Goal: Task Accomplishment & Management: Use online tool/utility

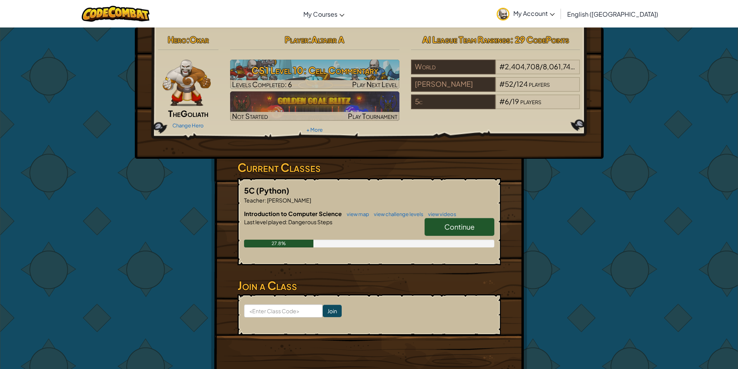
click at [462, 225] on span "Continue" at bounding box center [459, 226] width 30 height 9
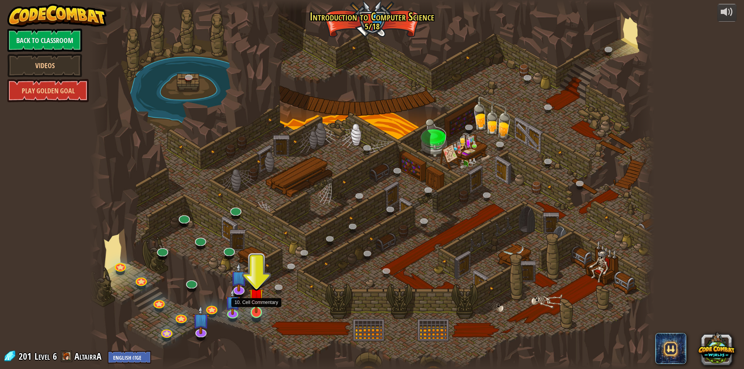
click at [258, 306] on img at bounding box center [256, 295] width 15 height 35
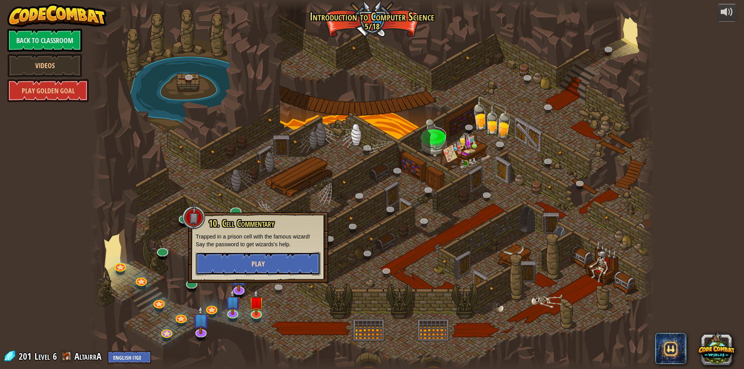
click at [279, 263] on button "Play" at bounding box center [258, 263] width 125 height 23
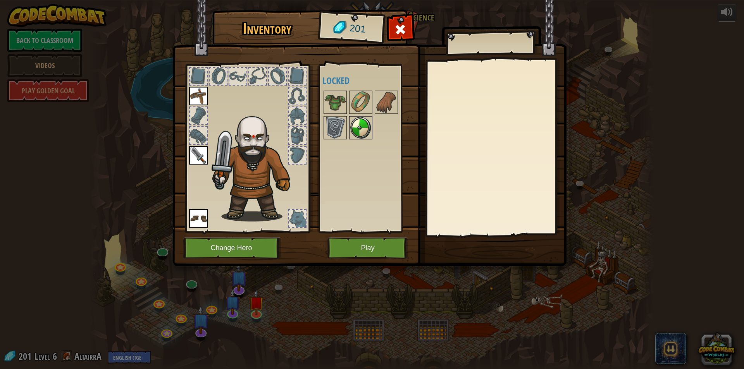
click at [365, 124] on img at bounding box center [361, 128] width 22 height 22
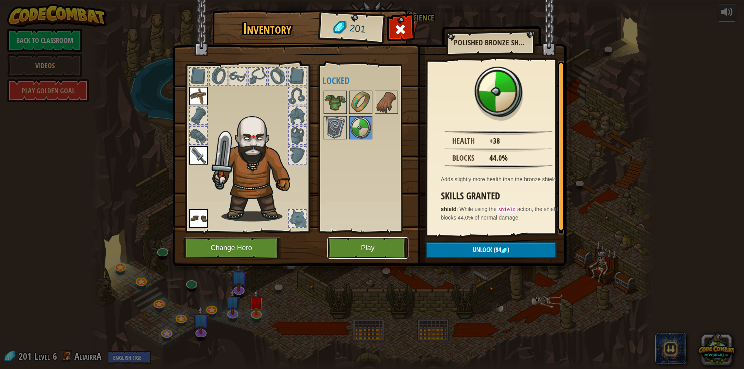
click at [350, 253] on button "Play" at bounding box center [367, 247] width 81 height 21
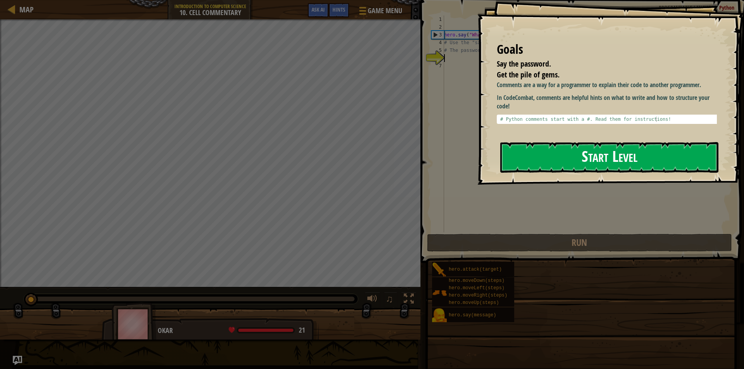
click at [569, 155] on button "Start Level" at bounding box center [609, 157] width 218 height 31
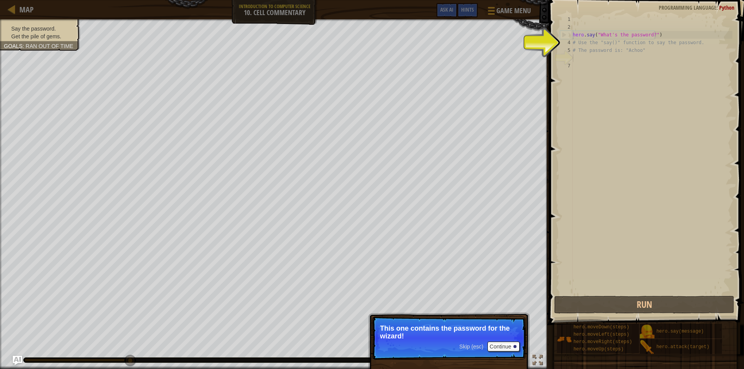
click at [469, 334] on p "This one contains the password for the wizard!" at bounding box center [448, 332] width 137 height 15
click at [627, 124] on div "hero . say ( "What's the password?" ) # Use the "say()" function to say the pas…" at bounding box center [651, 162] width 161 height 294
click at [576, 58] on div "hero . say ( "What's the password?" ) # Use the "say()" function to say the pas…" at bounding box center [651, 162] width 161 height 294
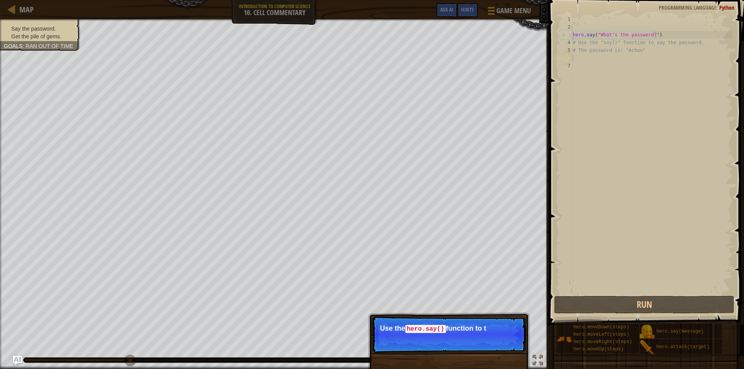
click at [576, 58] on div "hero . say ( "What's the password?" ) # Use the "say()" function to say the pas…" at bounding box center [651, 162] width 161 height 294
drag, startPoint x: 577, startPoint y: 65, endPoint x: 577, endPoint y: 70, distance: 5.0
click at [577, 67] on div "hero . say ( "What's the password?" ) # Use the "say()" function to say the pas…" at bounding box center [651, 162] width 161 height 294
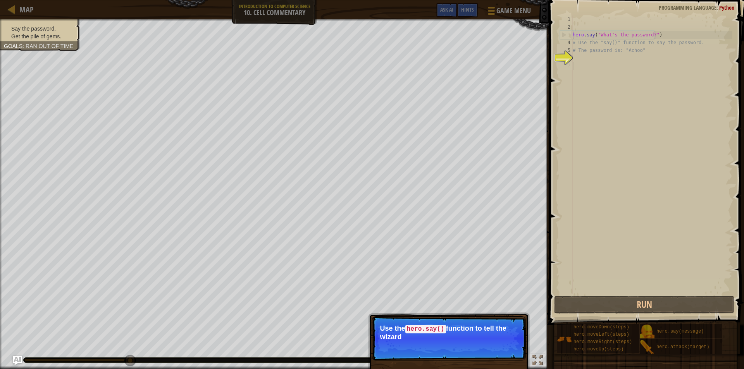
click at [576, 75] on div "hero . say ( "What's the password?" ) # Use the "say()" function to say the pas…" at bounding box center [651, 162] width 161 height 294
drag, startPoint x: 575, startPoint y: 81, endPoint x: 573, endPoint y: 94, distance: 13.4
click at [574, 86] on div "hero . say ( "What's the password?" ) # Use the "say()" function to say the pas…" at bounding box center [651, 162] width 161 height 294
drag, startPoint x: 573, startPoint y: 94, endPoint x: 571, endPoint y: 103, distance: 9.5
click at [571, 101] on div "1 2 3 4 5 6 7 hero . say ( "What's the password?" ) # Use the "say()" function …" at bounding box center [645, 154] width 174 height 279
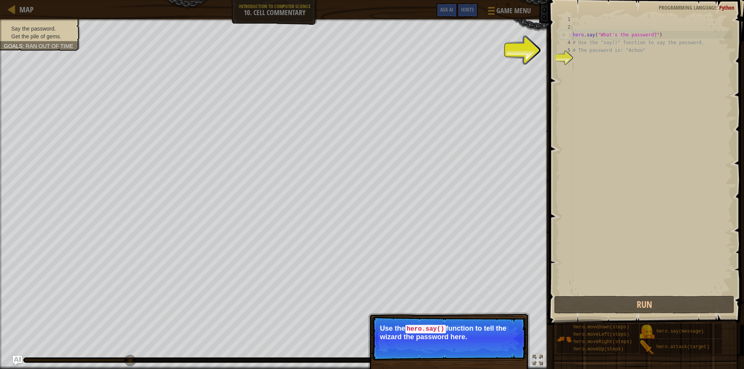
drag, startPoint x: 569, startPoint y: 109, endPoint x: 567, endPoint y: 118, distance: 9.1
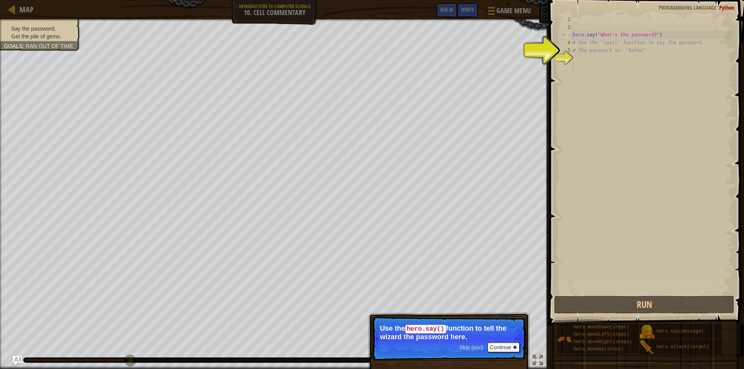
drag, startPoint x: 565, startPoint y: 117, endPoint x: 553, endPoint y: 196, distance: 79.9
click at [578, 125] on div "1 2 3 4 5 6 7 hero . say ( "What's the password?" ) # Use the "say()" function …" at bounding box center [645, 154] width 174 height 279
drag, startPoint x: 553, startPoint y: 196, endPoint x: 461, endPoint y: 364, distance: 191.7
click at [477, 350] on div "Map Introduction to Computer Science 10. Cell Commentary Game Menu Done Hints A…" at bounding box center [372, 184] width 744 height 369
click at [498, 342] on button "Continue" at bounding box center [503, 347] width 32 height 10
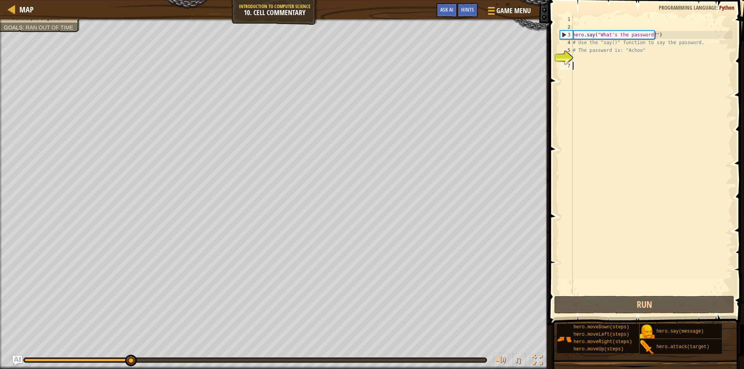
scroll to position [3, 0]
click at [575, 58] on div "hero . say ( "What's the password?" ) # Use the "say()" function to say the pas…" at bounding box center [651, 162] width 161 height 294
type textarea "р"
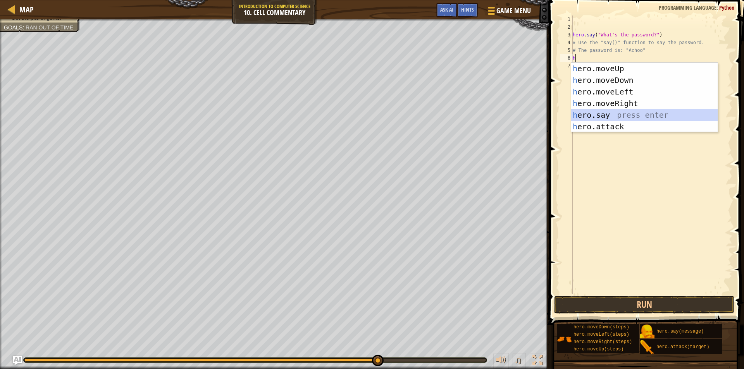
click at [601, 115] on div "h ero.moveUp press enter h ero.moveDown press enter h ero.moveLeft press enter …" at bounding box center [644, 109] width 146 height 93
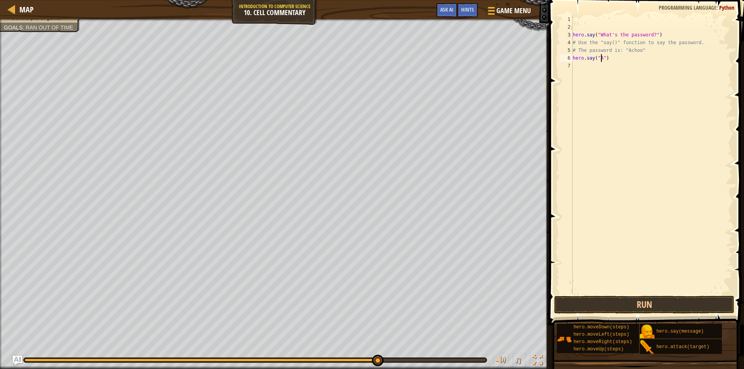
scroll to position [3, 2]
type textarea "hero.say("Achoo")"
click at [576, 64] on div "hero . say ( "What's the password?" ) # Use the "say()" function to say the pas…" at bounding box center [651, 162] width 161 height 294
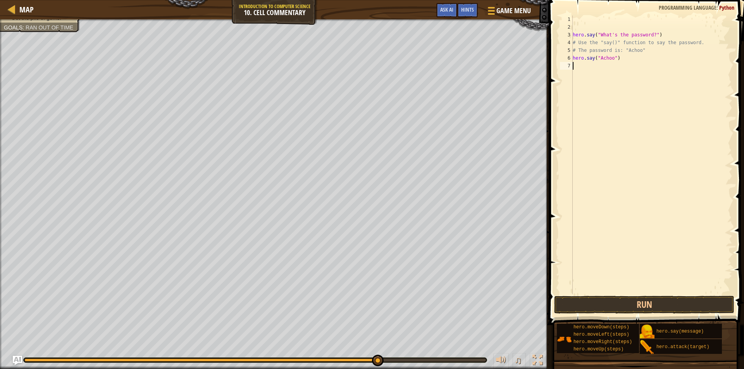
type textarea "h"
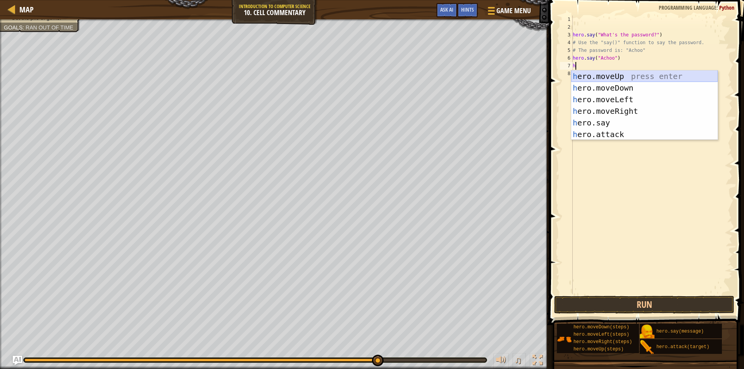
click at [613, 75] on div "h ero.moveUp press enter h ero.moveDown press enter h ero.moveLeft press enter …" at bounding box center [644, 116] width 146 height 93
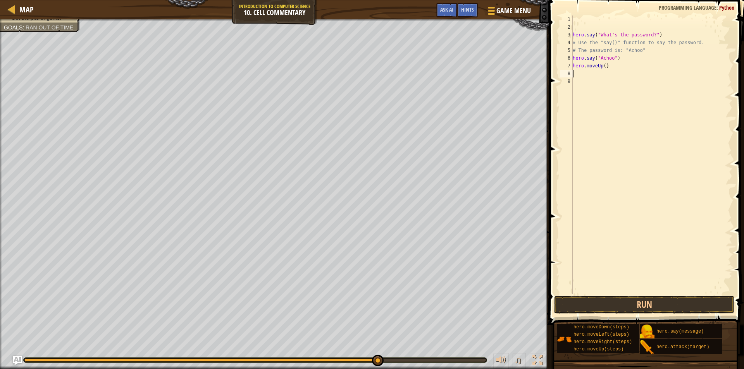
type textarea "h"
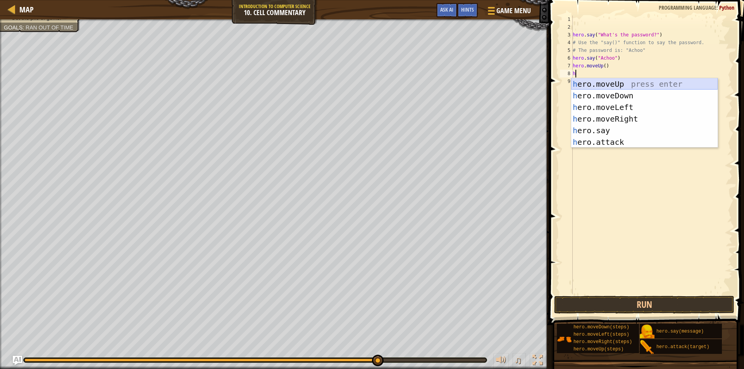
click at [616, 82] on div "h ero.moveUp press enter h ero.moveDown press enter h ero.moveLeft press enter …" at bounding box center [644, 124] width 146 height 93
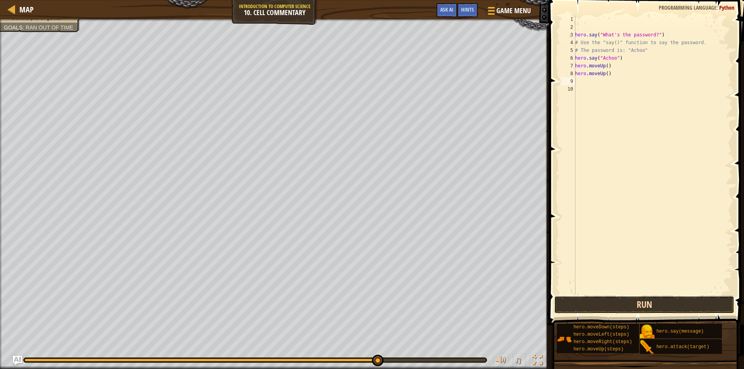
click at [663, 308] on button "Run" at bounding box center [644, 305] width 180 height 18
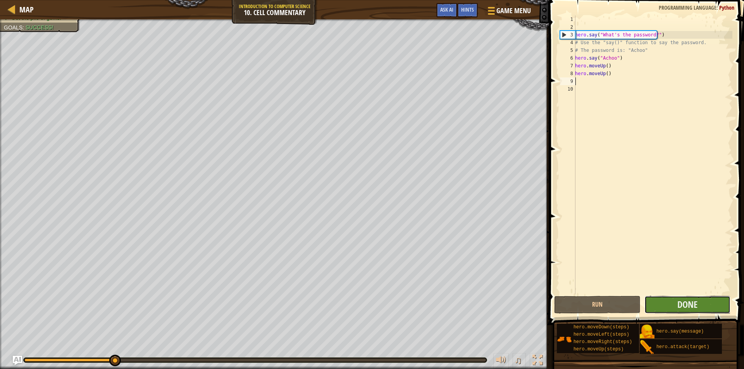
click at [666, 305] on button "Done" at bounding box center [687, 305] width 86 height 18
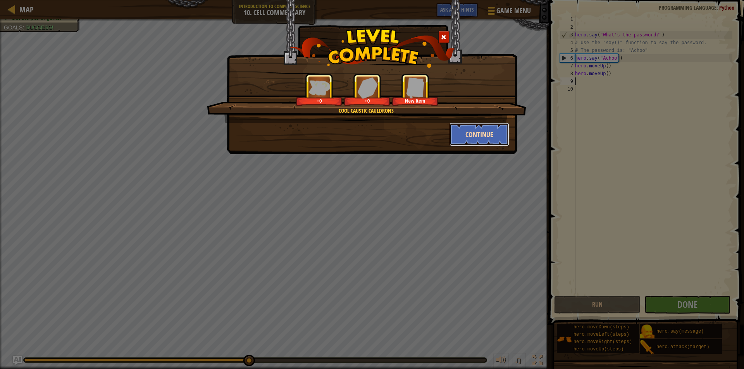
click at [476, 137] on button "Continue" at bounding box center [479, 134] width 60 height 23
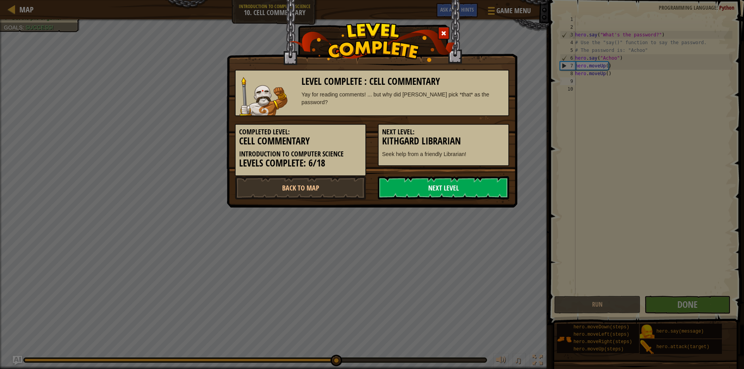
click at [474, 191] on link "Next Level" at bounding box center [443, 187] width 131 height 23
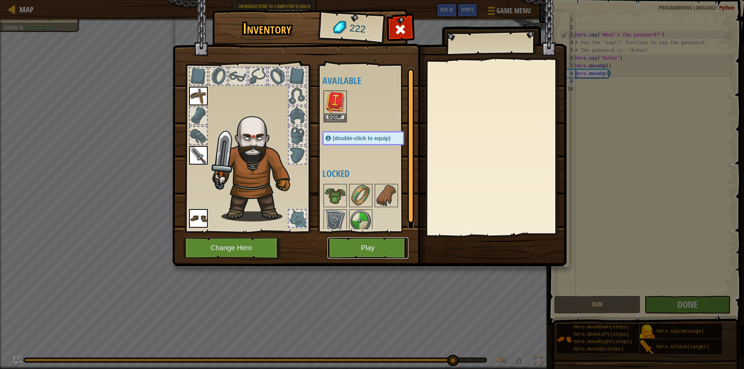
click at [378, 242] on button "Play" at bounding box center [367, 247] width 81 height 21
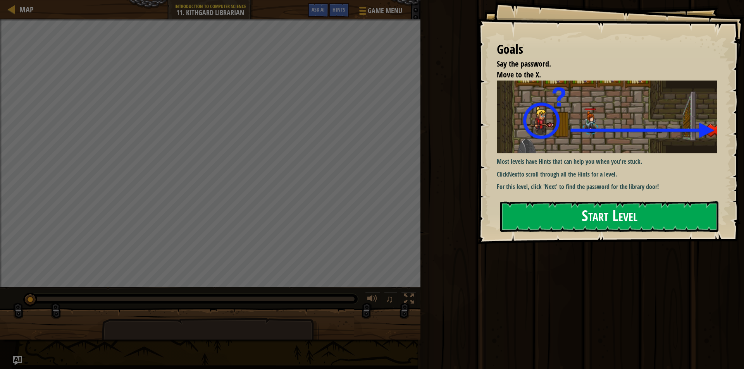
click at [548, 215] on button "Start Level" at bounding box center [609, 216] width 218 height 31
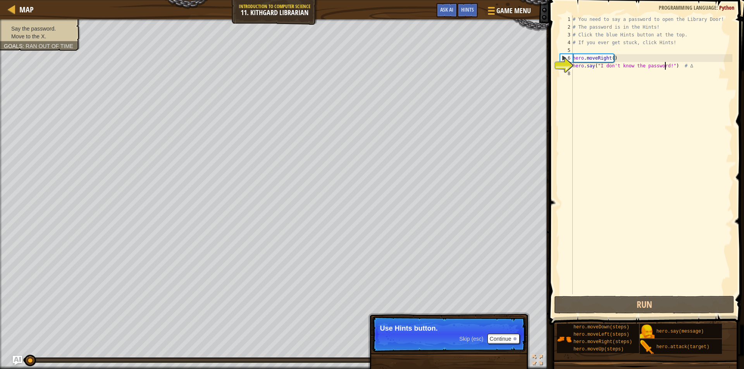
click at [665, 64] on div "# You need to say a password to open the Library Door! # The password is in the…" at bounding box center [651, 162] width 161 height 294
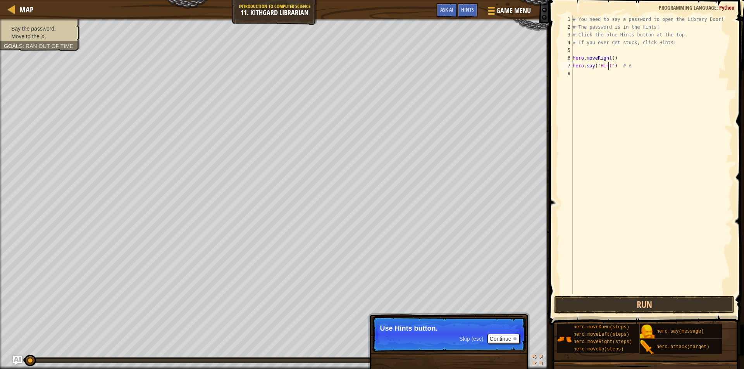
scroll to position [3, 3]
type textarea "hero.say("Hints") # ∆"
click at [574, 72] on div "# You need to say a password to open the Library Door! # The password is in the…" at bounding box center [651, 162] width 161 height 294
type textarea "h"
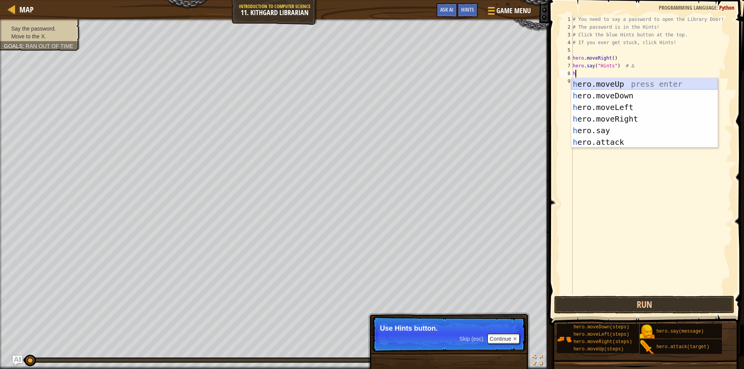
click at [605, 85] on div "h ero.moveUp press enter h ero.moveDown press enter h ero.moveLeft press enter …" at bounding box center [644, 124] width 146 height 93
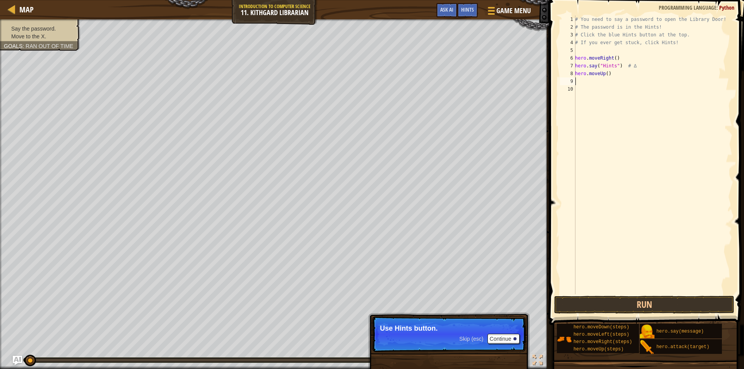
type textarea "h"
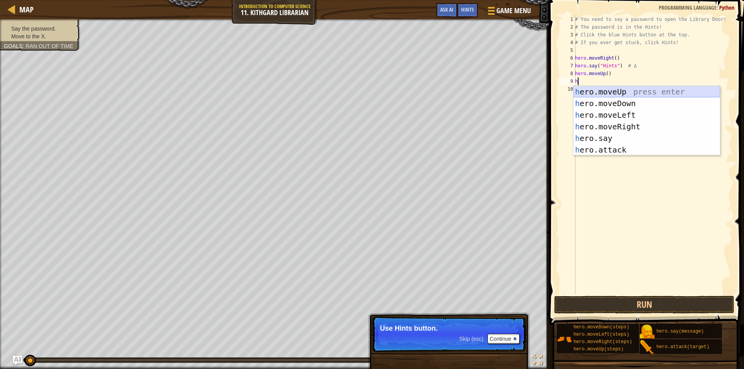
click at [610, 92] on div "h ero.moveUp press enter h ero.moveDown press enter h ero.moveLeft press enter …" at bounding box center [646, 132] width 146 height 93
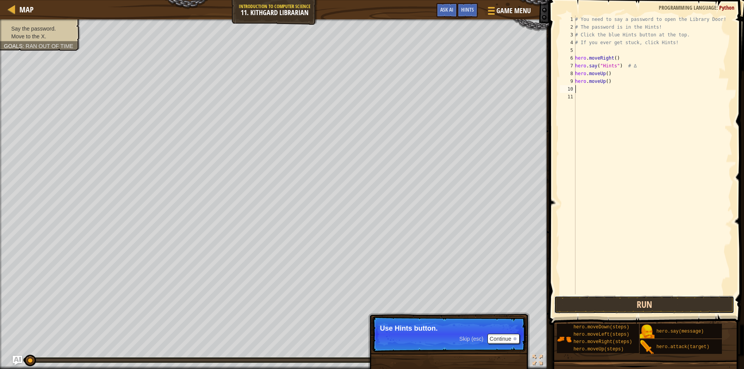
click at [587, 313] on button "Run" at bounding box center [644, 305] width 180 height 18
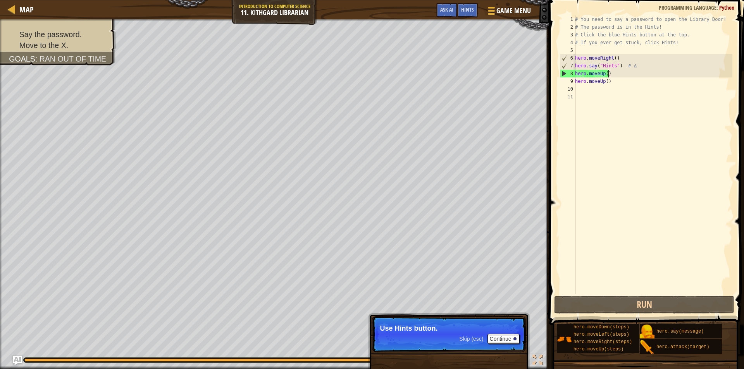
click at [609, 76] on div "# You need to say a password to open the Library Door! # The password is in the…" at bounding box center [652, 162] width 159 height 294
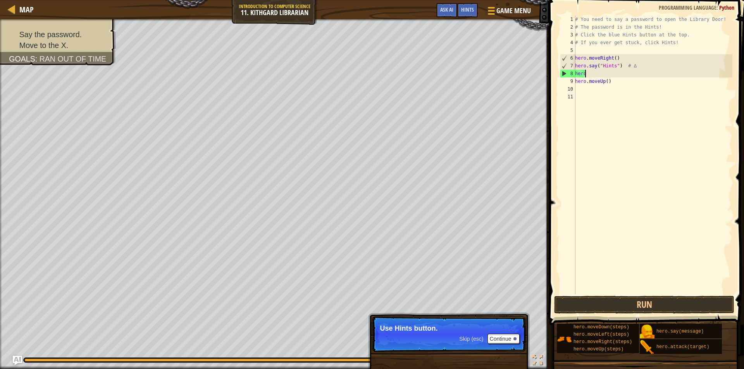
type textarea "h"
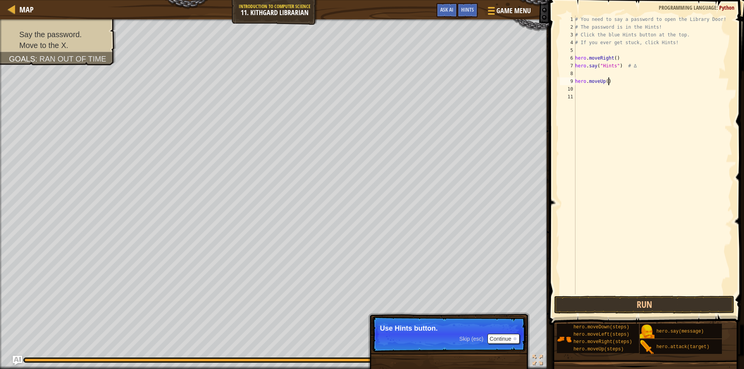
click at [612, 81] on div "# You need to say a password to open the Library Door! # The password is in the…" at bounding box center [652, 162] width 159 height 294
type textarea "h"
click at [586, 293] on div "# You need to say a password to open the Library Door! # The password is in the…" at bounding box center [652, 162] width 159 height 294
click at [587, 300] on button "Run" at bounding box center [644, 305] width 180 height 18
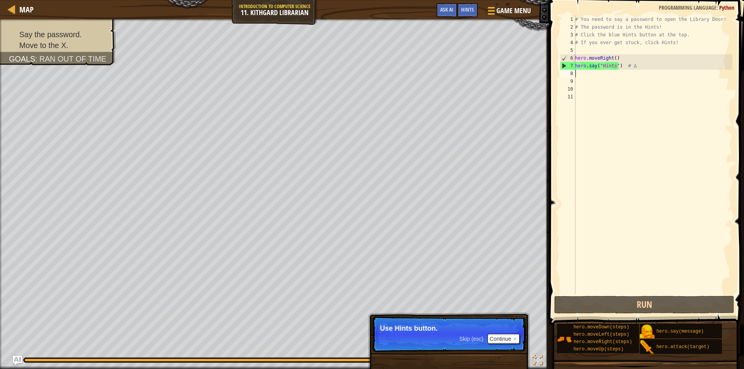
click at [577, 72] on div "# You need to say a password to open the Library Door! # The password is in the…" at bounding box center [652, 162] width 159 height 294
type textarea "h"
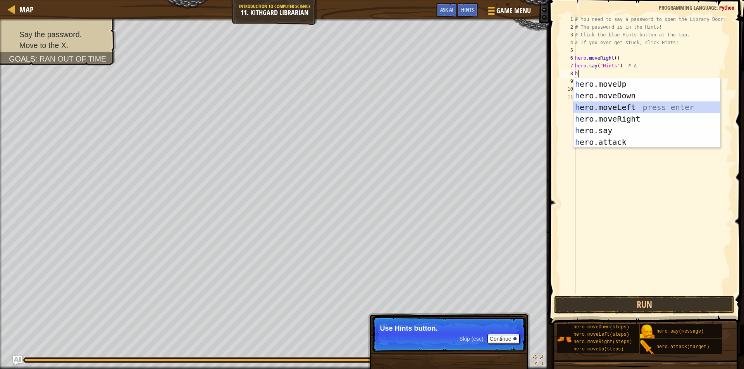
click at [619, 112] on div "h ero.moveUp press enter h ero.moveDown press enter h ero.moveLeft press enter …" at bounding box center [646, 124] width 146 height 93
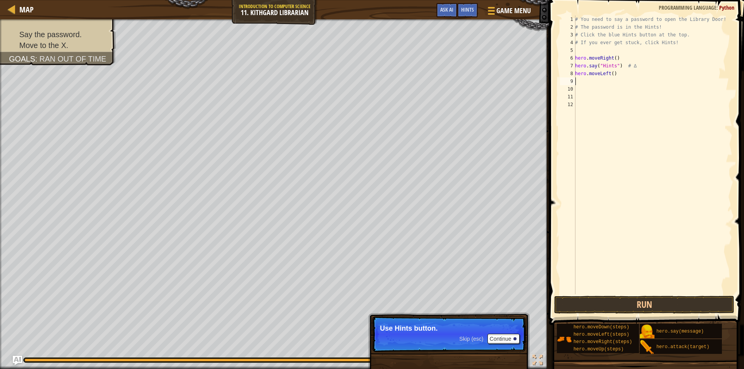
click at [612, 295] on span at bounding box center [646, 152] width 201 height 348
click at [613, 300] on button "Run" at bounding box center [644, 305] width 180 height 18
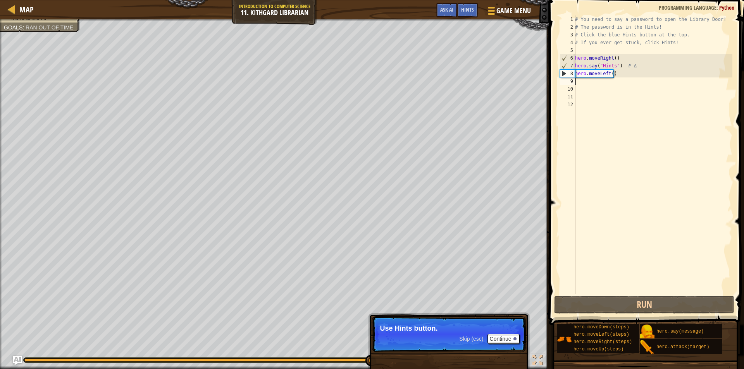
click at [574, 64] on div "1 2 3 4 5 6 7 8 9 10 11 12 # You need to say a password to open the Library Doo…" at bounding box center [645, 154] width 174 height 279
type textarea "hero.say("Hints") # ∆"
click at [581, 81] on div "# You need to say a password to open the Library Door! # The password is in the…" at bounding box center [652, 162] width 159 height 294
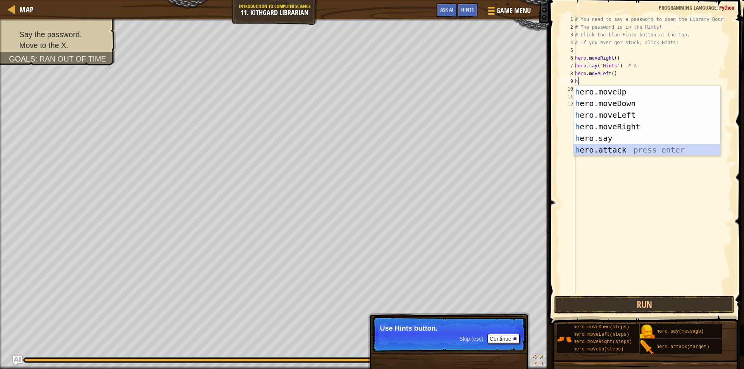
click at [614, 148] on div "h ero.moveUp press enter h ero.moveDown press enter h ero.moveLeft press enter …" at bounding box center [646, 132] width 146 height 93
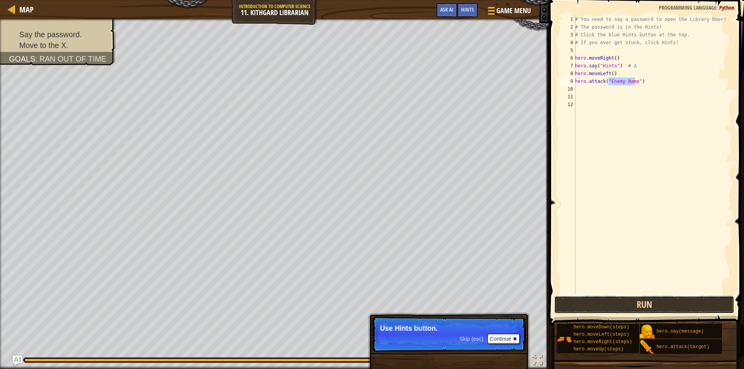
click at [570, 304] on button "Run" at bounding box center [644, 305] width 180 height 18
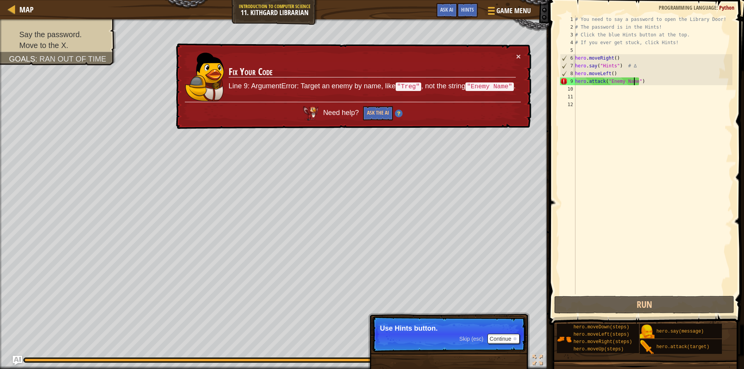
click at [644, 78] on div "# You need to say a password to open the Library Door! # The password is in the…" at bounding box center [652, 162] width 159 height 294
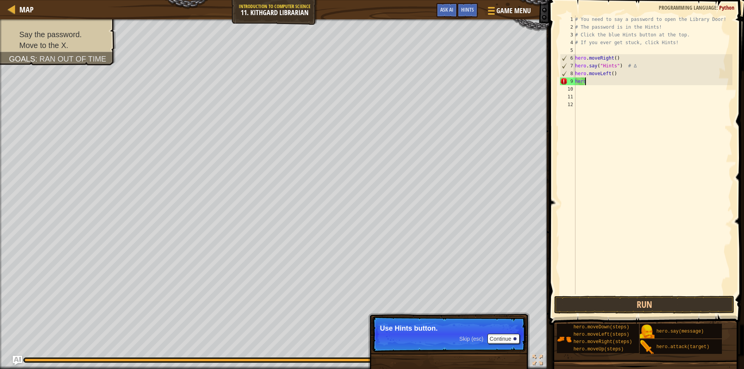
type textarea "h"
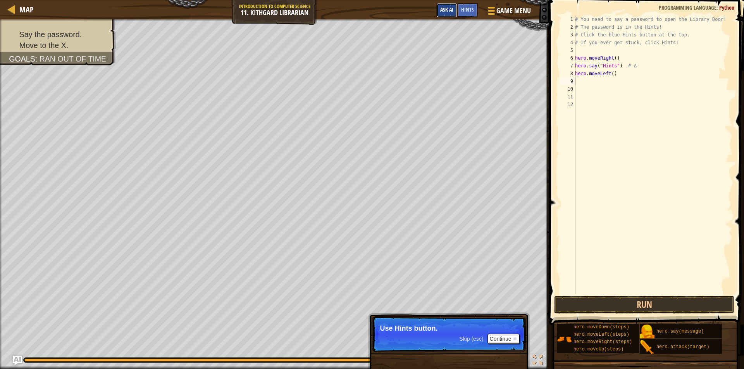
click at [448, 10] on span "Ask AI" at bounding box center [446, 9] width 13 height 7
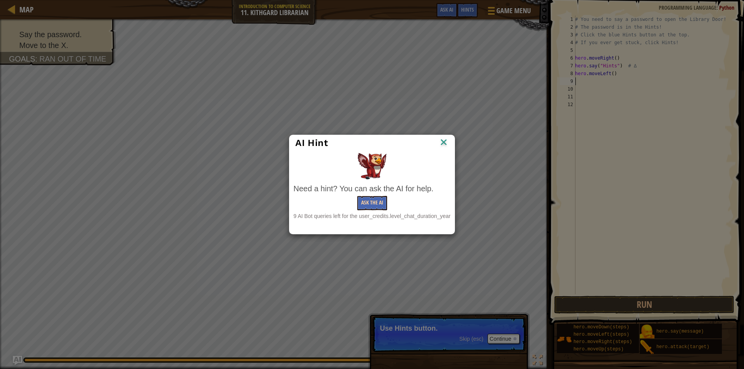
drag, startPoint x: 379, startPoint y: 191, endPoint x: 378, endPoint y: 197, distance: 5.5
click at [379, 194] on div "Need a hint? You can ask the AI for help." at bounding box center [371, 188] width 157 height 11
click at [377, 202] on button "Ask the AI" at bounding box center [372, 203] width 30 height 14
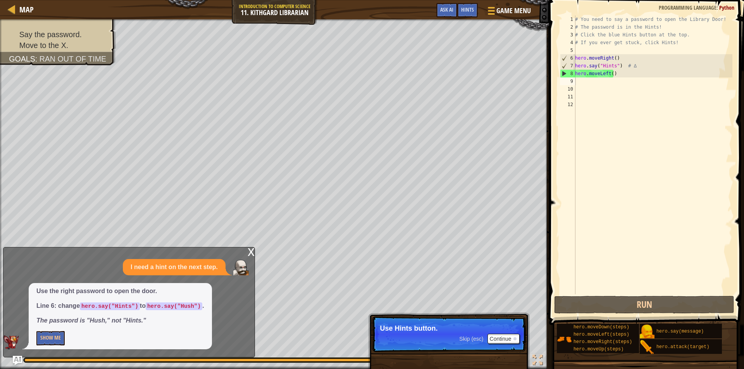
click at [250, 251] on div "x" at bounding box center [250, 251] width 7 height 8
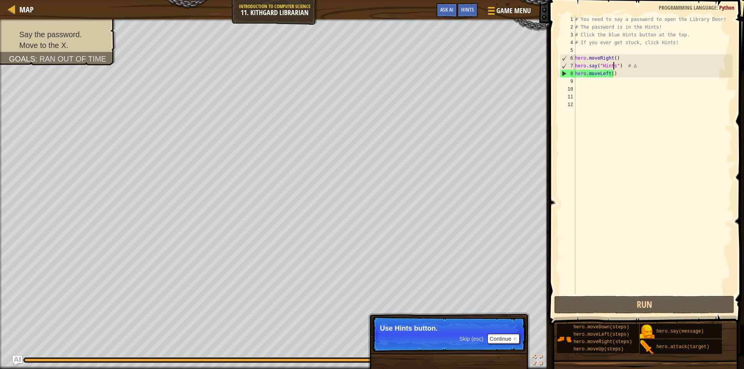
click at [613, 66] on div "# You need to say a password to open the Library Door! # The password is in the…" at bounding box center [652, 162] width 159 height 294
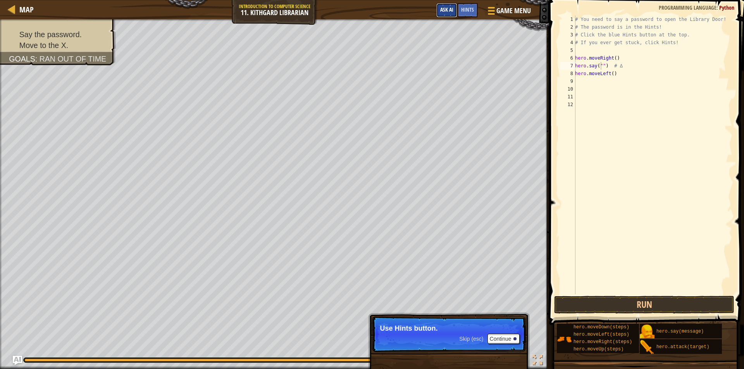
click at [450, 6] on button "Ask AI" at bounding box center [446, 10] width 21 height 14
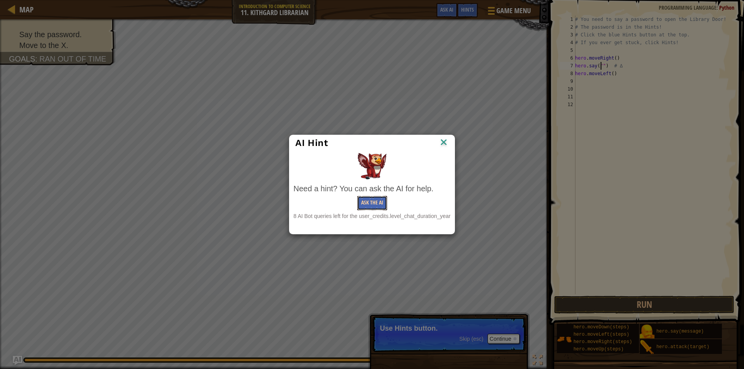
click at [369, 201] on button "Ask the AI" at bounding box center [372, 203] width 30 height 14
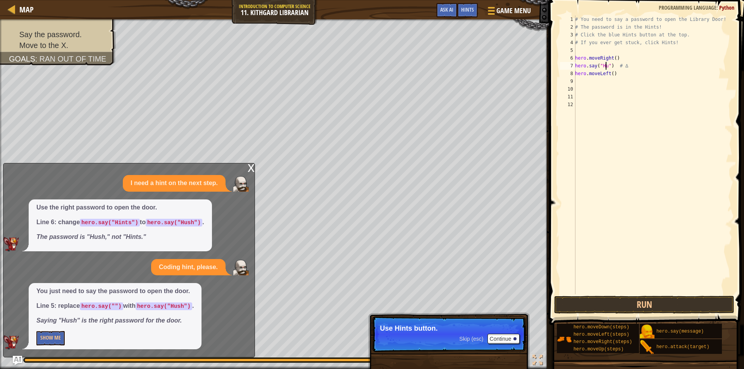
scroll to position [3, 3]
type textarea "hero.say("Hush") # ∆"
click at [607, 303] on button "Run" at bounding box center [644, 305] width 180 height 18
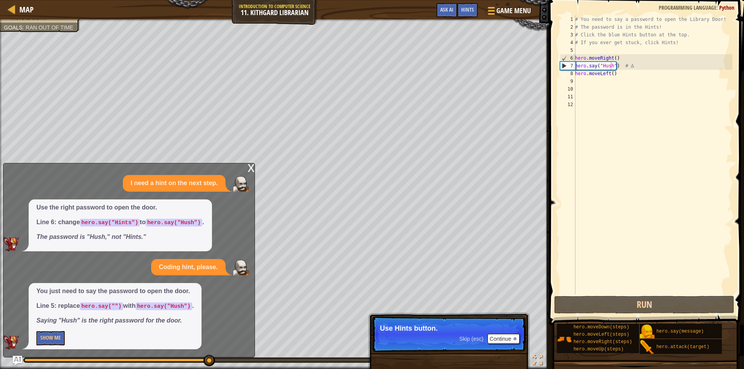
click at [250, 165] on div "x" at bounding box center [250, 167] width 7 height 8
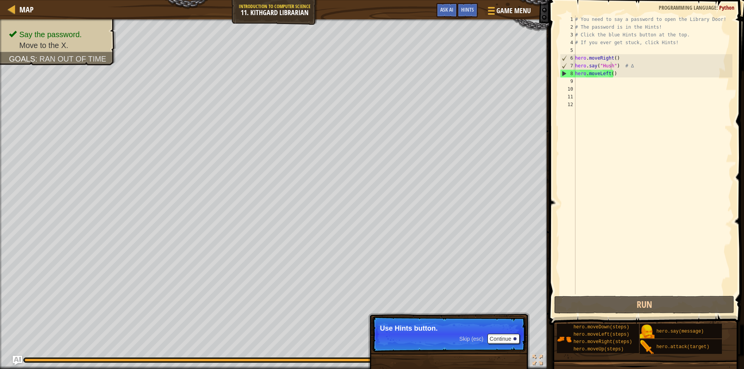
scroll to position [3, 0]
click at [578, 81] on div "# You need to say a password to open the Library Door! # The password is in the…" at bounding box center [652, 162] width 159 height 294
type textarea "h"
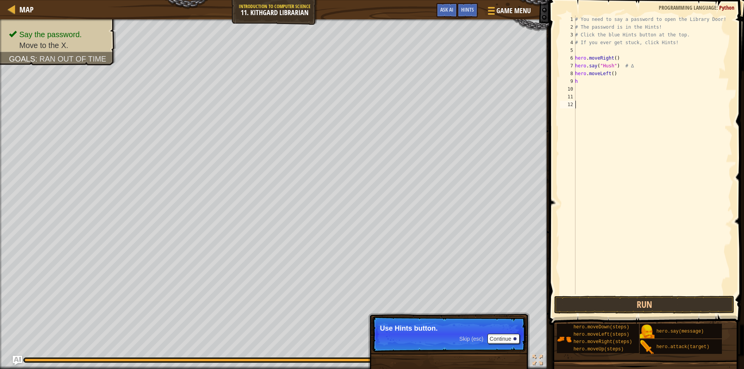
click at [597, 169] on div "# You need to say a password to open the Library Door! # The password is in the…" at bounding box center [652, 162] width 159 height 294
click at [504, 335] on button "Continue" at bounding box center [503, 339] width 32 height 10
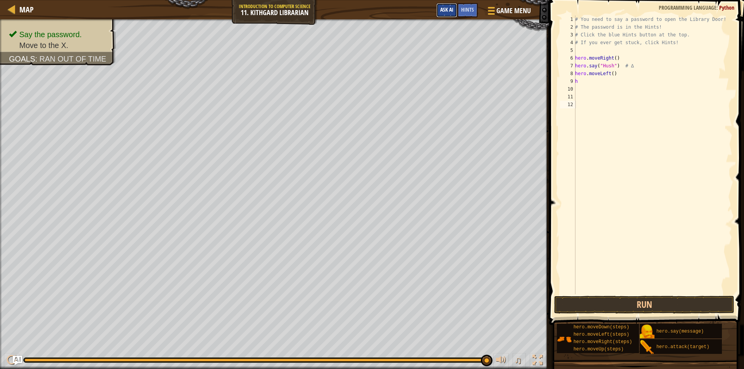
click at [448, 12] on span "Ask AI" at bounding box center [446, 9] width 13 height 7
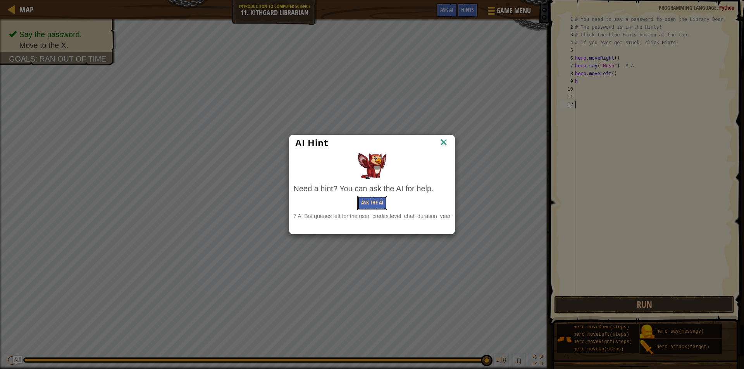
click at [375, 207] on button "Ask the AI" at bounding box center [372, 203] width 30 height 14
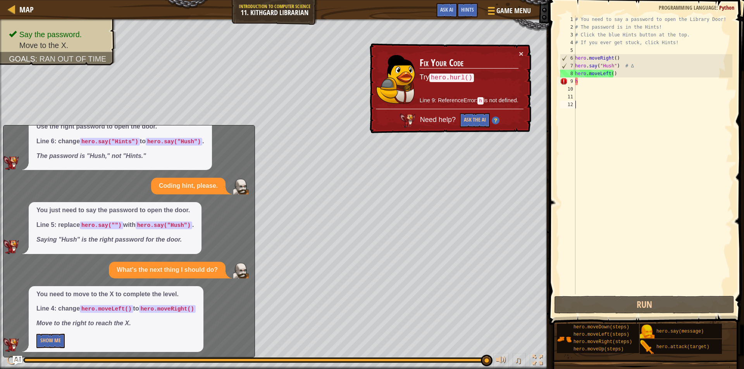
scroll to position [46, 0]
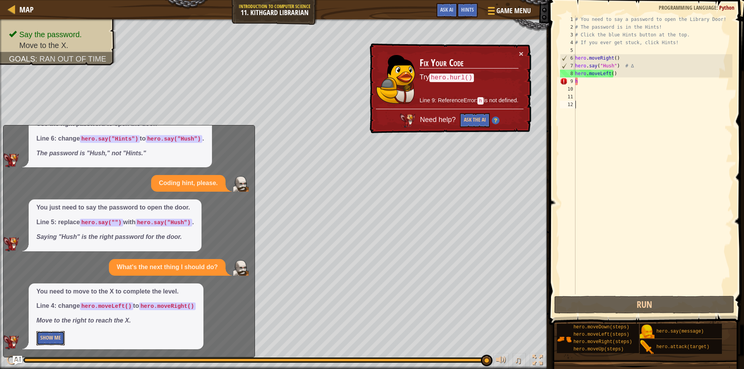
click at [46, 339] on button "Show Me" at bounding box center [50, 338] width 28 height 14
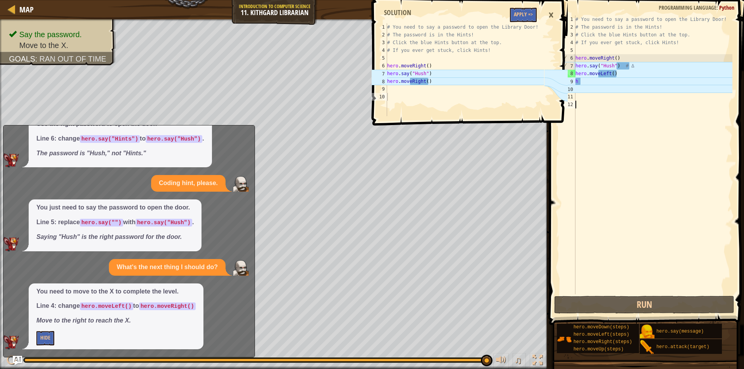
drag, startPoint x: 600, startPoint y: 138, endPoint x: 599, endPoint y: 132, distance: 6.2
click at [599, 137] on div "# You need to say a password to open the Library Door! # The password is in the…" at bounding box center [653, 162] width 158 height 294
click at [607, 110] on div "# You need to say a password to open the Library Door! # The password is in the…" at bounding box center [653, 162] width 158 height 294
click at [553, 12] on div "×" at bounding box center [550, 15] width 13 height 18
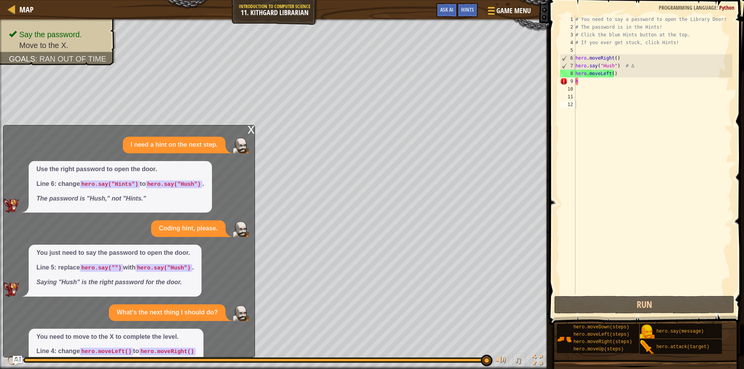
scroll to position [0, 0]
click at [249, 129] on div "x" at bounding box center [250, 129] width 7 height 8
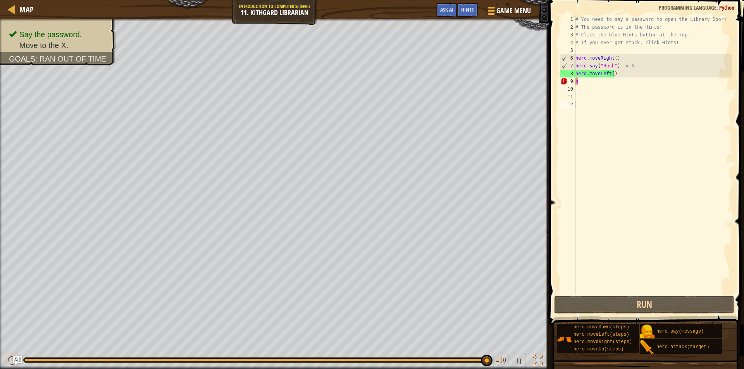
type textarea "h"
click at [585, 81] on div "# You need to say a password to open the Library Door! # The password is in the…" at bounding box center [653, 162] width 158 height 294
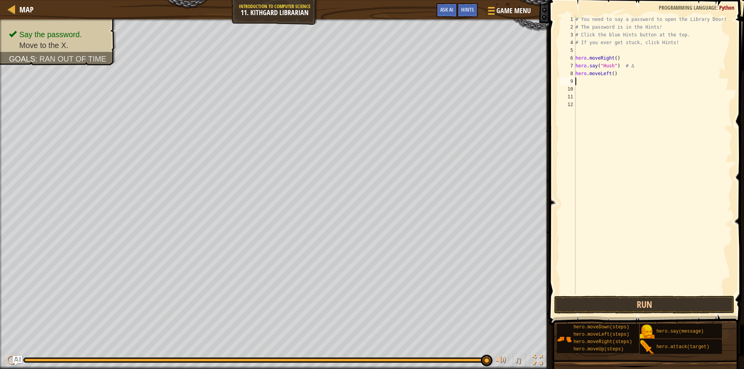
type textarea "h"
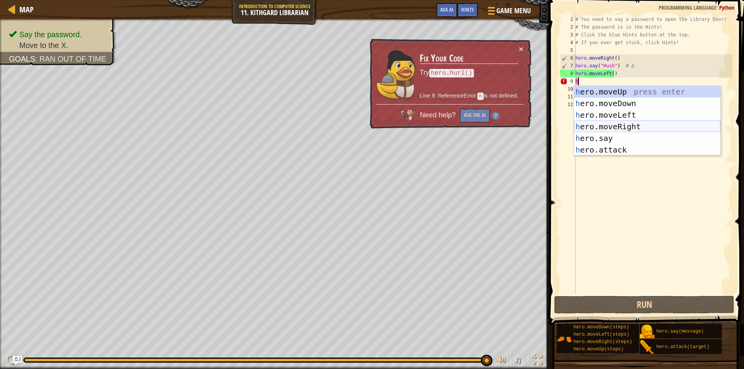
click at [620, 123] on div "h ero.moveUp press enter h ero.moveDown press enter h ero.moveLeft press enter …" at bounding box center [647, 132] width 146 height 93
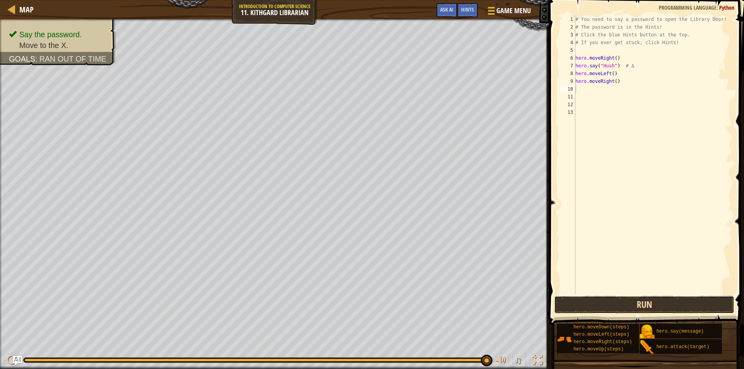
click at [609, 306] on button "Run" at bounding box center [644, 305] width 180 height 18
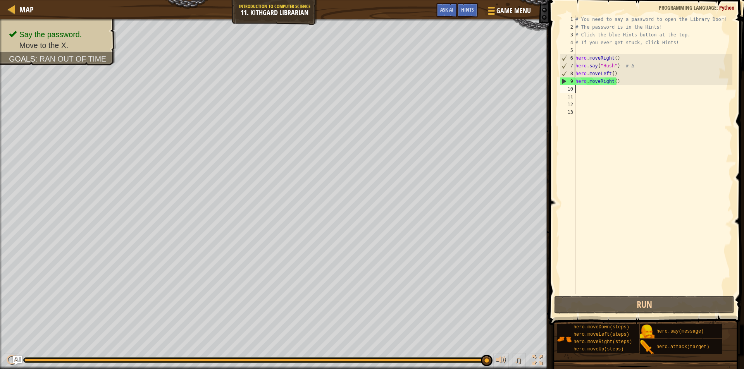
type textarea "h"
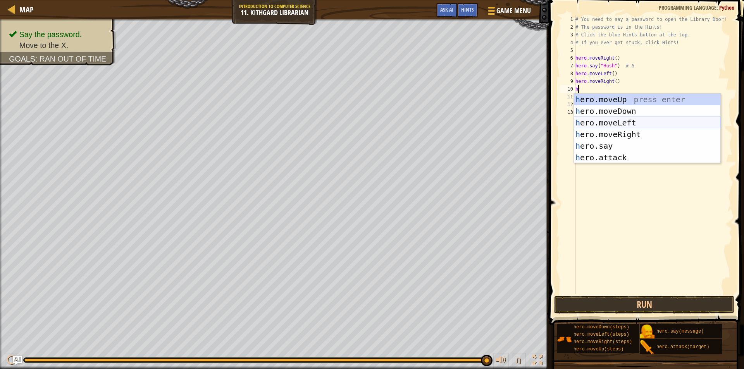
click at [617, 125] on div "h ero.moveUp press enter h ero.moveDown press enter h ero.moveLeft press enter …" at bounding box center [647, 140] width 146 height 93
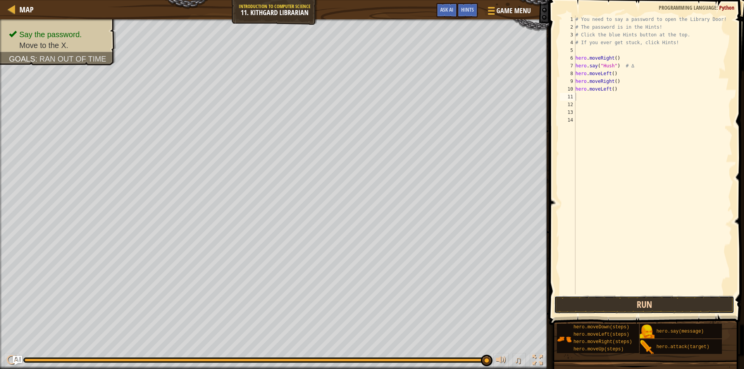
click at [652, 302] on button "Run" at bounding box center [644, 305] width 180 height 18
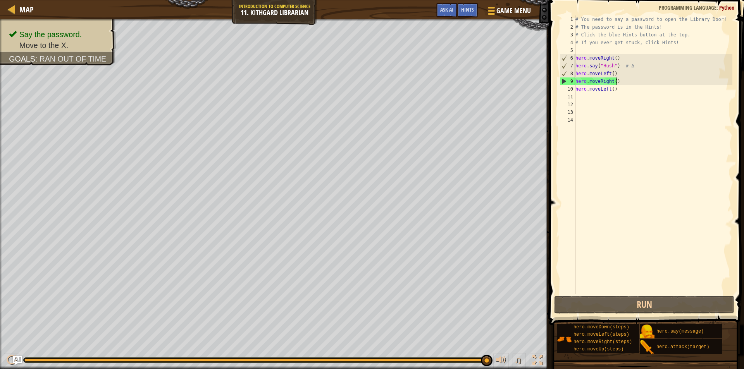
click at [618, 81] on div "# You need to say a password to open the Library Door! # The password is in the…" at bounding box center [653, 162] width 158 height 294
drag, startPoint x: 617, startPoint y: 81, endPoint x: 608, endPoint y: 94, distance: 15.4
click at [608, 94] on div "# You need to say a password to open the Library Door! # The password is in the…" at bounding box center [653, 162] width 158 height 294
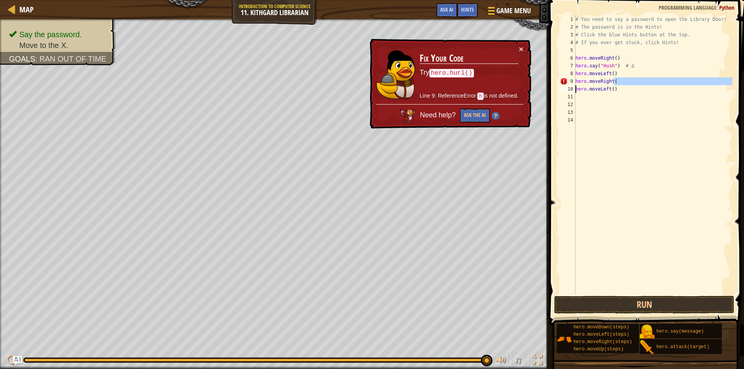
drag, startPoint x: 613, startPoint y: 84, endPoint x: 579, endPoint y: 88, distance: 33.9
click at [579, 88] on div "# You need to say a password to open the Library Door! # The password is in the…" at bounding box center [653, 162] width 158 height 294
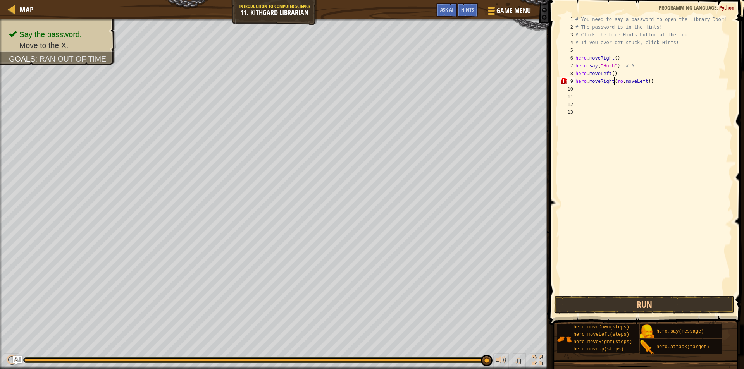
click at [657, 83] on div "# You need to say a password to open the Library Door! # The password is in the…" at bounding box center [653, 162] width 158 height 294
type textarea "h"
click at [442, 14] on button "Ask AI" at bounding box center [446, 10] width 21 height 14
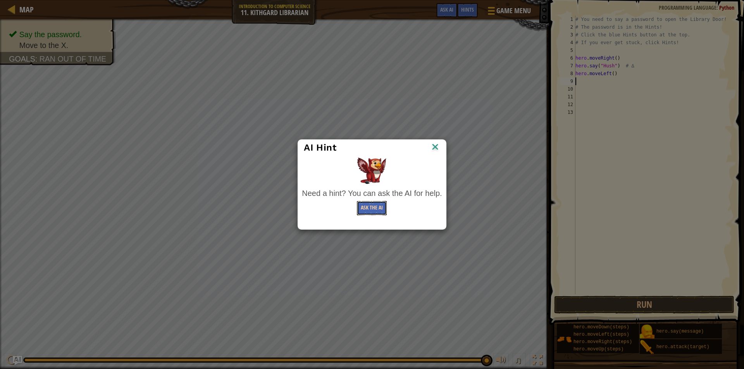
click at [374, 207] on button "Ask the AI" at bounding box center [372, 208] width 30 height 14
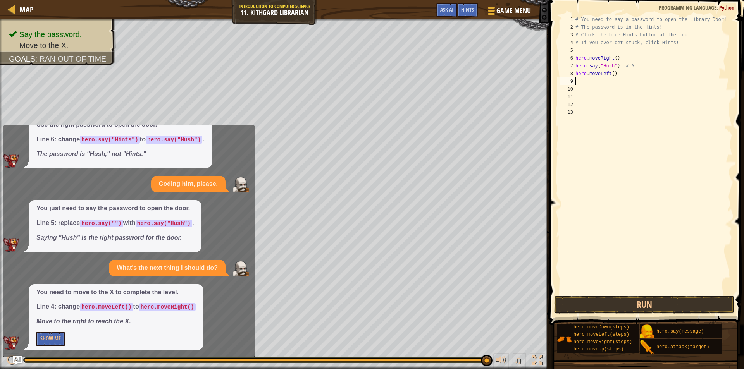
scroll to position [46, 0]
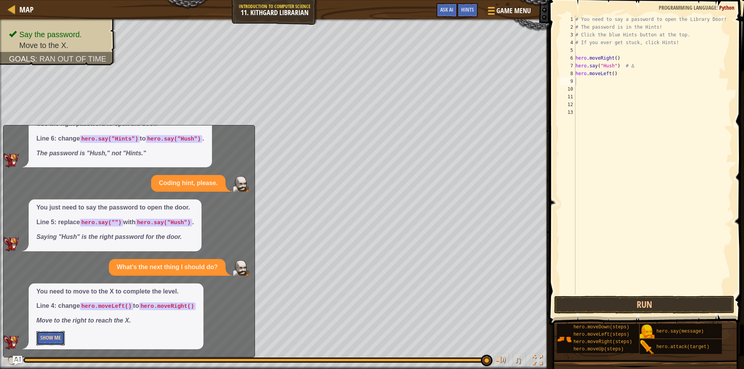
click at [55, 336] on button "Show Me" at bounding box center [50, 338] width 28 height 14
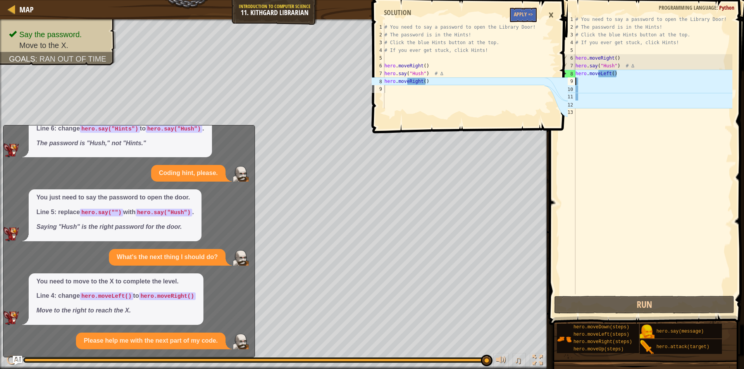
scroll to position [130, 0]
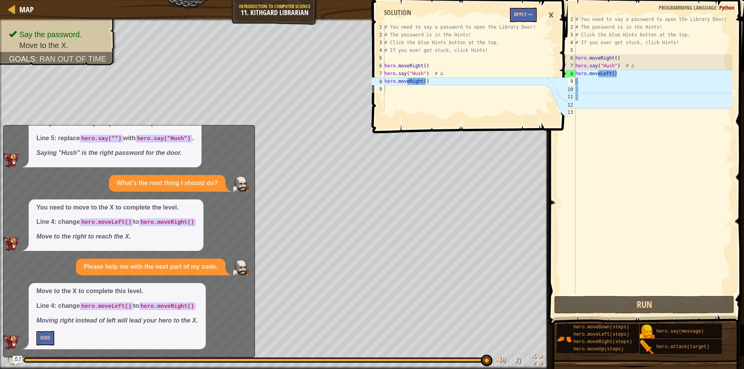
click at [550, 12] on div "×" at bounding box center [550, 15] width 13 height 18
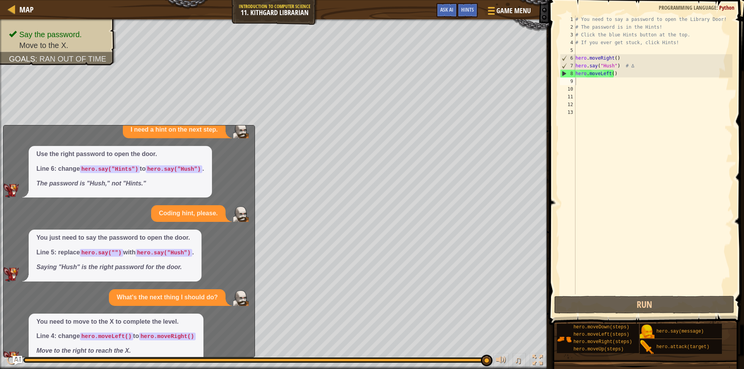
scroll to position [0, 0]
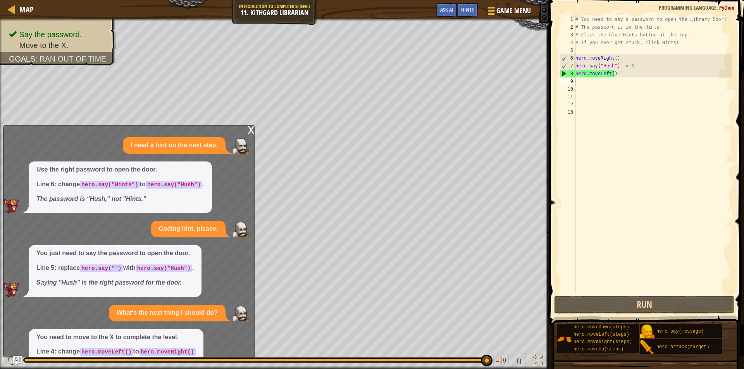
click at [251, 127] on div "x" at bounding box center [250, 129] width 7 height 8
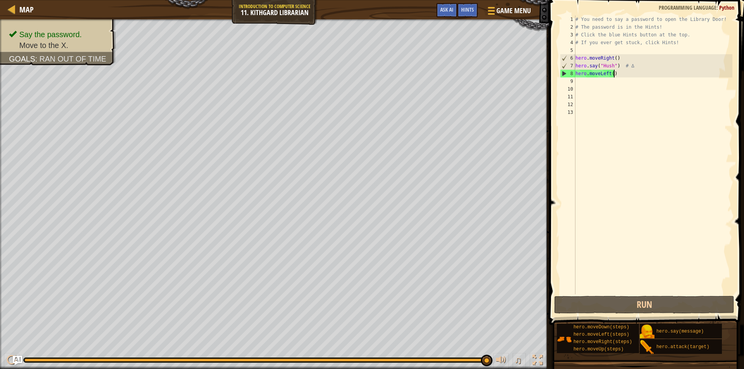
click at [619, 74] on div "# You need to say a password to open the Library Door! # The password is in the…" at bounding box center [653, 162] width 158 height 294
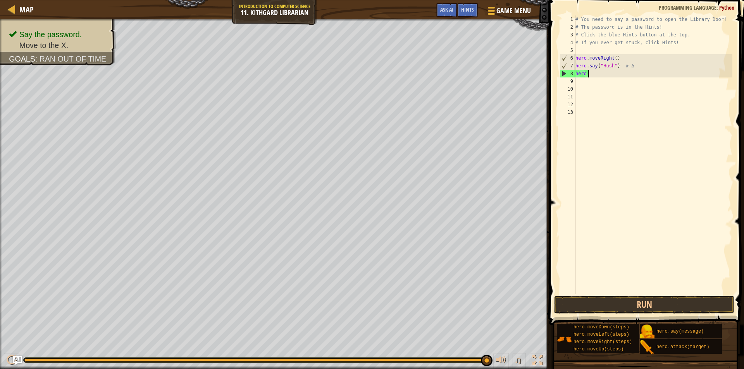
type textarea "h"
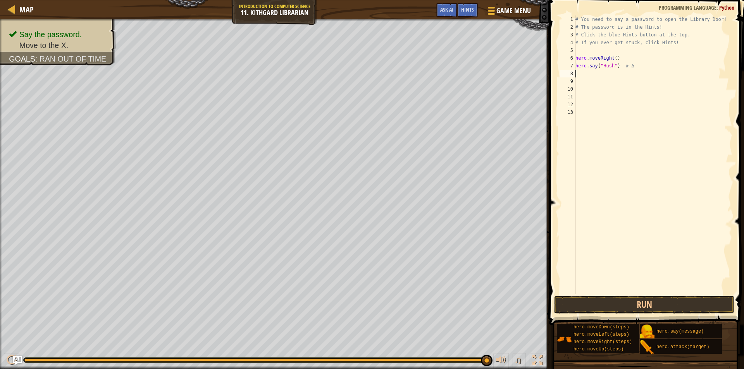
type textarea "h"
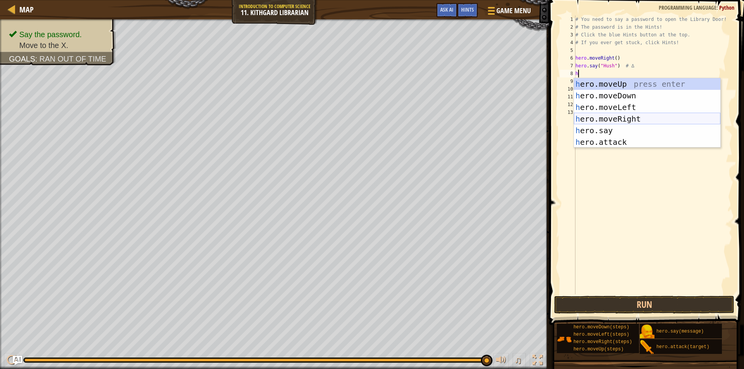
click at [612, 115] on div "h ero.moveUp press enter h ero.moveDown press enter h ero.moveLeft press enter …" at bounding box center [647, 124] width 146 height 93
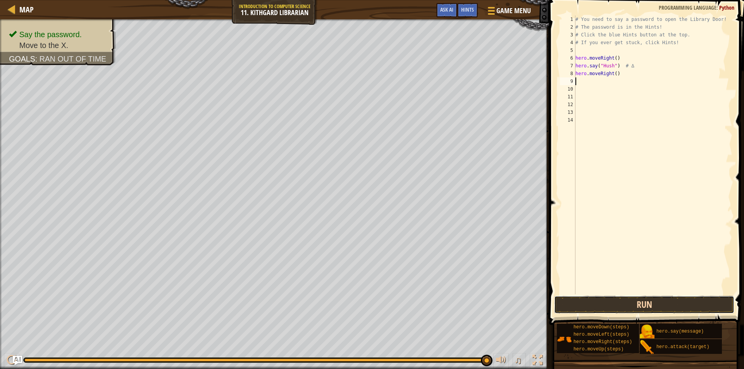
click at [639, 300] on button "Run" at bounding box center [644, 305] width 180 height 18
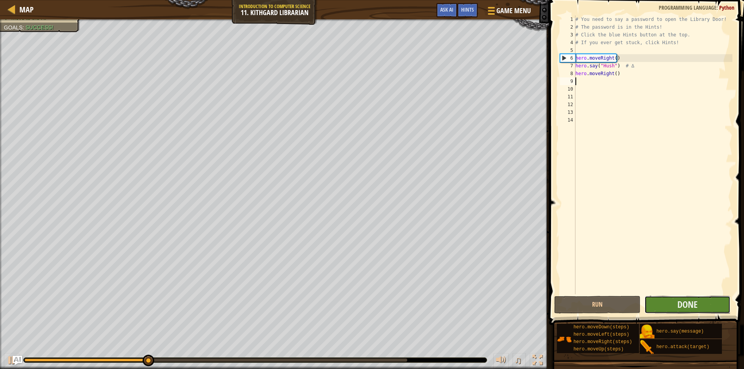
click at [656, 305] on button "Done" at bounding box center [687, 305] width 86 height 18
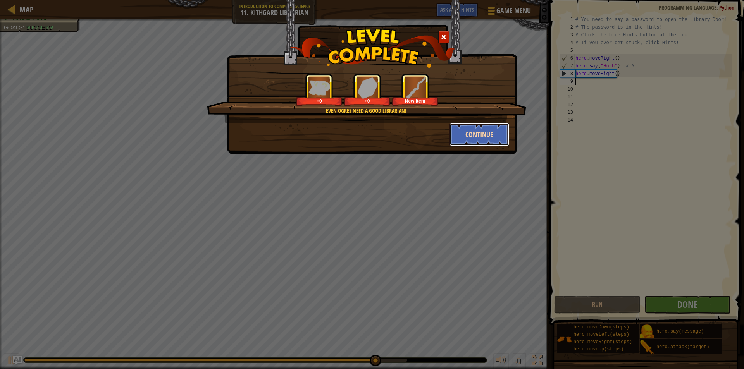
click at [462, 136] on button "Continue" at bounding box center [479, 134] width 60 height 23
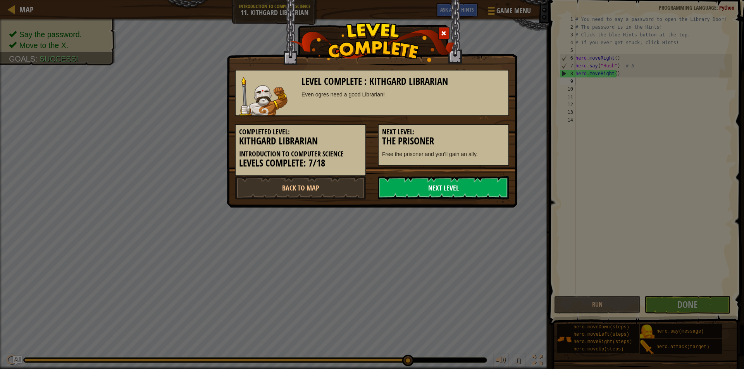
click at [458, 187] on link "Next Level" at bounding box center [443, 187] width 131 height 23
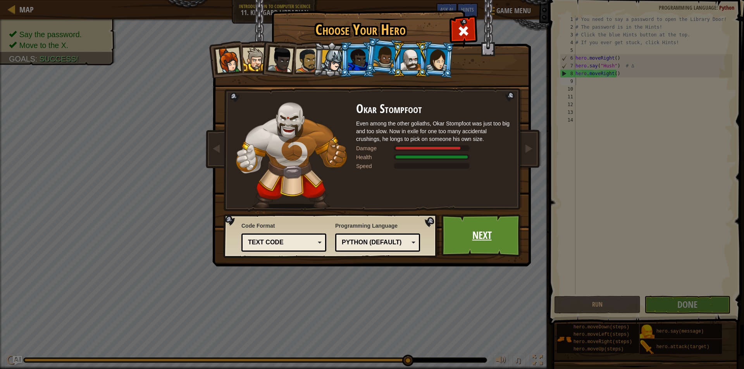
click at [476, 234] on link "Next" at bounding box center [481, 235] width 81 height 43
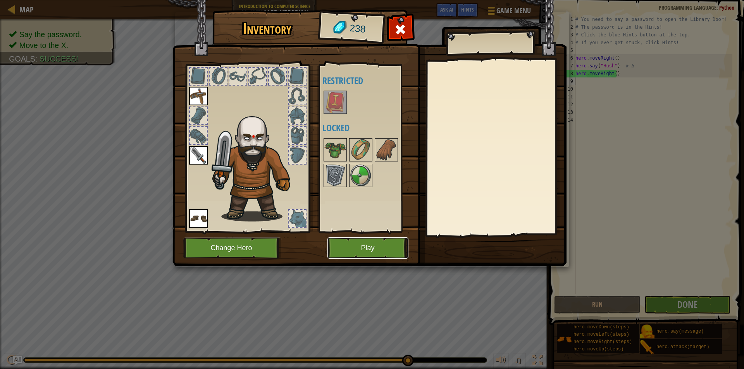
click at [385, 241] on button "Play" at bounding box center [367, 247] width 81 height 21
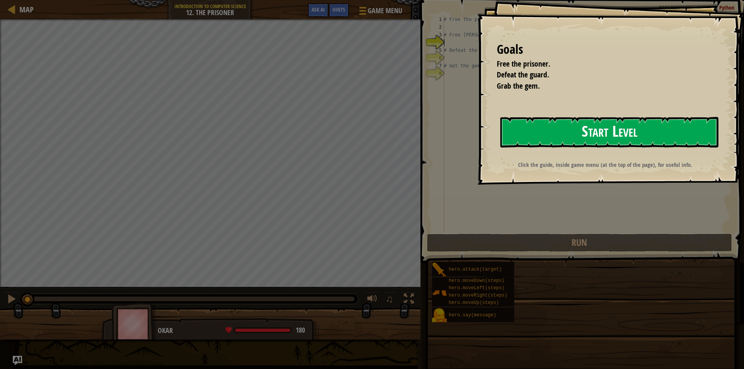
click at [530, 134] on button "Start Level" at bounding box center [609, 132] width 218 height 31
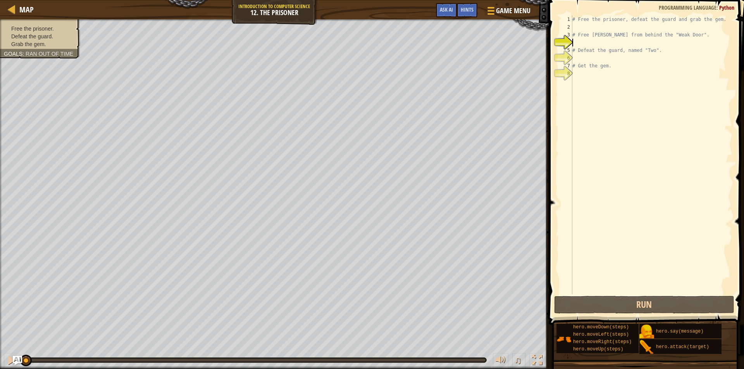
type textarea "h"
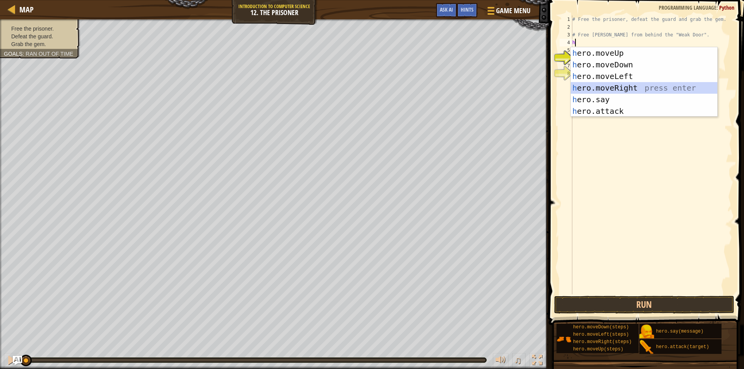
click at [623, 86] on div "h ero.moveUp press enter h ero.moveDown press enter h ero.moveLeft press enter …" at bounding box center [643, 93] width 146 height 93
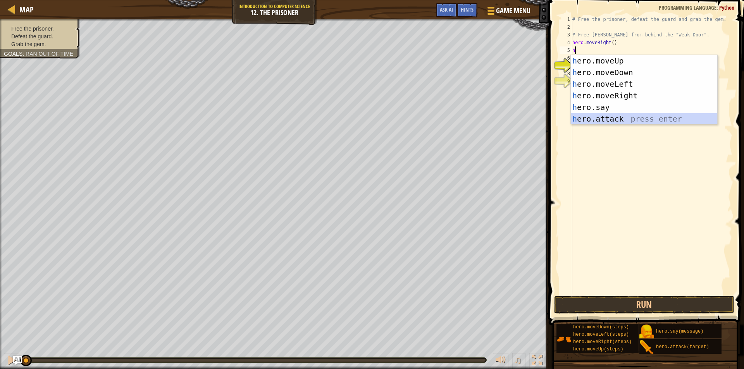
click at [619, 118] on div "h ero.moveUp press enter h ero.moveDown press enter h ero.moveLeft press enter …" at bounding box center [643, 101] width 146 height 93
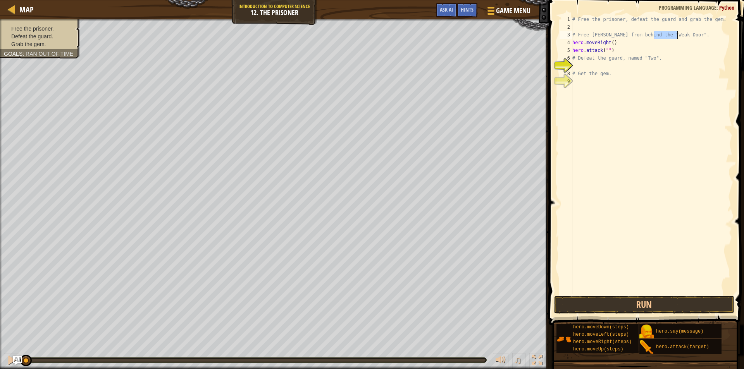
drag, startPoint x: 653, startPoint y: 34, endPoint x: 676, endPoint y: 35, distance: 23.2
click at [676, 35] on div "# Free the prisoner, defeat the guard and grab the gem. # Free [PERSON_NAME] fr…" at bounding box center [651, 162] width 162 height 294
click at [605, 48] on div "# Free the prisoner, defeat the guard and grab the gem. # Free [PERSON_NAME] fr…" at bounding box center [651, 162] width 162 height 294
type textarea "hero.attack("Weak Door")"
click at [680, 303] on button "Run" at bounding box center [644, 305] width 180 height 18
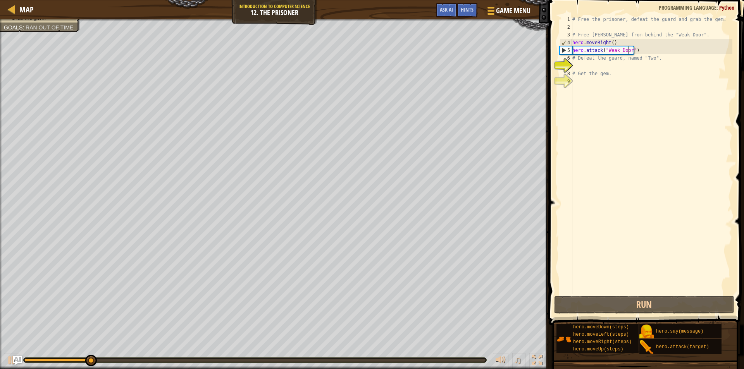
click at [575, 66] on div "# Free the prisoner, defeat the guard and grab the gem. # Free [PERSON_NAME] fr…" at bounding box center [651, 162] width 162 height 294
type textarea "h"
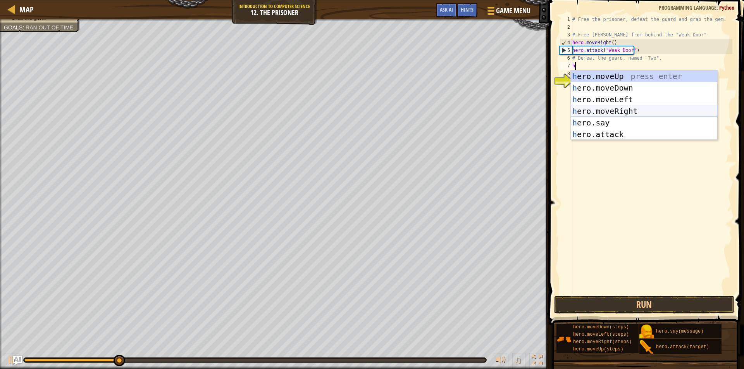
click at [623, 113] on div "h ero.moveUp press enter h ero.moveDown press enter h ero.moveLeft press enter …" at bounding box center [643, 116] width 146 height 93
type textarea "h"
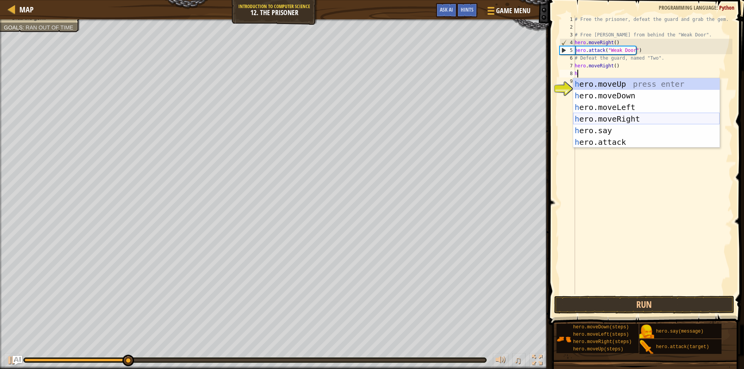
click at [623, 117] on div "h ero.moveUp press enter h ero.moveDown press enter h ero.moveLeft press enter …" at bounding box center [646, 124] width 146 height 93
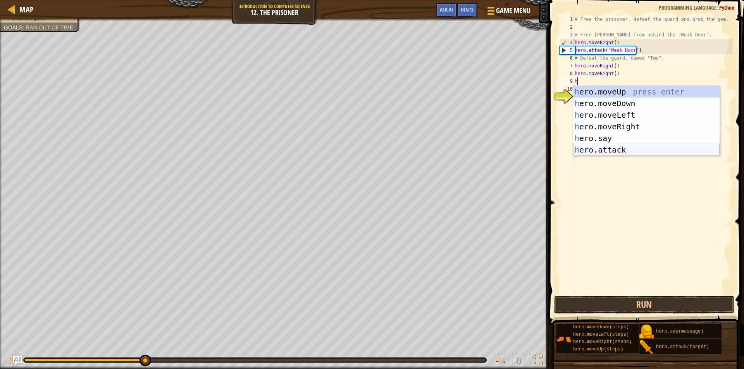
click at [621, 151] on div "h ero.moveUp press enter h ero.moveDown press enter h ero.moveLeft press enter …" at bounding box center [646, 132] width 146 height 93
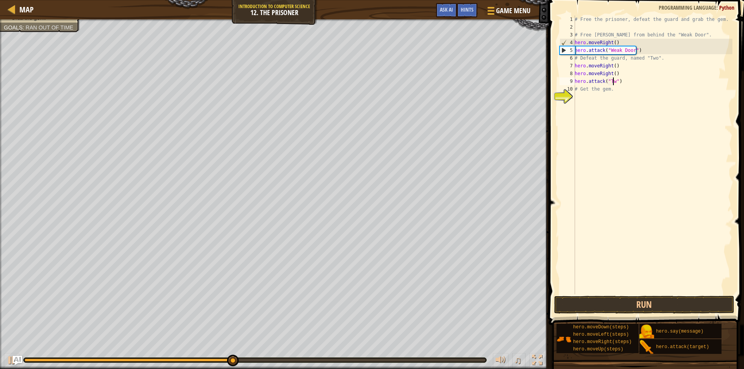
scroll to position [3, 3]
type textarea "hero.attack("Two")"
click at [687, 308] on button "Run" at bounding box center [644, 305] width 180 height 18
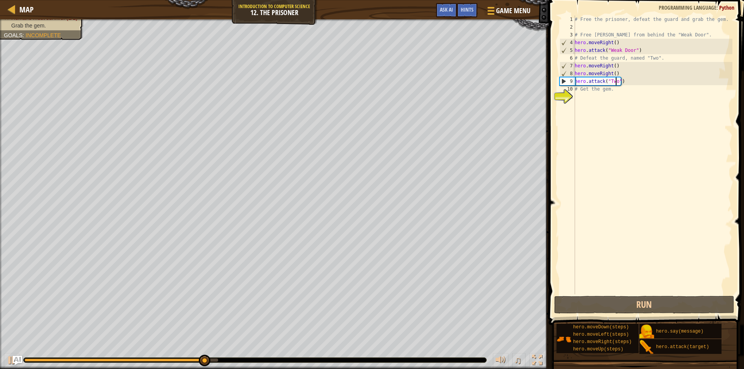
click at [577, 96] on div "# Free the prisoner, defeat the guard and grab the gem. # Free [PERSON_NAME] fr…" at bounding box center [652, 162] width 159 height 294
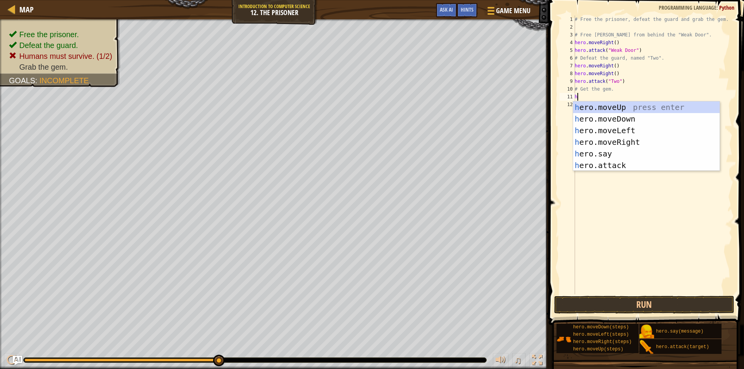
click at [650, 92] on div "# Free the prisoner, defeat the guard and grab the gem. # Free [PERSON_NAME] fr…" at bounding box center [652, 162] width 159 height 294
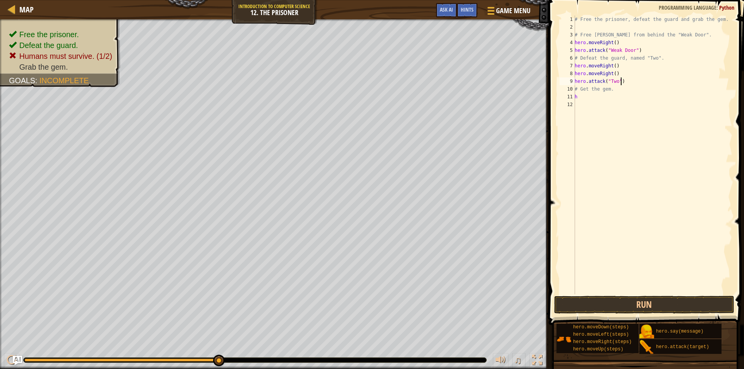
click at [626, 81] on div "# Free the prisoner, defeat the guard and grab the gem. # Free [PERSON_NAME] fr…" at bounding box center [652, 162] width 159 height 294
click at [579, 97] on div "# Free the prisoner, defeat the guard and grab the gem. # Free [PERSON_NAME] fr…" at bounding box center [652, 162] width 159 height 294
type textarea "h"
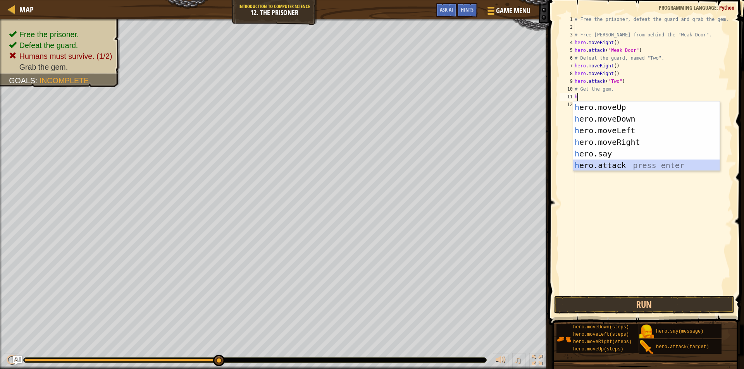
click at [610, 163] on div "h ero.moveUp press enter h ero.moveDown press enter h ero.moveLeft press enter …" at bounding box center [646, 147] width 146 height 93
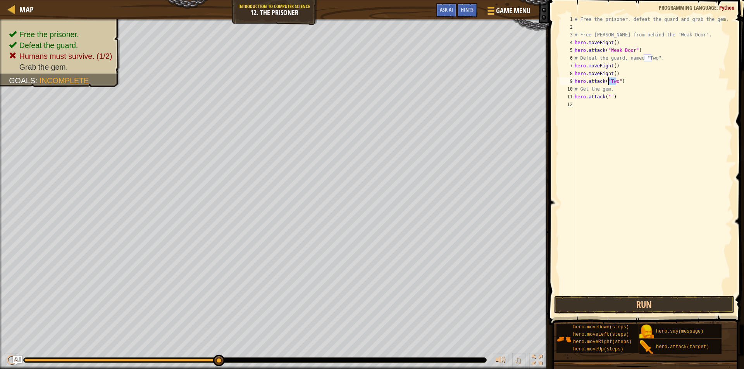
drag, startPoint x: 614, startPoint y: 81, endPoint x: 607, endPoint y: 81, distance: 7.8
click at [607, 81] on div "# Free the prisoner, defeat the guard and grab the gem. # Free [PERSON_NAME] fr…" at bounding box center [652, 162] width 159 height 294
click at [607, 97] on div "# Free the prisoner, defeat the guard and grab the gem. # Free [PERSON_NAME] fr…" at bounding box center [652, 162] width 159 height 294
paste textarea "Two"
type textarea "hero.attack("Two")"
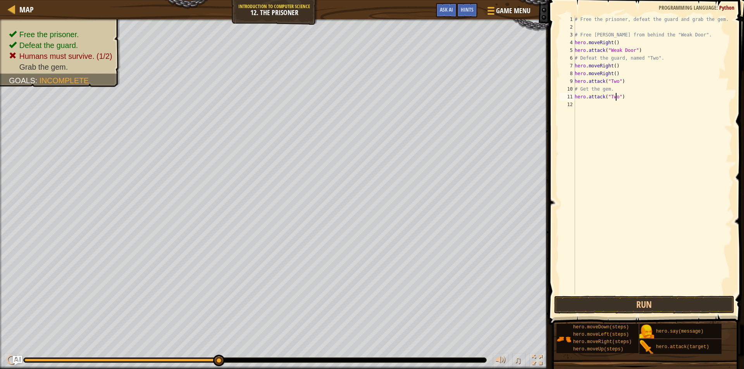
click at [582, 106] on div "# Free the prisoner, defeat the guard and grab the gem. # Free [PERSON_NAME] fr…" at bounding box center [652, 162] width 159 height 294
type textarea "h"
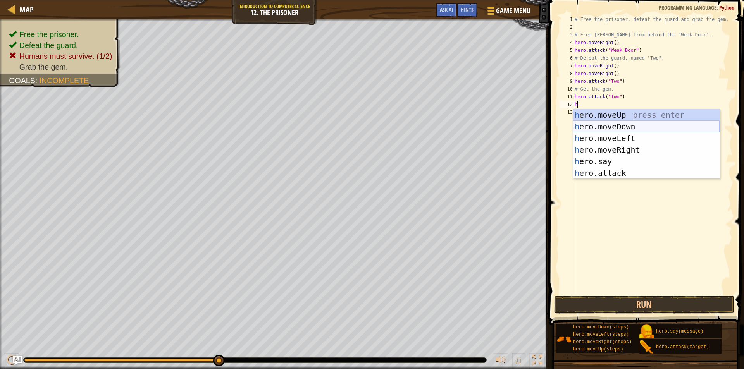
click at [624, 122] on div "h ero.moveUp press enter h ero.moveDown press enter h ero.moveLeft press enter …" at bounding box center [646, 155] width 146 height 93
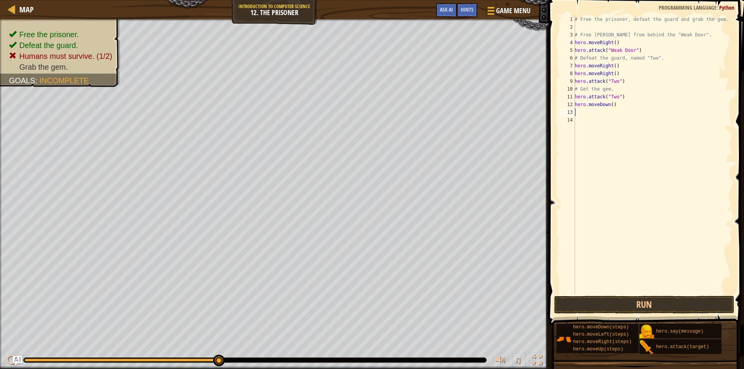
type textarea "h"
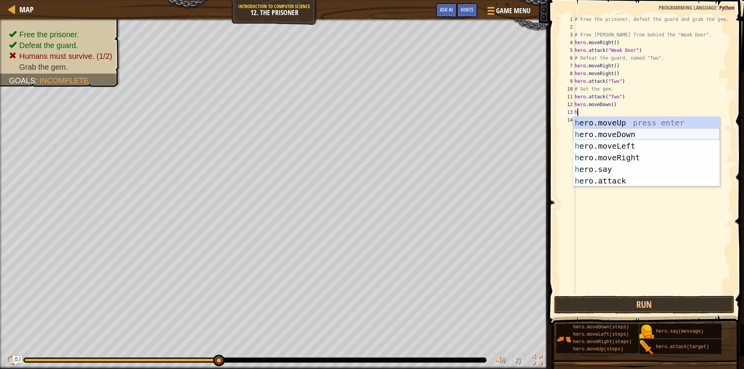
click at [627, 129] on div "h ero.moveUp press enter h ero.moveDown press enter h ero.moveLeft press enter …" at bounding box center [646, 163] width 146 height 93
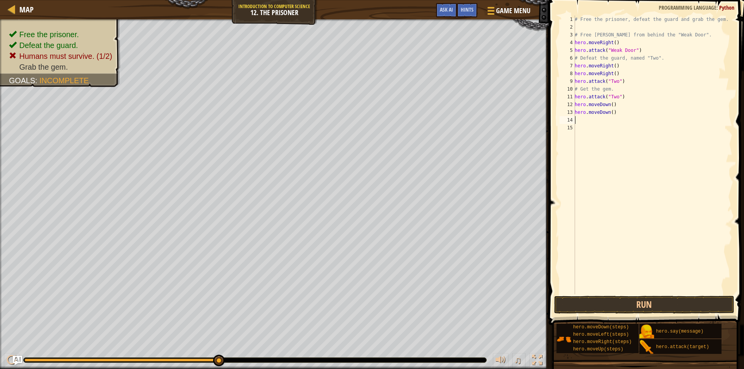
type textarea "h"
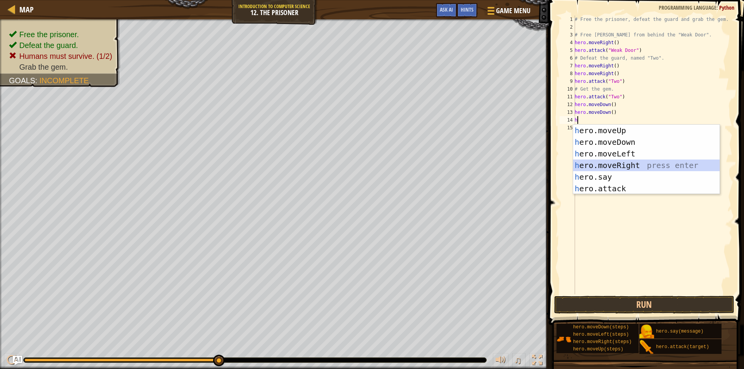
click at [629, 162] on div "h ero.moveUp press enter h ero.moveDown press enter h ero.moveLeft press enter …" at bounding box center [646, 171] width 146 height 93
type textarea "h"
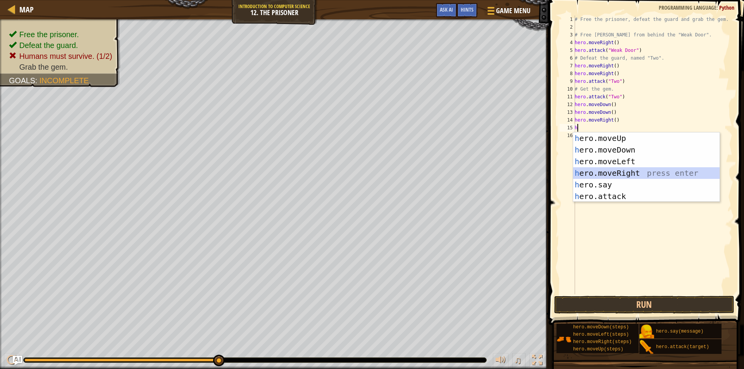
click at [629, 167] on div "h ero.moveUp press enter h ero.moveDown press enter h ero.moveLeft press enter …" at bounding box center [646, 178] width 146 height 93
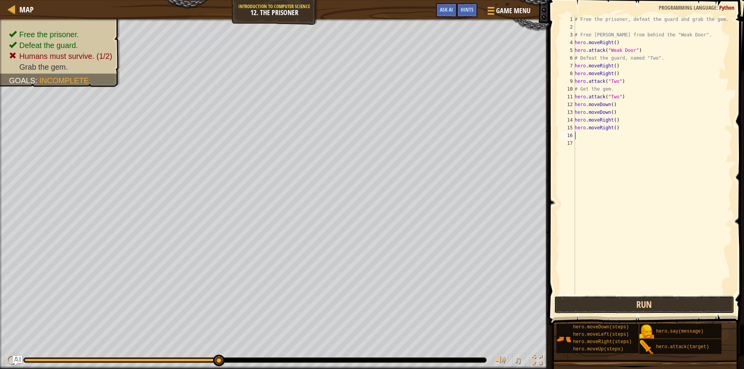
click at [653, 306] on button "Run" at bounding box center [644, 305] width 180 height 18
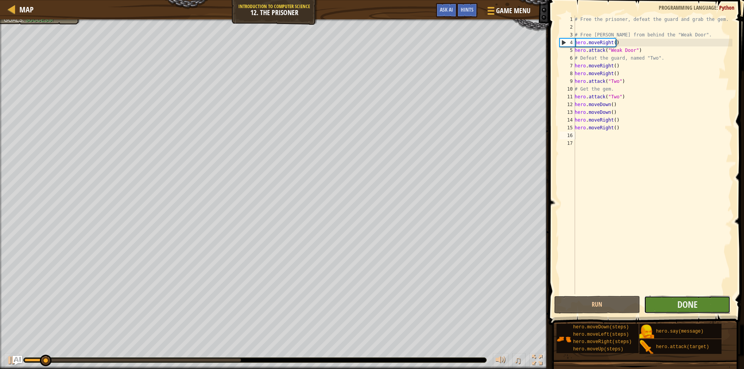
click at [658, 307] on button "Done" at bounding box center [687, 305] width 86 height 18
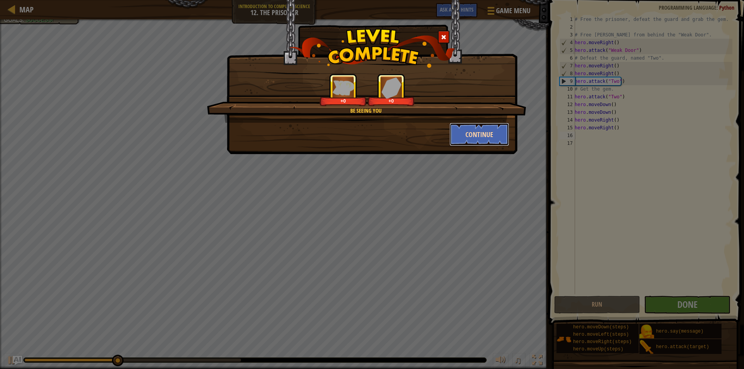
click at [476, 137] on button "Continue" at bounding box center [479, 134] width 60 height 23
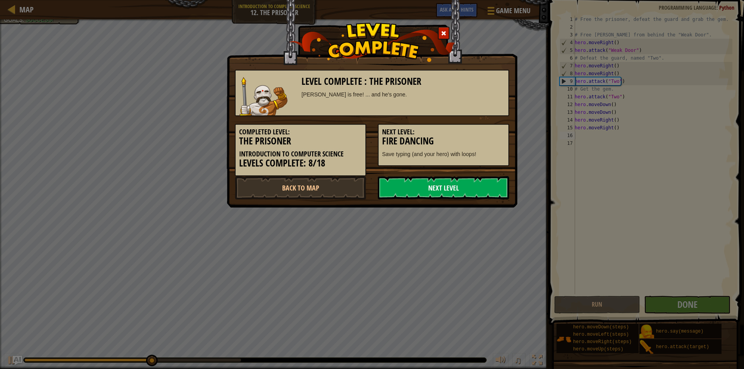
click at [463, 192] on link "Next Level" at bounding box center [443, 187] width 131 height 23
click at [459, 190] on link "Next Level" at bounding box center [443, 187] width 131 height 23
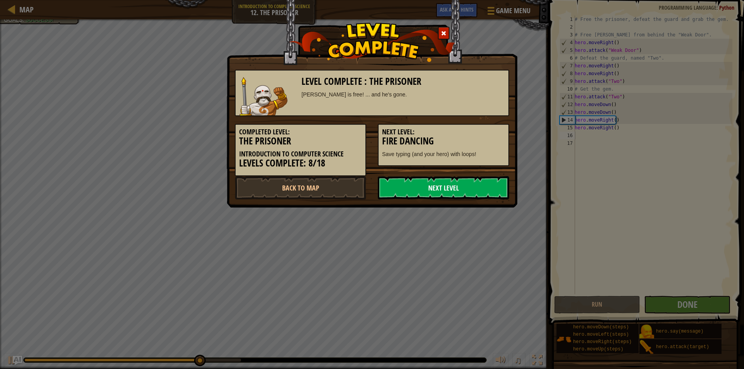
click at [459, 190] on link "Next Level" at bounding box center [443, 187] width 131 height 23
click at [461, 187] on link "Next Level" at bounding box center [443, 187] width 131 height 23
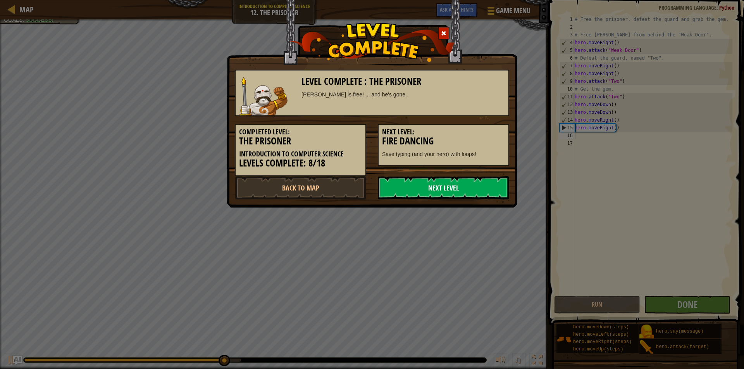
click at [461, 187] on link "Next Level" at bounding box center [443, 187] width 131 height 23
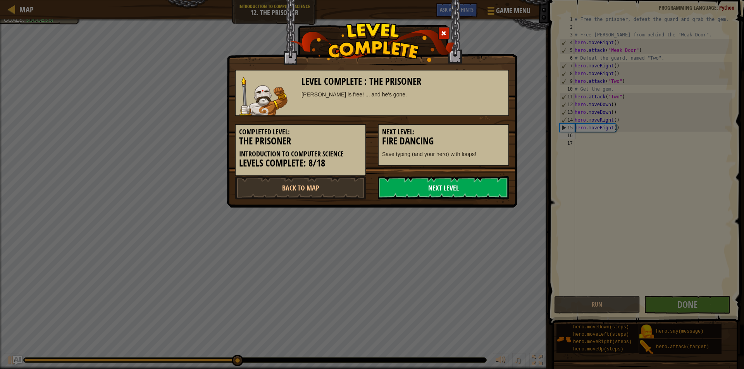
click at [461, 187] on link "Next Level" at bounding box center [443, 187] width 131 height 23
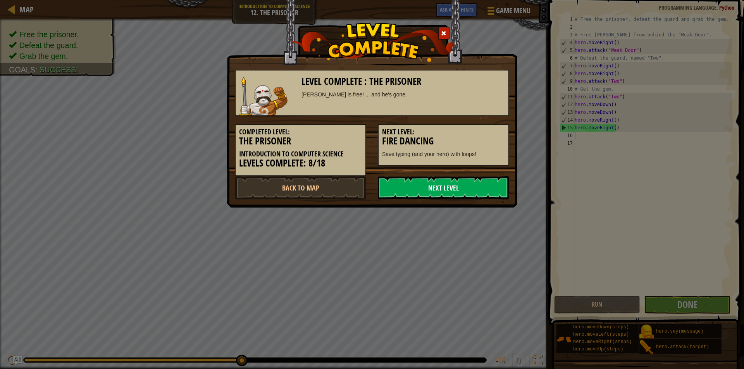
click at [461, 187] on link "Next Level" at bounding box center [443, 187] width 131 height 23
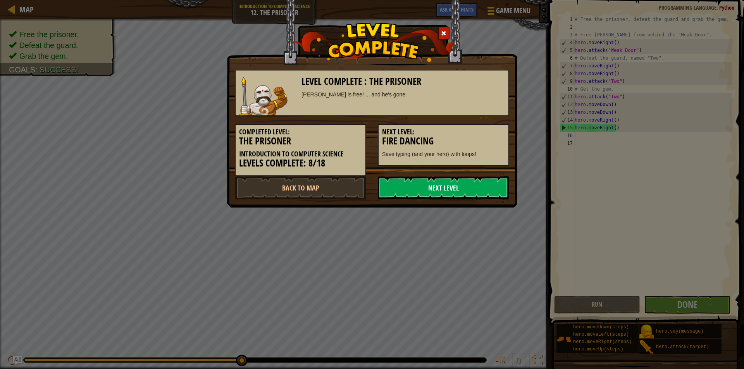
click at [461, 187] on link "Next Level" at bounding box center [443, 187] width 131 height 23
drag, startPoint x: 454, startPoint y: 184, endPoint x: 438, endPoint y: 182, distance: 15.7
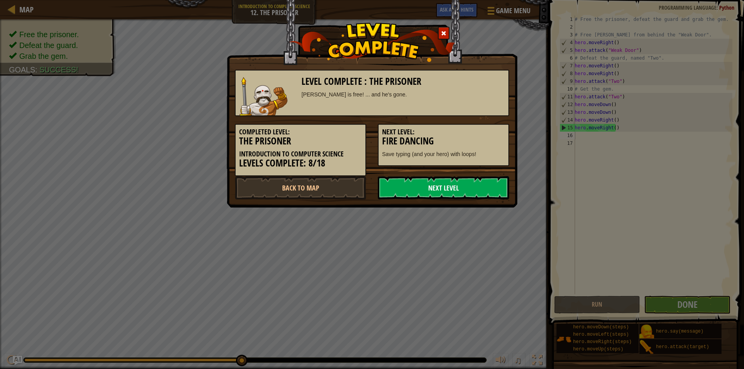
click at [441, 182] on link "Next Level" at bounding box center [443, 187] width 131 height 23
drag, startPoint x: 437, startPoint y: 182, endPoint x: 423, endPoint y: 192, distance: 17.4
click at [434, 182] on link "Next Level" at bounding box center [443, 187] width 131 height 23
click at [418, 195] on link "Next Level" at bounding box center [443, 187] width 131 height 23
drag, startPoint x: 426, startPoint y: 197, endPoint x: 407, endPoint y: 186, distance: 22.2
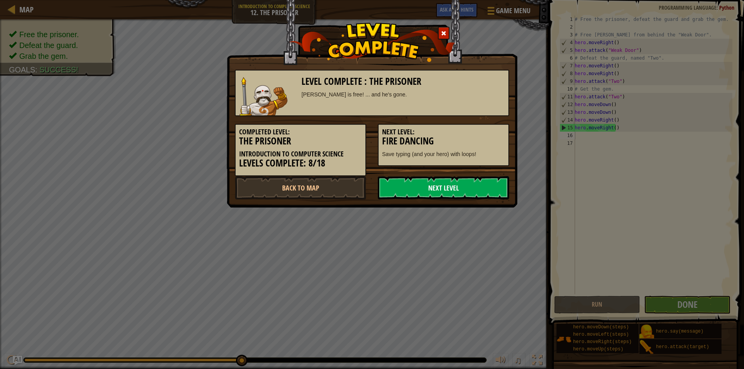
click at [426, 195] on link "Next Level" at bounding box center [443, 187] width 131 height 23
drag, startPoint x: 407, startPoint y: 186, endPoint x: 417, endPoint y: 187, distance: 9.8
click at [411, 186] on link "Next Level" at bounding box center [443, 187] width 131 height 23
click at [392, 185] on link "Next Level" at bounding box center [443, 187] width 131 height 23
click at [389, 187] on link "Next Level" at bounding box center [443, 187] width 131 height 23
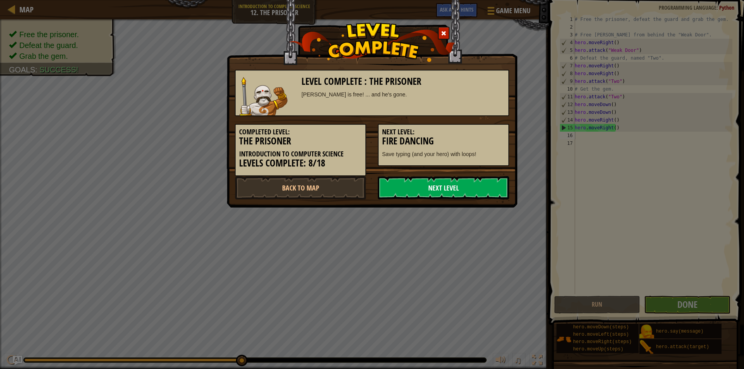
click at [395, 189] on link "Next Level" at bounding box center [443, 187] width 131 height 23
drag, startPoint x: 400, startPoint y: 189, endPoint x: 407, endPoint y: 188, distance: 7.4
click at [407, 188] on link "Next Level" at bounding box center [443, 187] width 131 height 23
click at [418, 188] on link "Next Level" at bounding box center [443, 187] width 131 height 23
click at [443, 184] on link "Next Level" at bounding box center [443, 187] width 131 height 23
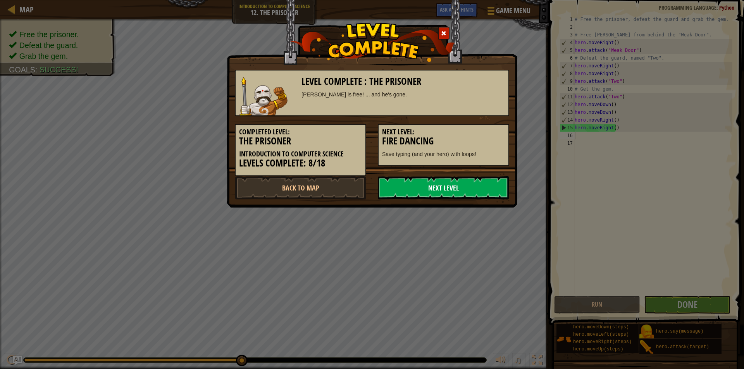
click at [454, 183] on link "Next Level" at bounding box center [443, 187] width 131 height 23
click at [459, 183] on link "Next Level" at bounding box center [443, 187] width 131 height 23
click at [461, 181] on link "Next Level" at bounding box center [443, 187] width 131 height 23
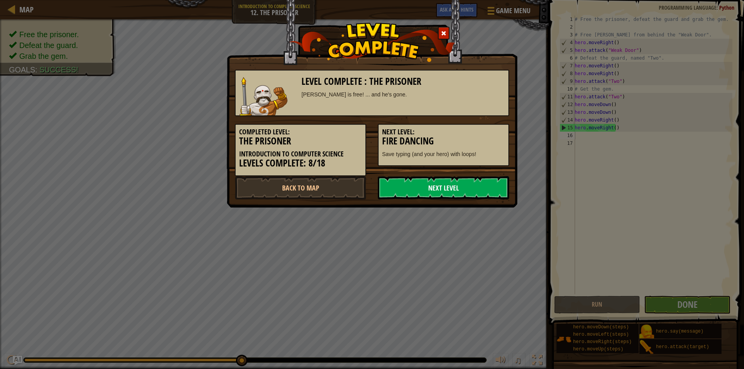
click at [461, 181] on link "Next Level" at bounding box center [443, 187] width 131 height 23
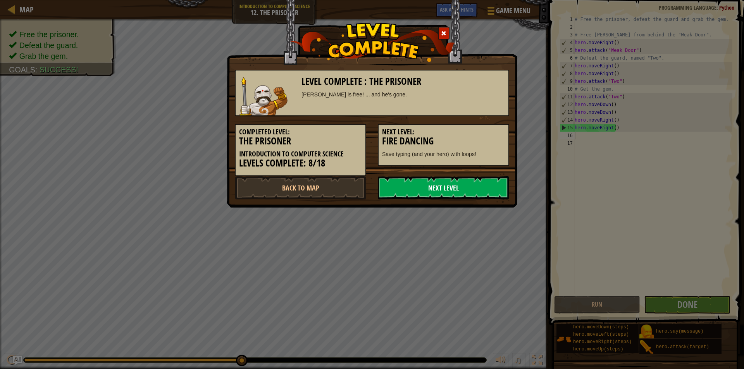
click at [461, 181] on link "Next Level" at bounding box center [443, 187] width 131 height 23
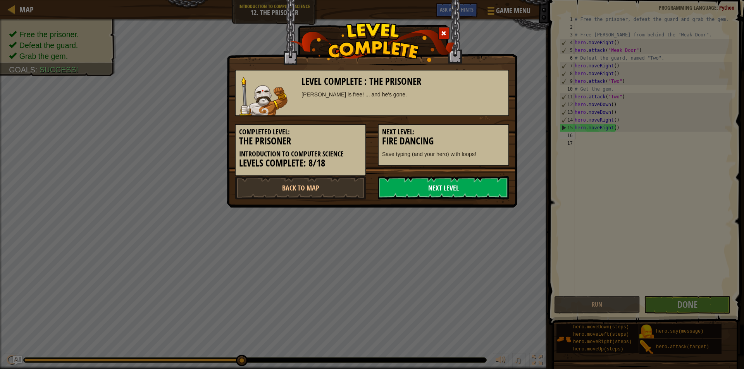
click at [461, 180] on link "Next Level" at bounding box center [443, 187] width 131 height 23
click at [328, 196] on link "Back to Map" at bounding box center [300, 187] width 131 height 23
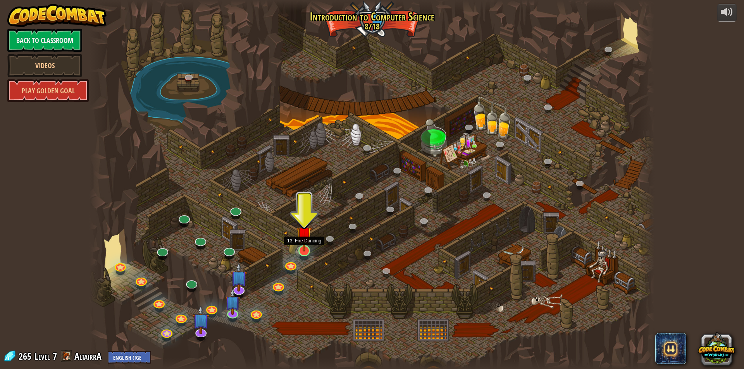
click at [306, 239] on img at bounding box center [303, 234] width 15 height 35
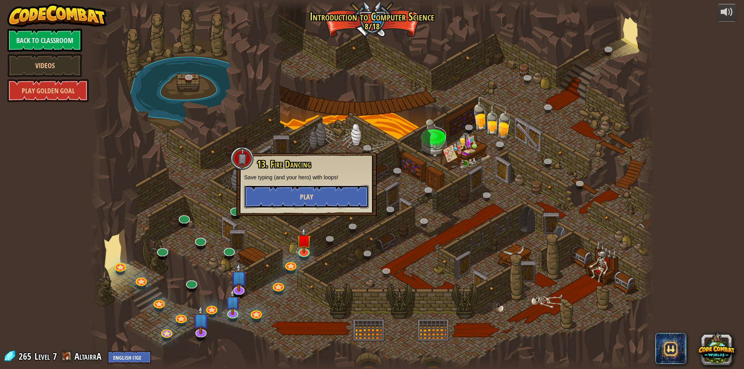
click at [318, 187] on button "Play" at bounding box center [306, 196] width 125 height 23
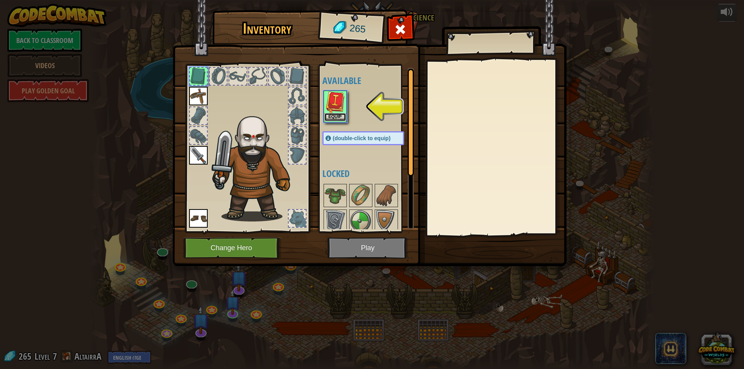
click at [336, 117] on button "Equip" at bounding box center [335, 117] width 22 height 8
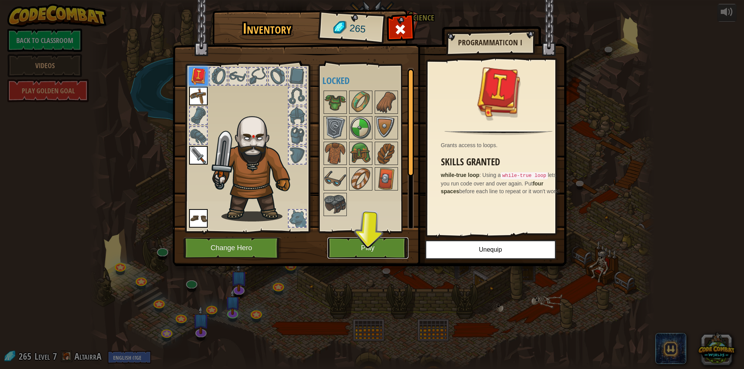
click at [378, 245] on button "Play" at bounding box center [367, 247] width 81 height 21
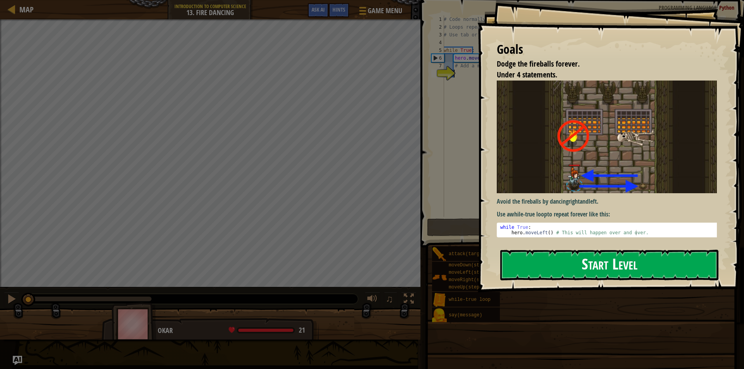
click at [589, 263] on button "Start Level" at bounding box center [609, 265] width 218 height 31
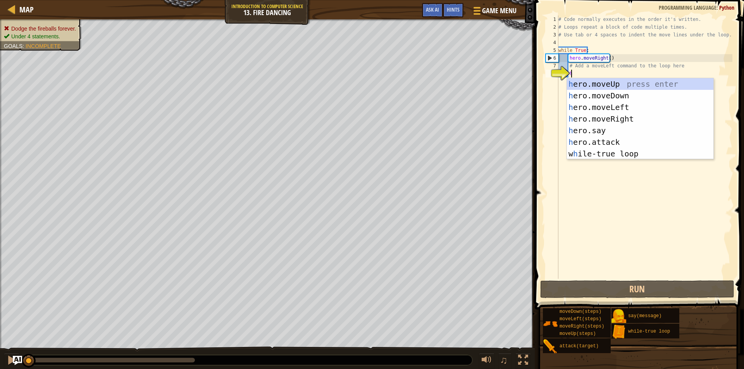
type textarea "h"
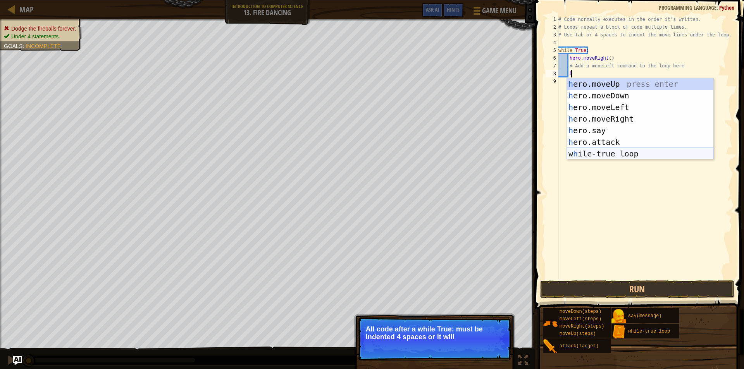
click at [628, 153] on div "h ero.moveUp press enter h ero.moveDown press enter h ero.moveLeft press enter …" at bounding box center [640, 130] width 146 height 105
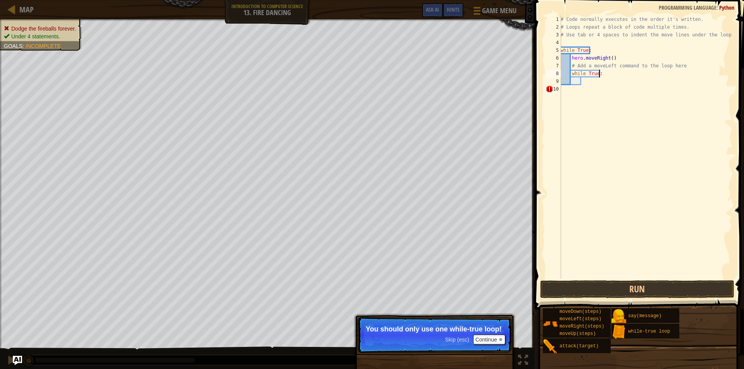
click at [606, 73] on div "# Code normally executes in the order it's written. # Loops repeat a block of c…" at bounding box center [645, 154] width 173 height 279
type textarea "w"
click at [625, 292] on button "Run" at bounding box center [637, 289] width 194 height 18
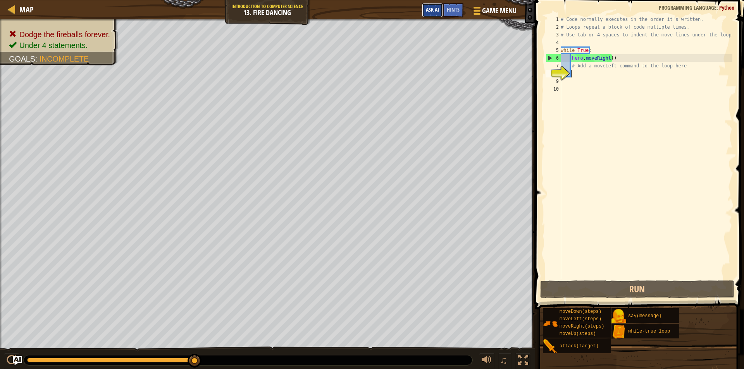
click at [431, 5] on button "Ask AI" at bounding box center [432, 10] width 21 height 14
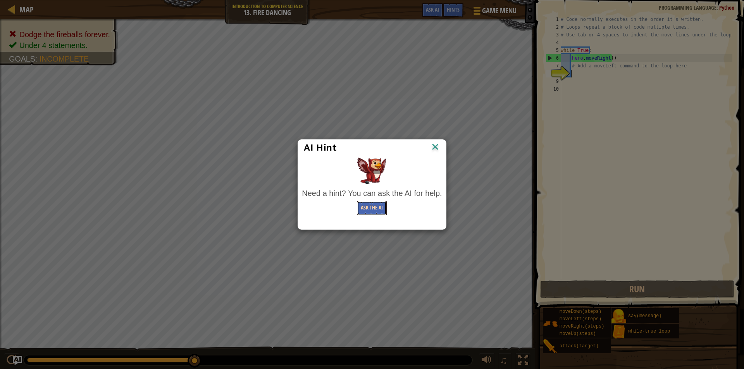
click at [365, 203] on button "Ask the AI" at bounding box center [372, 208] width 30 height 14
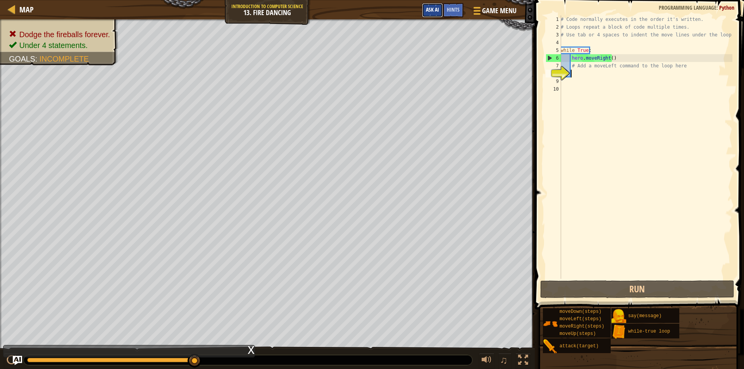
click at [427, 12] on span "Ask AI" at bounding box center [432, 9] width 13 height 7
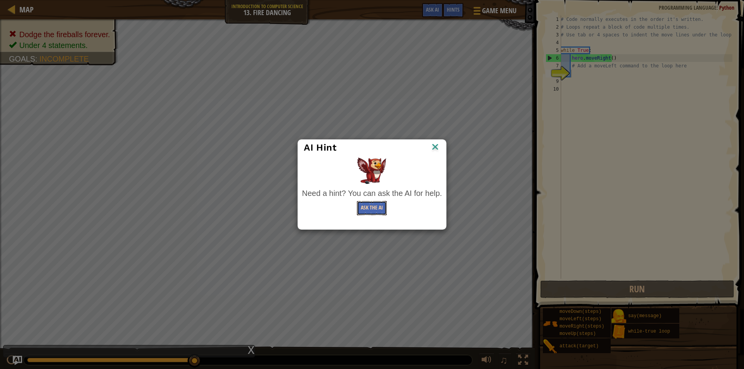
click at [371, 213] on button "Ask the AI" at bounding box center [372, 208] width 30 height 14
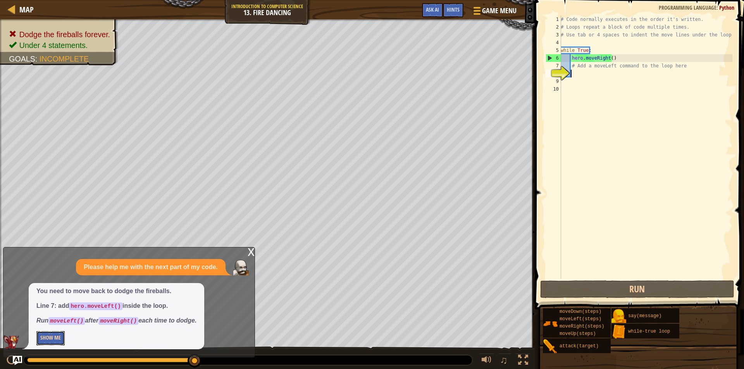
click at [60, 339] on button "Show Me" at bounding box center [50, 338] width 28 height 14
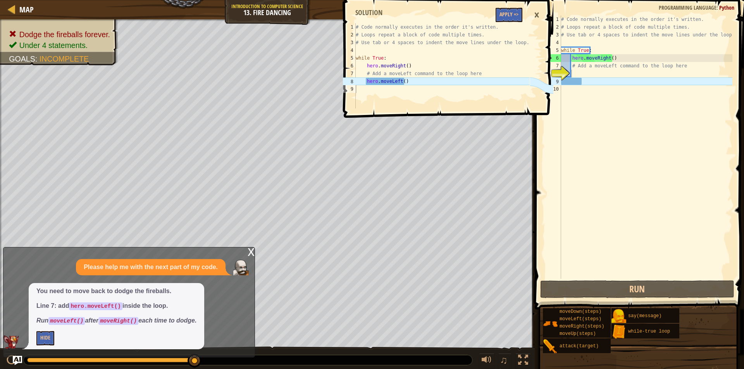
click at [610, 142] on div "# Code normally executes in the order it's written. # Loops repeat a block of c…" at bounding box center [645, 154] width 173 height 279
click at [573, 75] on div "# Code normally executes in the order it's written. # Loops repeat a block of c…" at bounding box center [645, 154] width 173 height 279
type textarea "h"
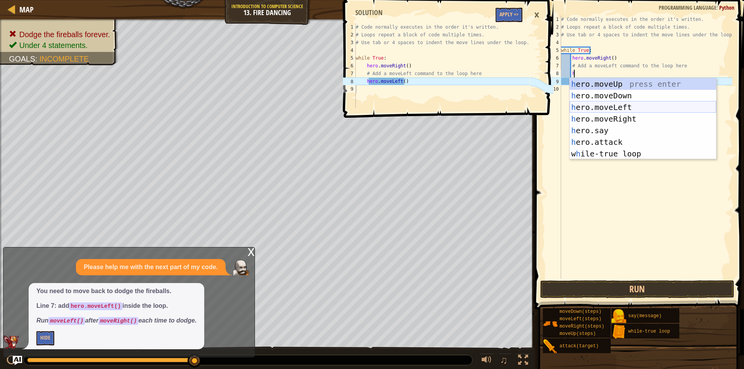
click at [625, 106] on div "h ero.moveUp press enter h ero.moveDown press enter h ero.moveLeft press enter …" at bounding box center [642, 130] width 146 height 105
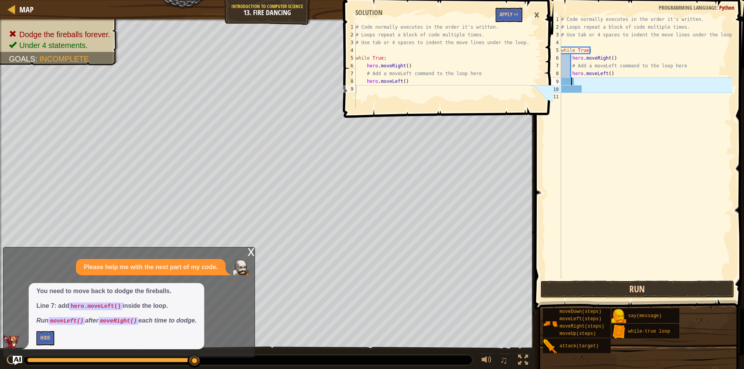
click at [610, 284] on button "Run" at bounding box center [637, 289] width 194 height 18
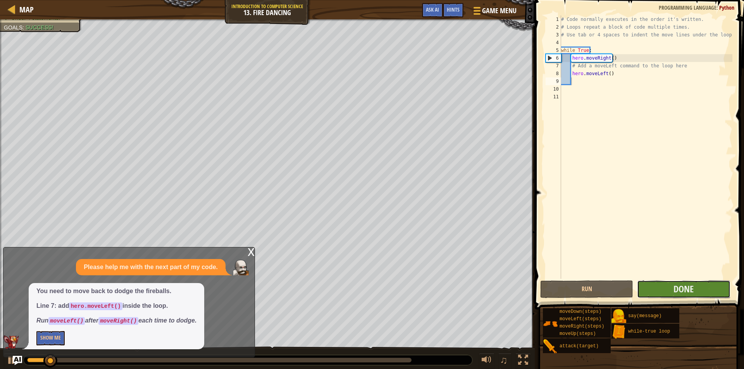
click at [655, 284] on button "Done" at bounding box center [683, 289] width 93 height 18
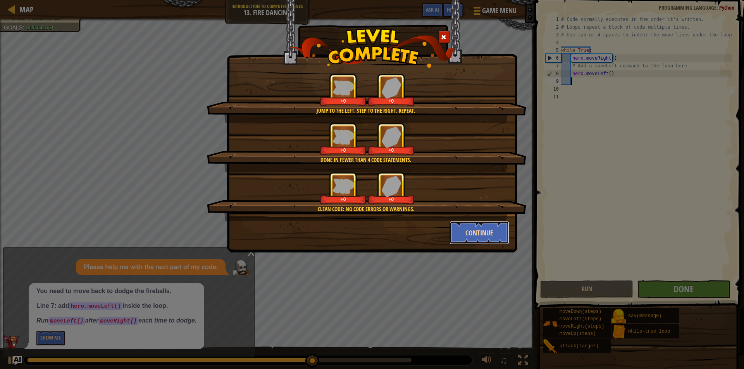
click at [464, 234] on button "Continue" at bounding box center [479, 232] width 60 height 23
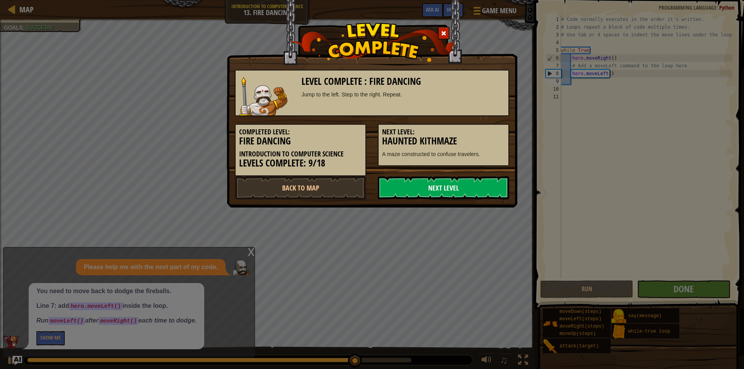
click at [438, 189] on link "Next Level" at bounding box center [443, 187] width 131 height 23
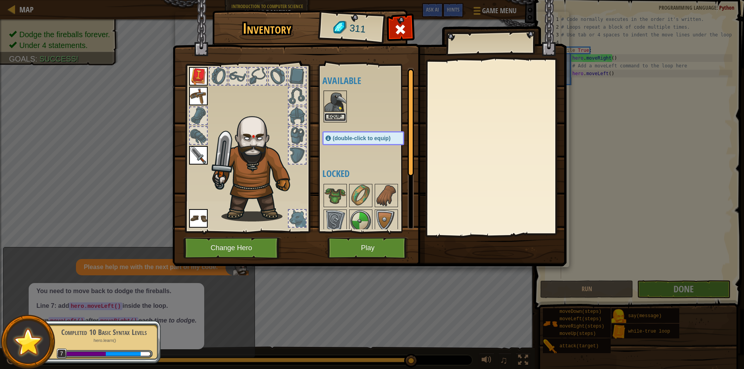
click at [339, 117] on button "Equip" at bounding box center [335, 117] width 22 height 8
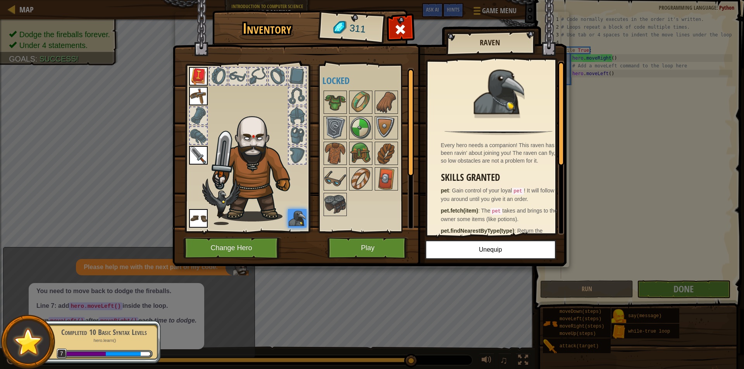
click at [302, 214] on img at bounding box center [297, 218] width 19 height 19
click at [364, 258] on button "Play" at bounding box center [367, 247] width 81 height 21
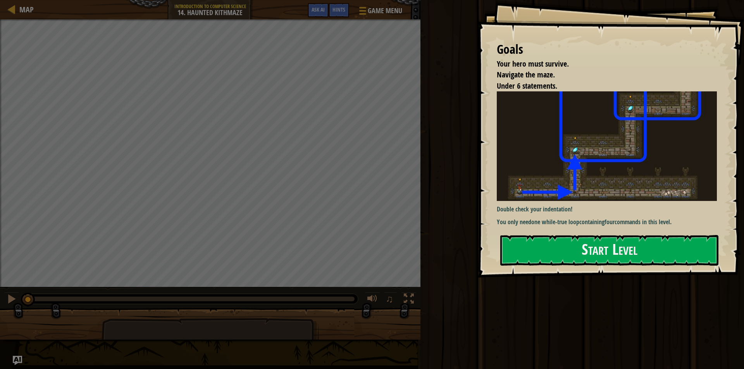
click at [611, 274] on div at bounding box center [609, 281] width 218 height 17
click at [610, 270] on div "Goals Your hero must survive. Navigate the maze. Under 6 statements. Double che…" at bounding box center [610, 139] width 266 height 278
click at [597, 248] on button "Start Level" at bounding box center [609, 250] width 218 height 31
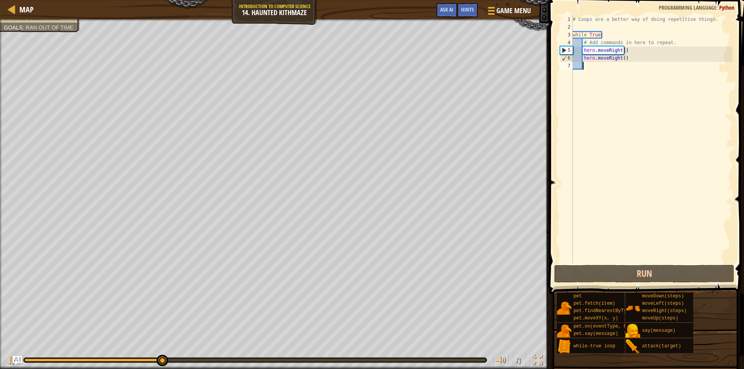
click at [626, 58] on div "# Loops are a better way of doing repetitive things. while True : # Add command…" at bounding box center [651, 146] width 161 height 263
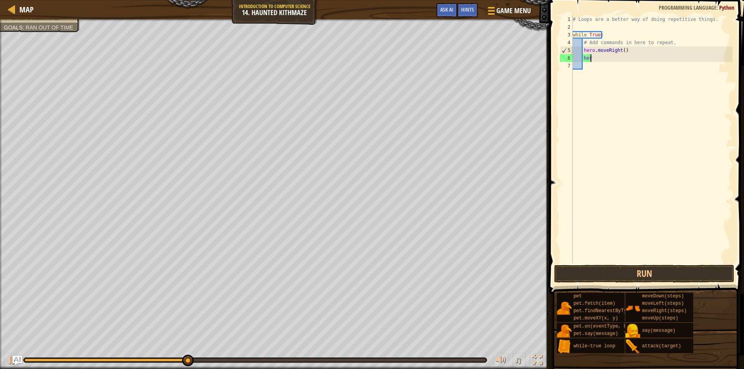
type textarea "h"
click at [607, 33] on div "# Loops are a better way of doing repetitive things. while True : # Add command…" at bounding box center [651, 146] width 161 height 263
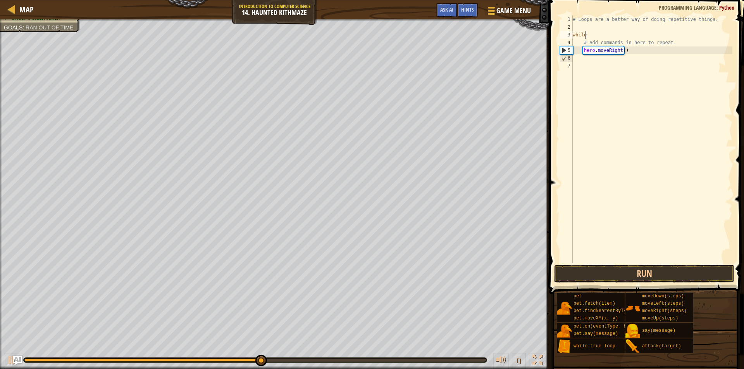
type textarea "w"
click at [668, 43] on div "# Loops are a better way of doing repetitive things. # Add commands in here to …" at bounding box center [651, 146] width 161 height 263
type textarea "#"
click at [633, 52] on div "# Loops are a better way of doing repetitive things. hero . moveRight ( )" at bounding box center [651, 146] width 161 height 263
type textarea "h"
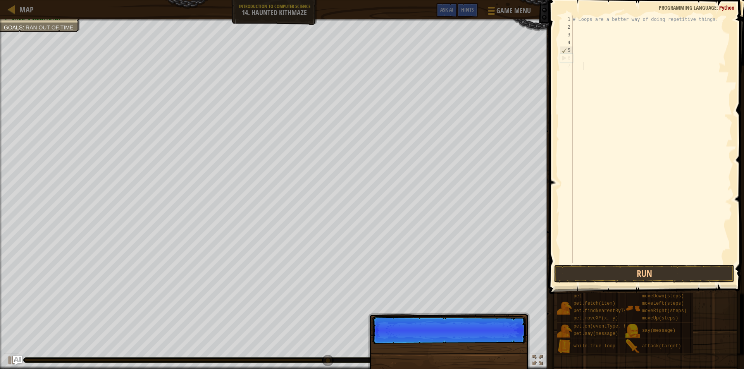
click at [607, 262] on div "# Loops are a better way of doing repetitive things." at bounding box center [651, 146] width 161 height 263
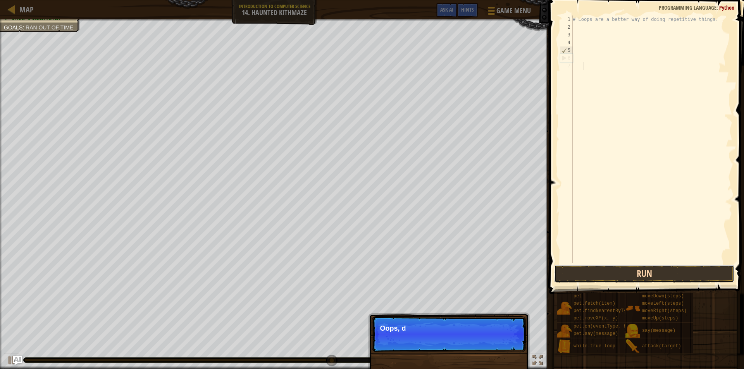
click at [607, 268] on button "Run" at bounding box center [644, 274] width 180 height 18
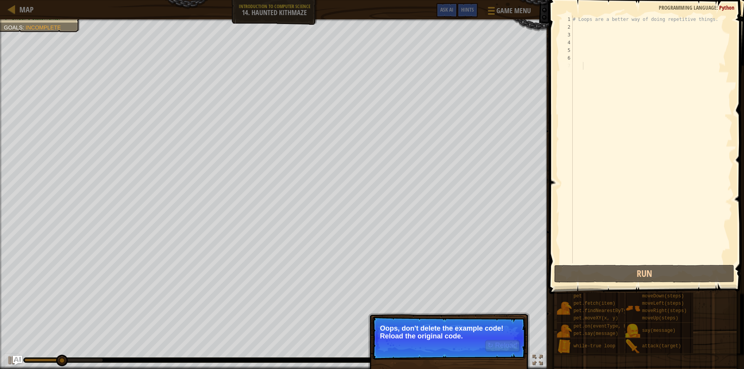
click at [576, 27] on div "# Loops are a better way of doing repetitive things." at bounding box center [651, 146] width 161 height 263
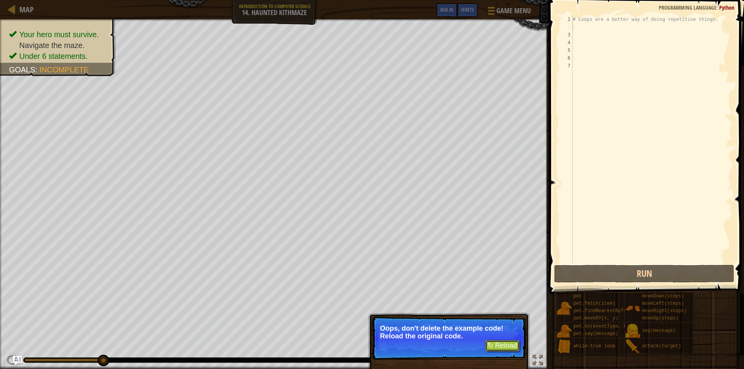
click at [493, 345] on button "↻ Reload" at bounding box center [502, 346] width 34 height 12
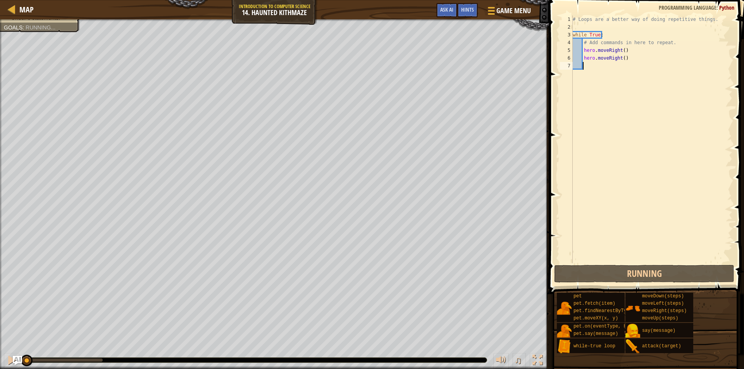
scroll to position [3, 0]
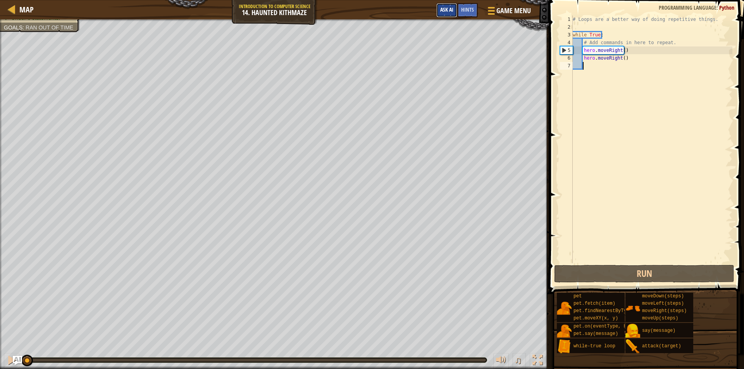
click at [447, 5] on button "Ask AI" at bounding box center [446, 10] width 21 height 14
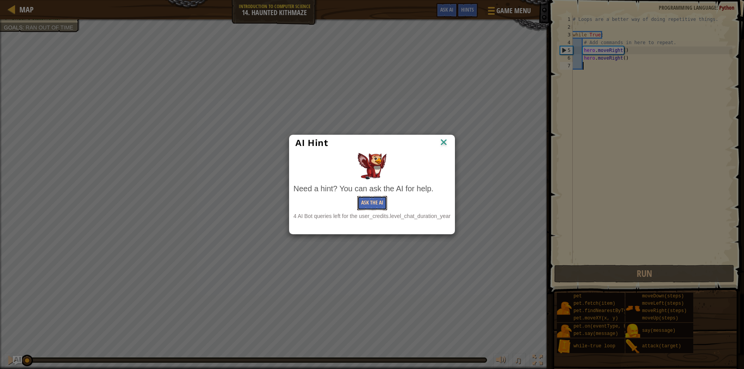
click at [377, 205] on button "Ask the AI" at bounding box center [372, 203] width 30 height 14
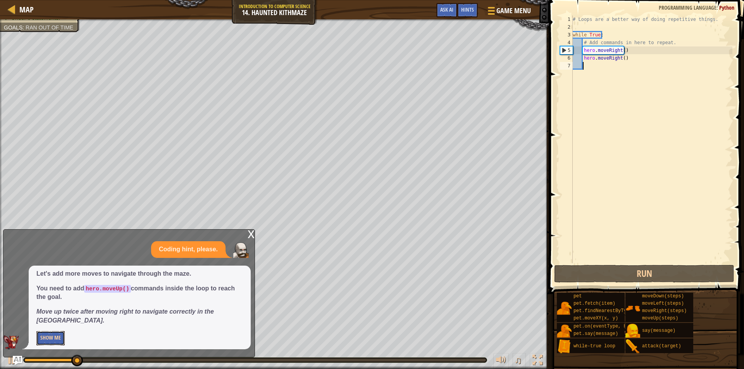
click at [58, 343] on button "Show Me" at bounding box center [50, 338] width 28 height 14
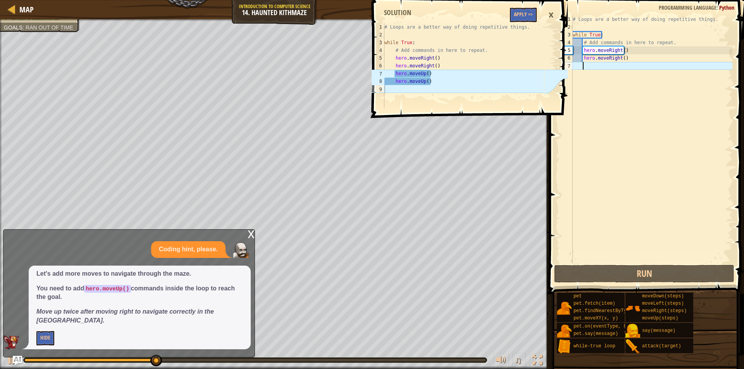
click at [586, 64] on div "# Loops are a better way of doing repetitive things. while True : # Add command…" at bounding box center [651, 146] width 161 height 263
type textarea "h"
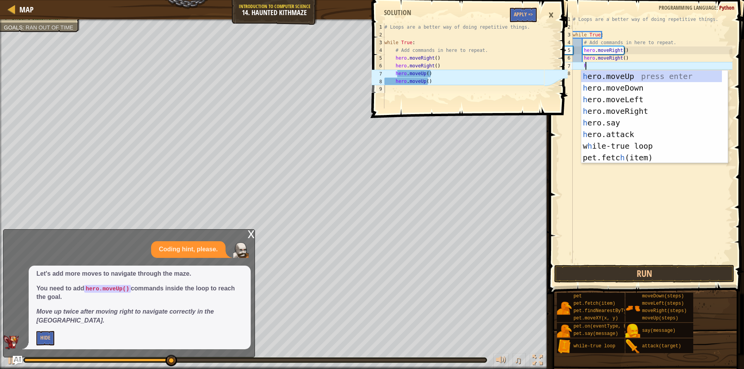
scroll to position [3, 0]
click at [641, 78] on div "h ero.moveUp press enter h ero.moveDown press enter h ero.moveLeft press enter …" at bounding box center [651, 128] width 141 height 116
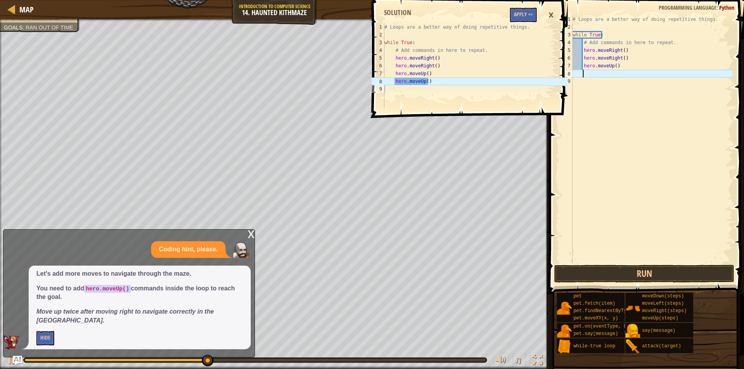
type textarea "h"
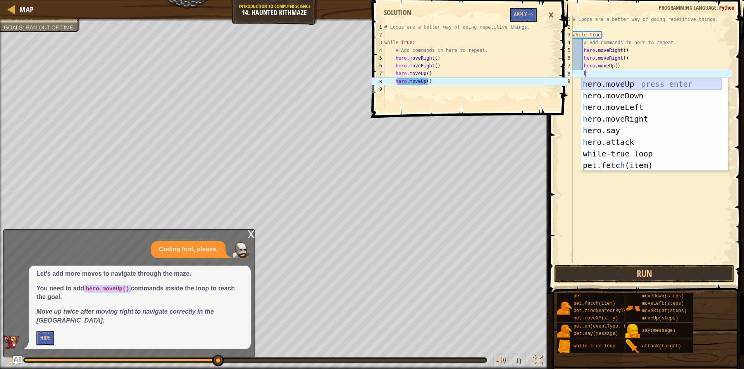
click at [634, 81] on div "h ero.moveUp press enter h ero.moveDown press enter h ero.moveLeft press enter …" at bounding box center [651, 136] width 141 height 116
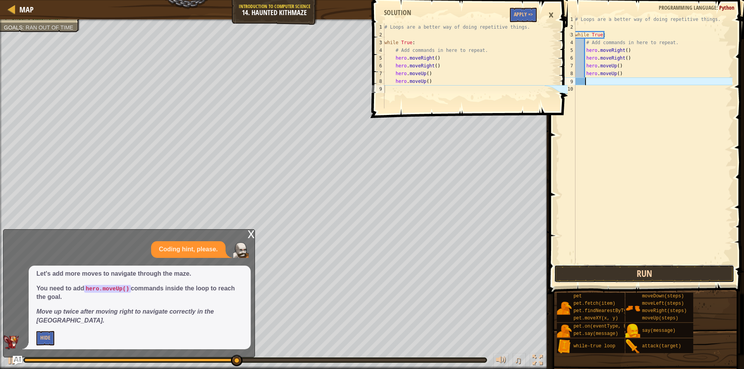
click at [676, 273] on button "Run" at bounding box center [644, 274] width 180 height 18
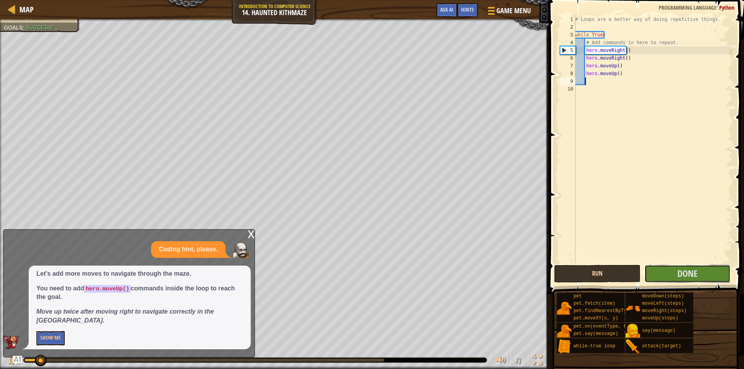
click at [676, 273] on button "Done" at bounding box center [687, 274] width 86 height 18
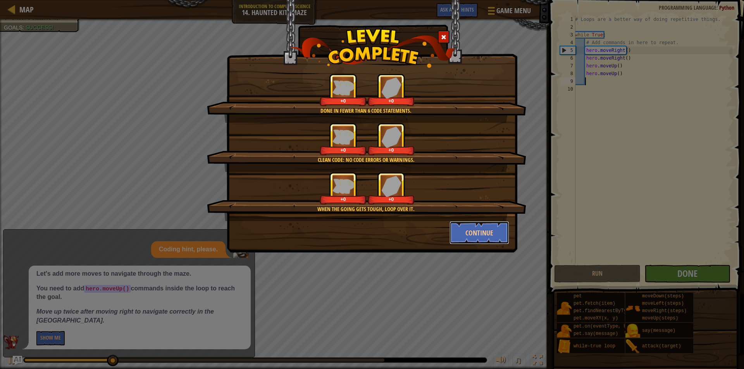
click at [483, 234] on button "Continue" at bounding box center [479, 232] width 60 height 23
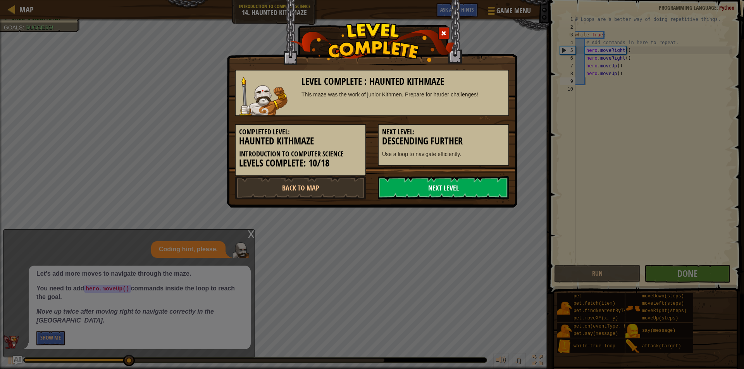
click at [444, 190] on link "Next Level" at bounding box center [443, 187] width 131 height 23
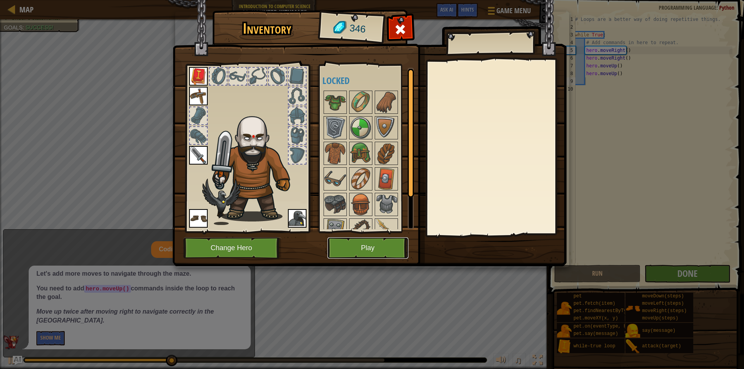
click at [374, 244] on button "Play" at bounding box center [367, 247] width 81 height 21
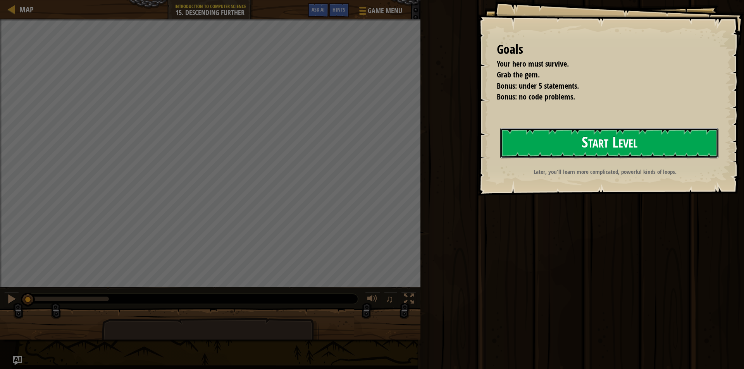
click at [562, 139] on button "Start Level" at bounding box center [609, 143] width 218 height 31
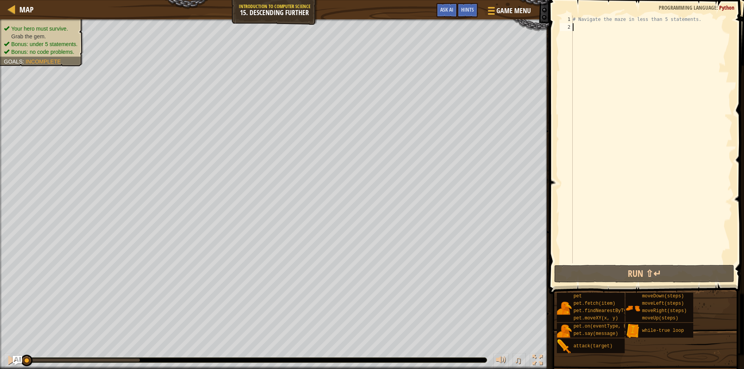
type textarea "h"
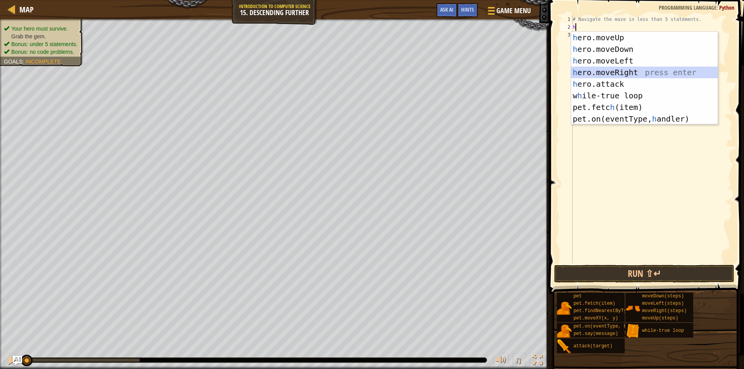
click at [618, 74] on div "h ero.moveUp press enter h ero.moveDown press enter h ero.moveLeft press enter …" at bounding box center [644, 90] width 146 height 116
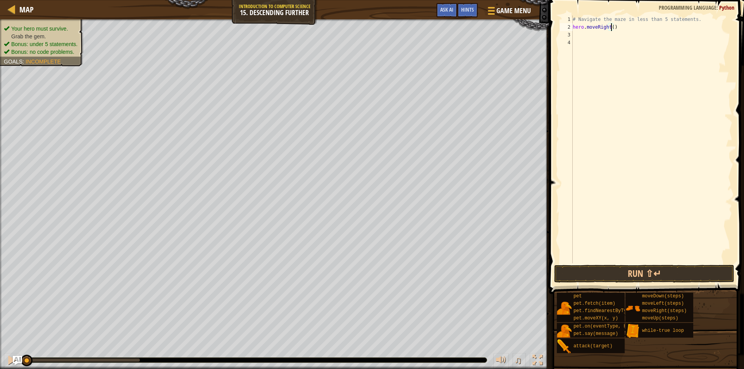
click at [610, 26] on div "# Navigate the maze in less than 5 statements. hero . moveRight ( )" at bounding box center [651, 146] width 161 height 263
type textarea "hero.moveRight(2)"
click at [574, 38] on div "# Navigate the maze in less than 5 statements. hero . moveRight ( 2 )" at bounding box center [651, 146] width 161 height 263
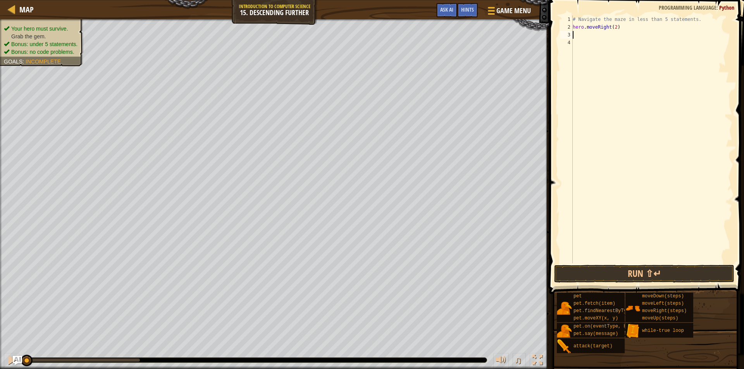
type textarea "h"
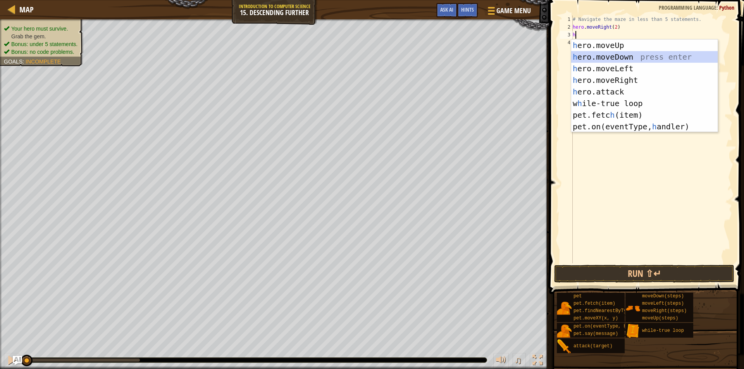
click at [629, 56] on div "h ero.moveUp press enter h ero.moveDown press enter h ero.moveLeft press enter …" at bounding box center [644, 98] width 146 height 116
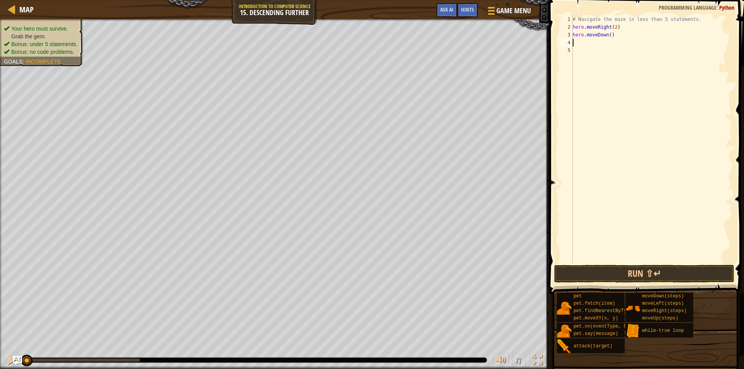
type textarea "h"
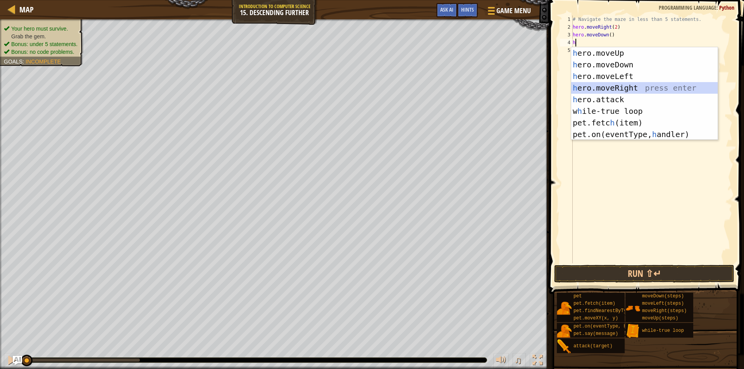
click at [629, 84] on div "h ero.moveUp press enter h ero.moveDown press enter h ero.moveLeft press enter …" at bounding box center [644, 105] width 146 height 116
type textarea "h"
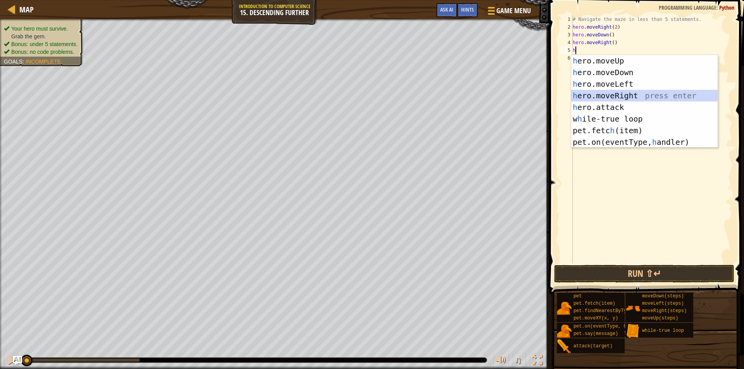
click at [631, 93] on div "h ero.moveUp press enter h ero.moveDown press enter h ero.moveLeft press enter …" at bounding box center [644, 113] width 146 height 116
type textarea "h"
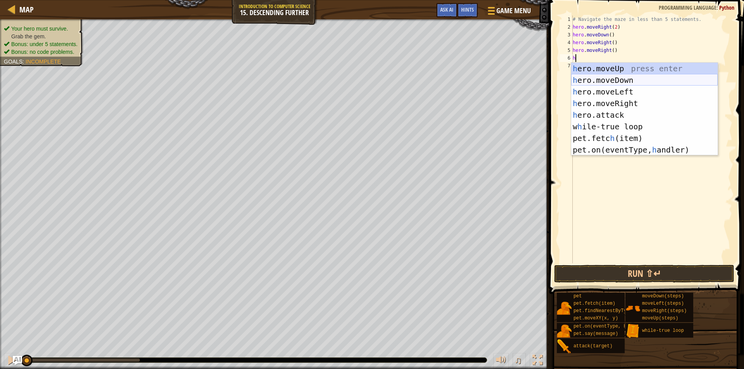
click at [626, 77] on div "h ero.moveUp press enter h ero.moveDown press enter h ero.moveLeft press enter …" at bounding box center [644, 121] width 146 height 116
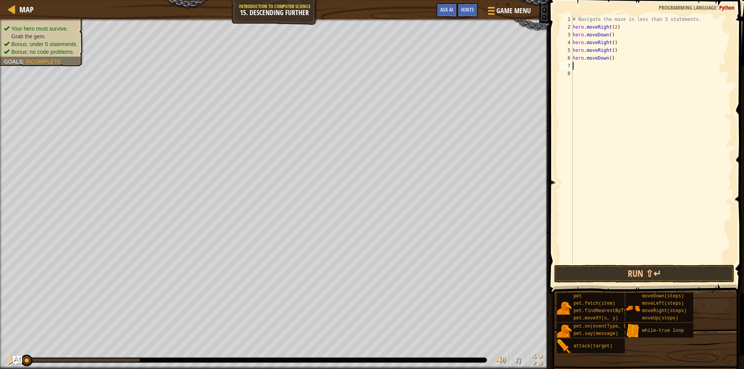
type textarea "h"
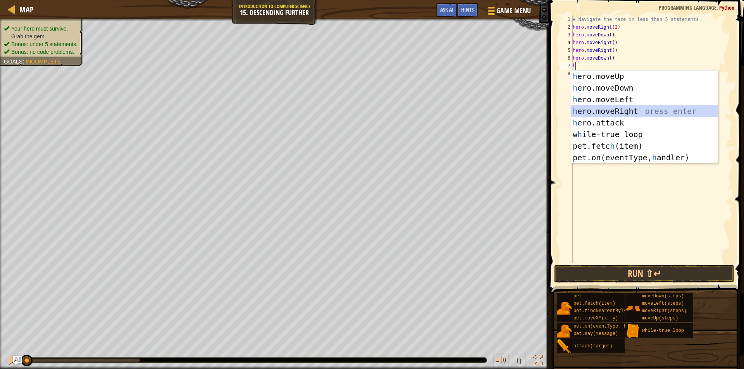
click at [634, 113] on div "h ero.moveUp press enter h ero.moveDown press enter h ero.moveLeft press enter …" at bounding box center [644, 128] width 146 height 116
type textarea "h"
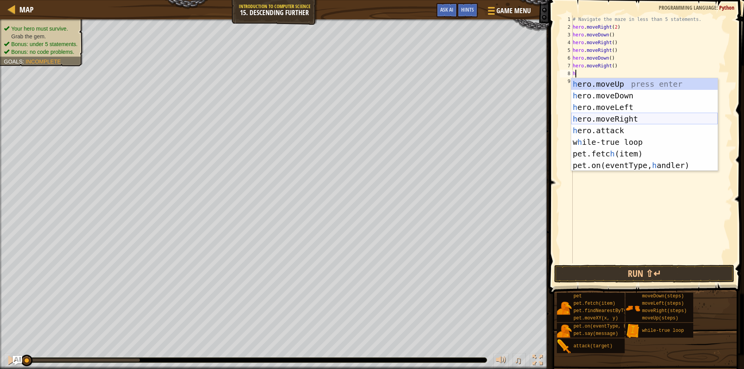
click at [634, 115] on div "h ero.moveUp press enter h ero.moveDown press enter h ero.moveLeft press enter …" at bounding box center [644, 136] width 146 height 116
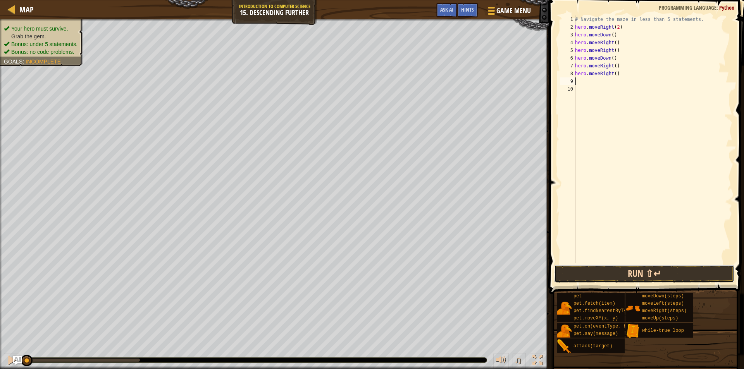
click at [647, 270] on div "Run ⇧↵ Submit Done" at bounding box center [644, 274] width 180 height 18
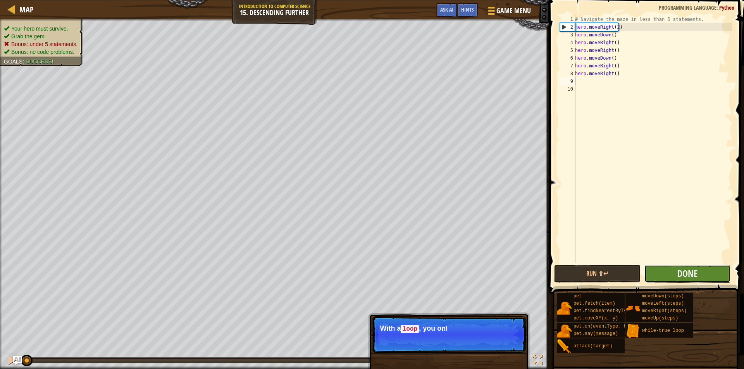
click at [667, 272] on button "Done" at bounding box center [687, 274] width 86 height 18
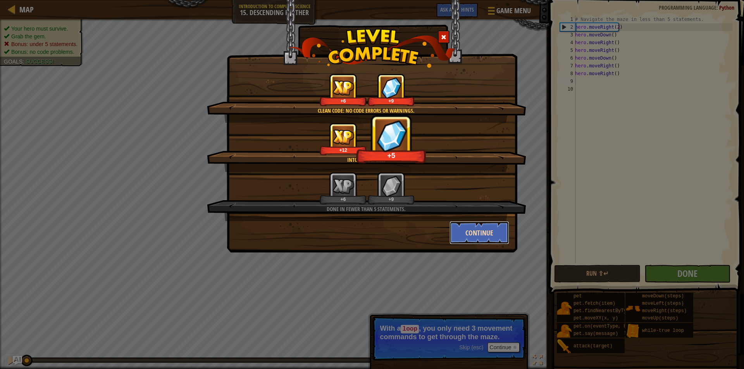
click at [473, 235] on button "Continue" at bounding box center [479, 232] width 60 height 23
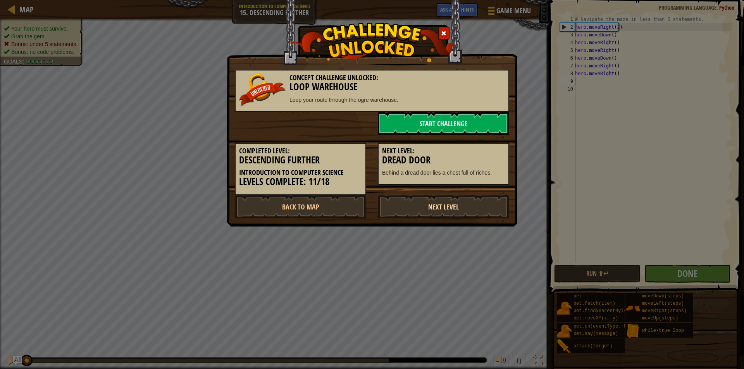
click at [450, 208] on link "Next Level" at bounding box center [443, 206] width 131 height 23
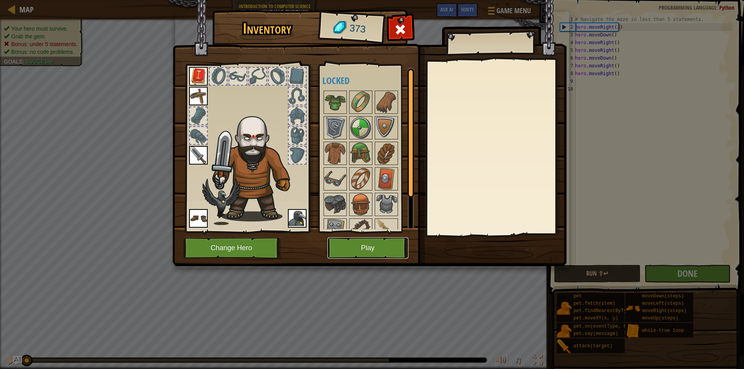
click at [382, 241] on button "Play" at bounding box center [367, 247] width 81 height 21
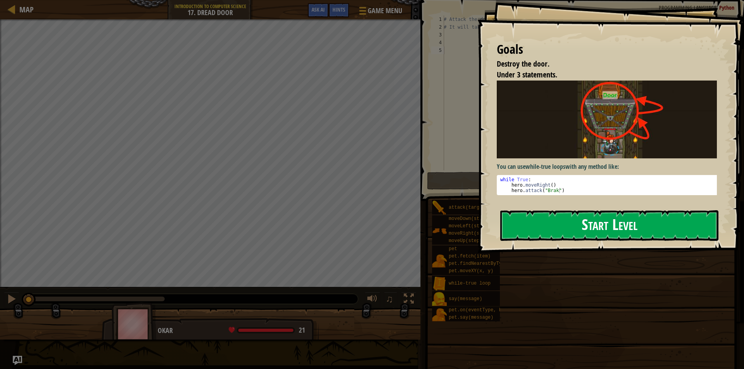
click at [563, 224] on button "Start Level" at bounding box center [609, 225] width 218 height 31
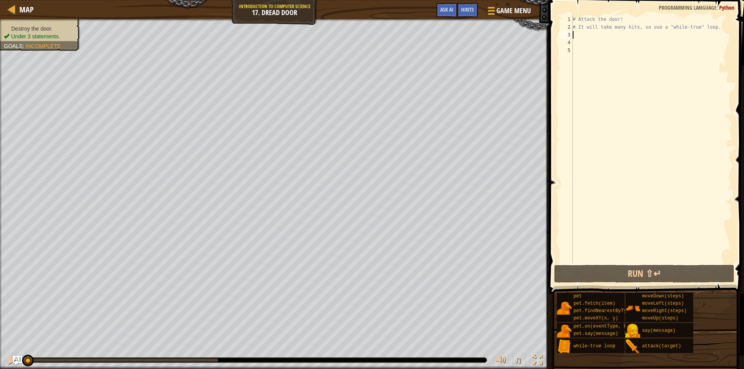
click at [575, 36] on div "# Attack the door! # It will take many hits, so use a "while-true" loop." at bounding box center [651, 146] width 161 height 263
click at [444, 12] on span "Ask AI" at bounding box center [446, 9] width 13 height 7
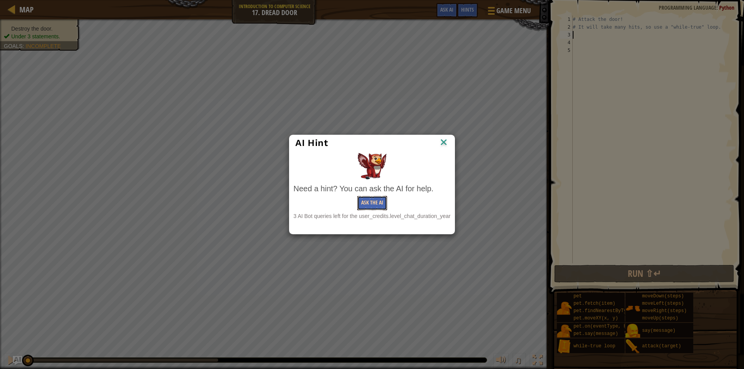
click at [376, 200] on button "Ask the AI" at bounding box center [372, 203] width 30 height 14
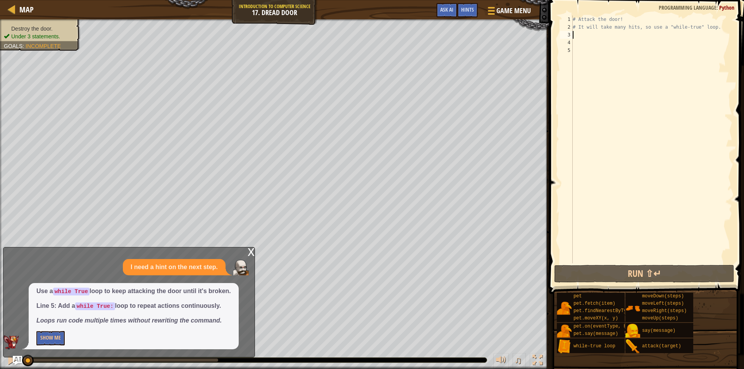
click at [58, 330] on div "Use a while True loop to keep attacking the door until it's broken. Line 5: Add…" at bounding box center [134, 316] width 210 height 66
click at [59, 336] on button "Show Me" at bounding box center [50, 338] width 28 height 14
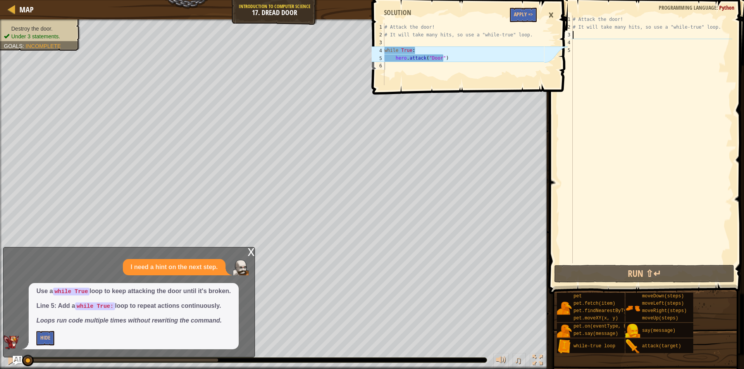
click at [572, 34] on div "3" at bounding box center [566, 35] width 13 height 8
type textarea "h"
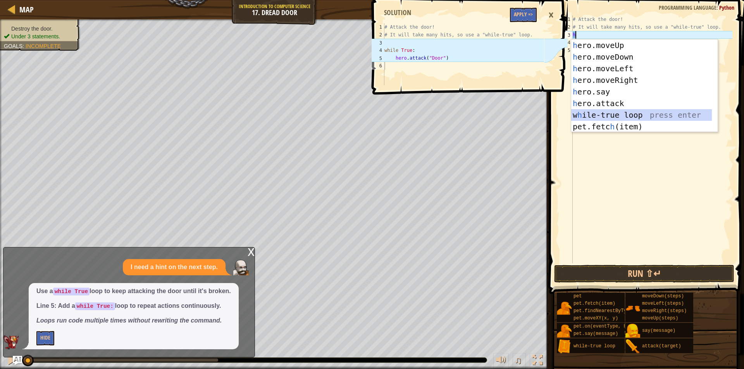
click at [627, 113] on div "h ero.moveUp press enter h ero.moveDown press enter h ero.moveLeft press enter …" at bounding box center [641, 98] width 141 height 116
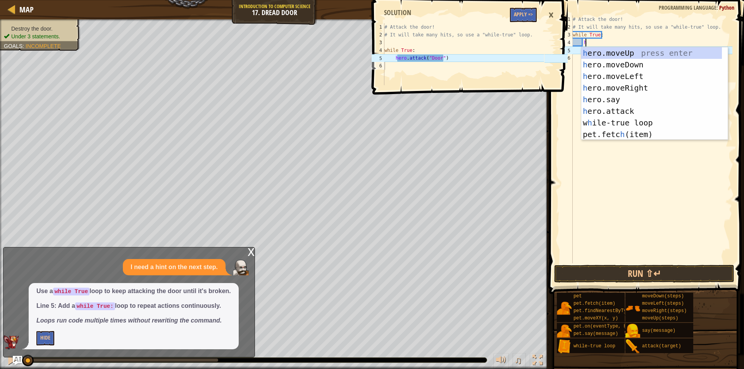
scroll to position [3, 0]
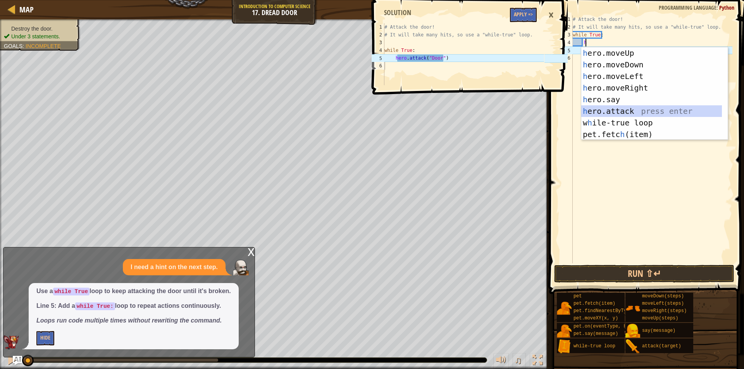
click at [627, 109] on div "h ero.moveUp press enter h ero.moveDown press enter h ero.moveLeft press enter …" at bounding box center [651, 105] width 141 height 116
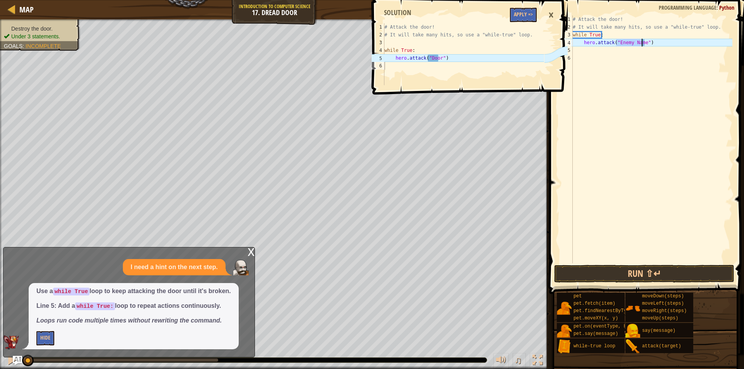
type textarea "hero.attack("Enemy Name")"
type textarea "hero.attack("Door")"
drag, startPoint x: 428, startPoint y: 59, endPoint x: 437, endPoint y: 57, distance: 9.1
click at [437, 57] on div "# Attack the door! # It will take many hits, so use a "while-true" loop. while …" at bounding box center [463, 61] width 161 height 77
click at [641, 41] on div "# Attack the door! # It will take many hits, so use a "while-true" loop. while …" at bounding box center [651, 139] width 161 height 248
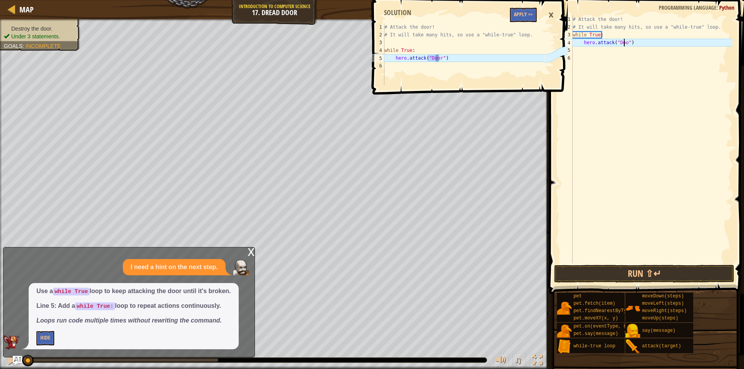
scroll to position [3, 4]
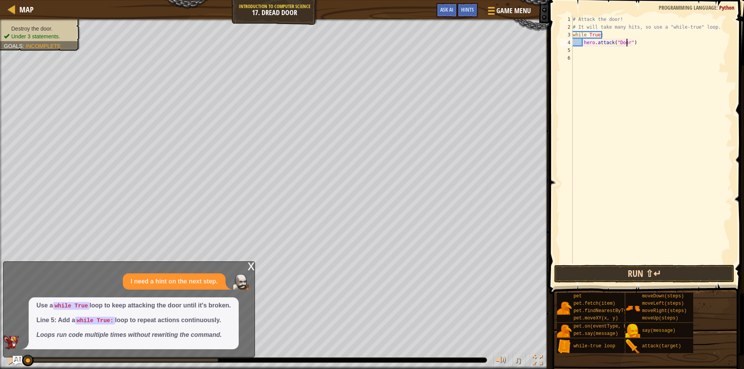
type textarea "hero.attack("Door")"
click at [662, 267] on button "Run ⇧↵" at bounding box center [644, 274] width 180 height 18
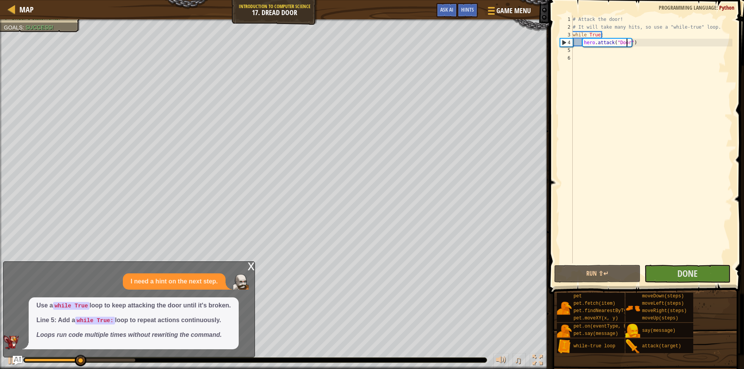
click at [251, 268] on div "x" at bounding box center [250, 266] width 7 height 8
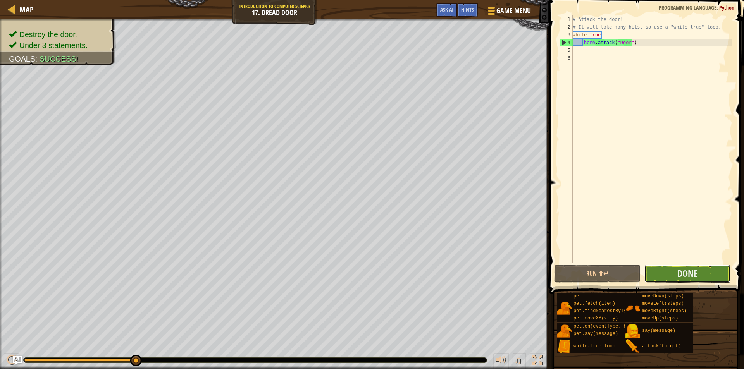
click at [669, 277] on button "Done" at bounding box center [687, 274] width 86 height 18
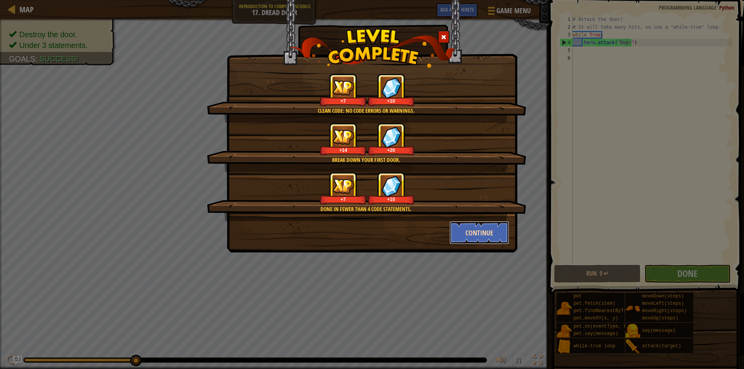
click at [478, 224] on button "Continue" at bounding box center [479, 232] width 60 height 23
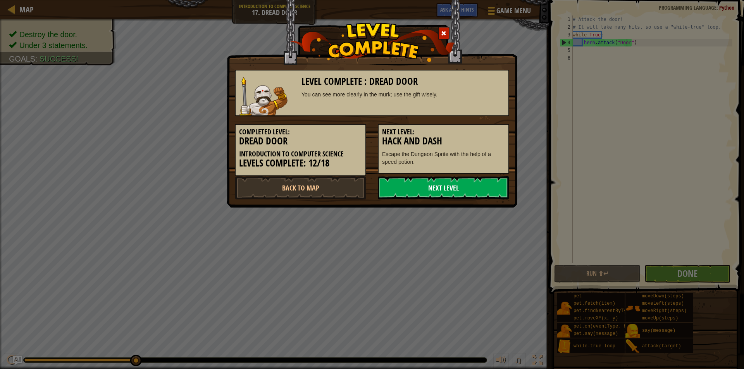
click at [432, 194] on link "Next Level" at bounding box center [443, 187] width 131 height 23
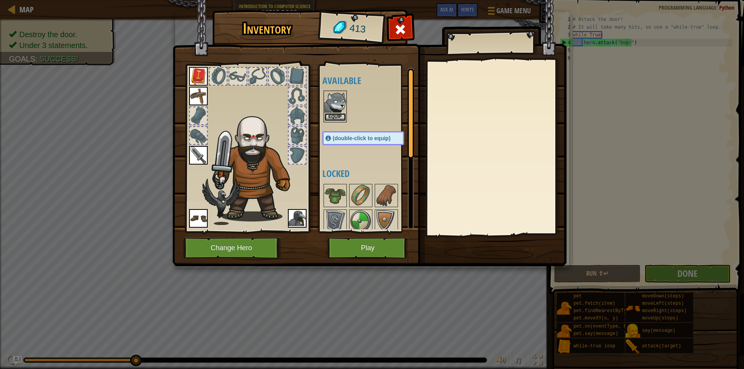
click at [335, 117] on button "Equip" at bounding box center [335, 117] width 22 height 8
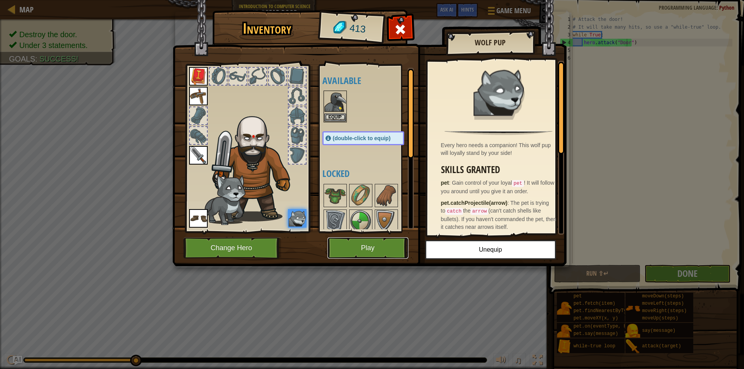
click at [354, 242] on button "Play" at bounding box center [367, 247] width 81 height 21
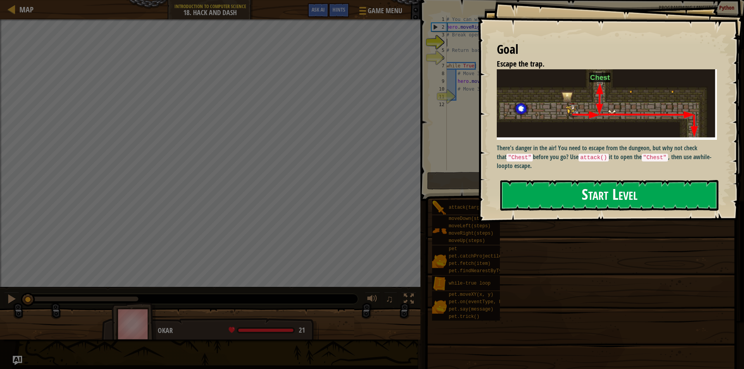
click at [559, 190] on button "Start Level" at bounding box center [609, 195] width 218 height 31
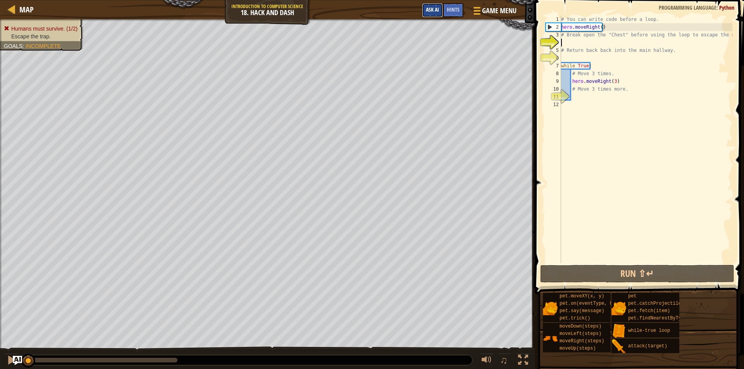
click at [431, 9] on span "Ask AI" at bounding box center [432, 9] width 13 height 7
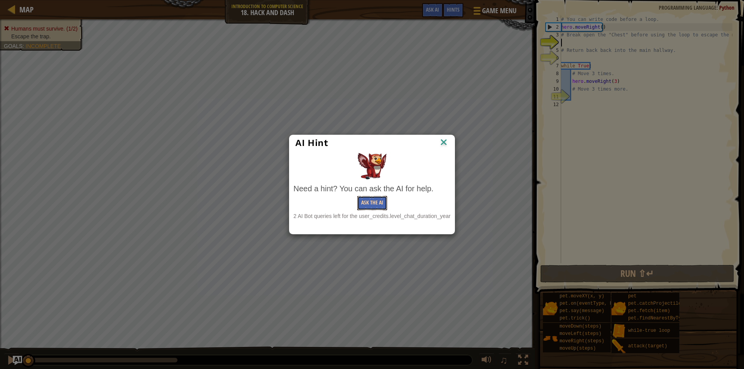
click at [368, 205] on button "Ask the AI" at bounding box center [372, 203] width 30 height 14
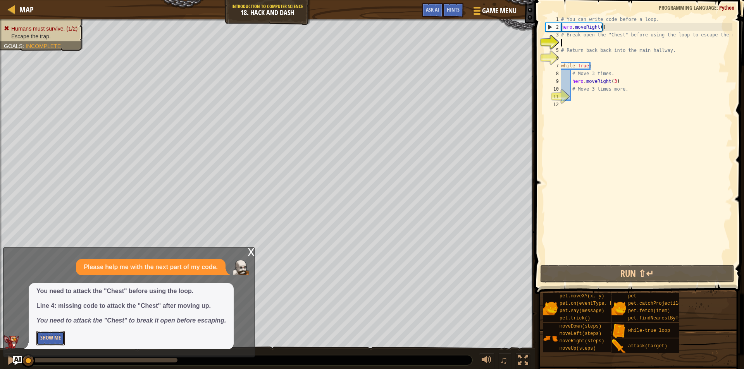
click at [48, 336] on button "Show Me" at bounding box center [50, 338] width 28 height 14
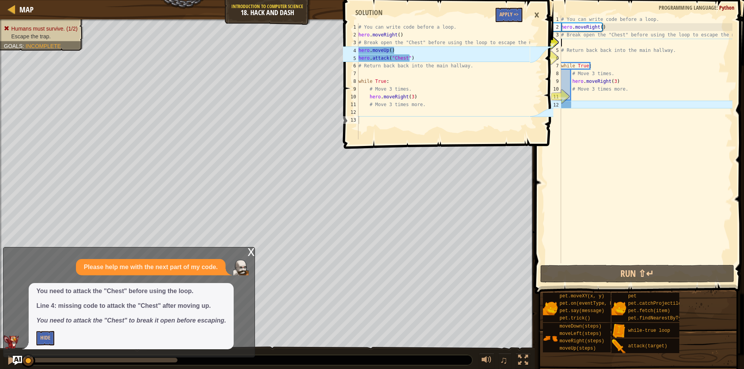
click at [562, 44] on div "# You can write code before a loop. hero . moveRight ( ) # Break open the "Ches…" at bounding box center [645, 146] width 173 height 263
type textarea "h"
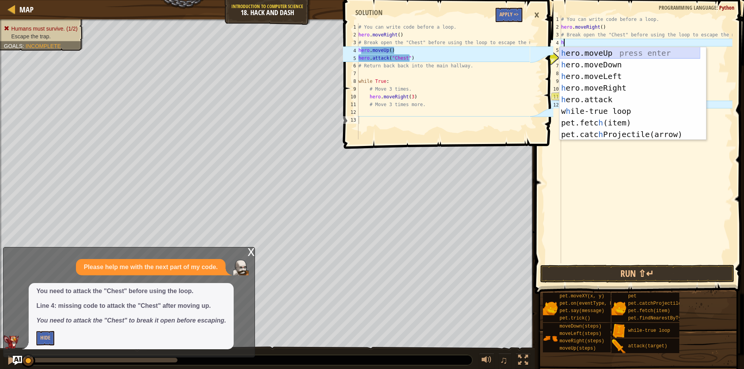
click at [608, 49] on div "h ero.moveUp press enter h ero.moveDown press enter h ero.moveLeft press enter …" at bounding box center [629, 105] width 141 height 116
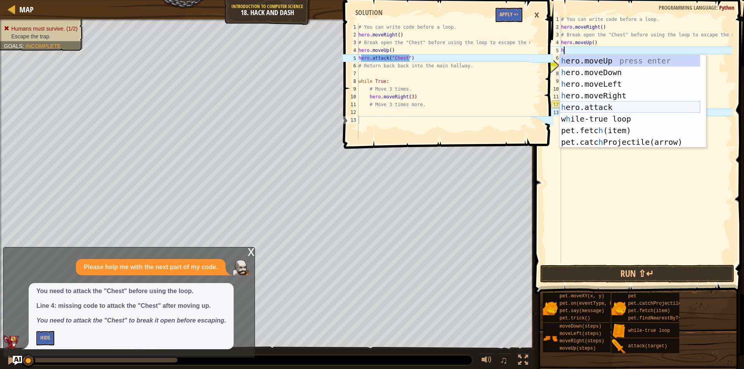
click at [611, 105] on div "h ero.moveUp press enter h ero.moveDown press enter h ero.moveLeft press enter …" at bounding box center [629, 113] width 141 height 116
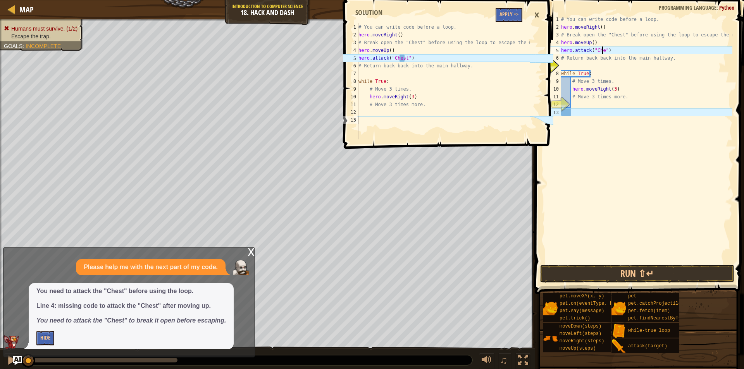
scroll to position [3, 3]
type textarea "hero.attack("Chest")"
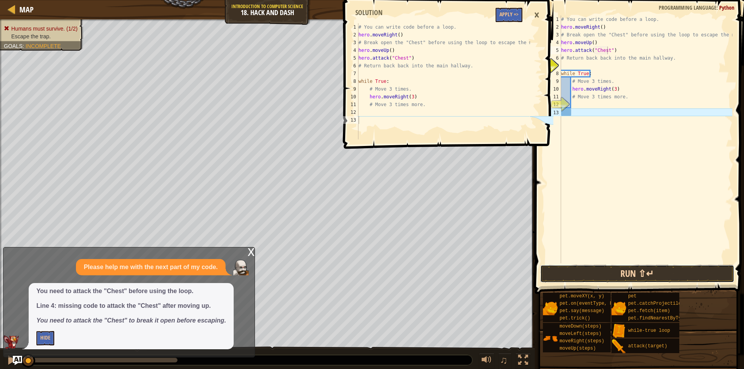
click at [621, 272] on button "Run ⇧↵" at bounding box center [637, 274] width 194 height 18
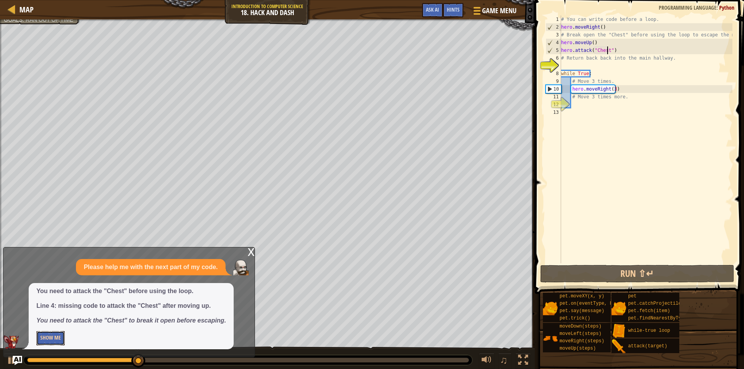
click at [52, 335] on button "Show Me" at bounding box center [50, 338] width 28 height 14
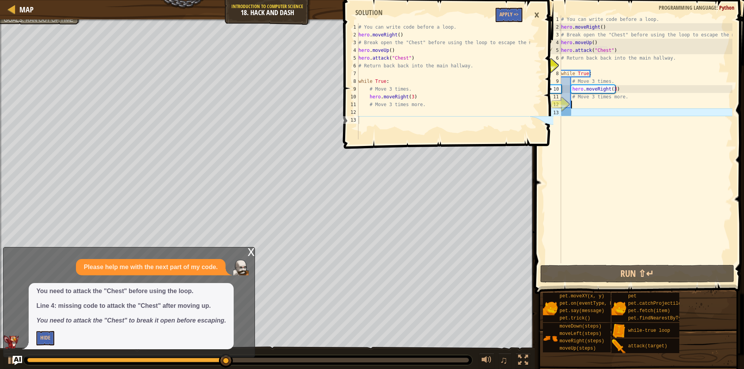
scroll to position [3, 0]
click at [575, 104] on div "# You can write code before a loop. hero . moveRight ( ) # Break open the "Ches…" at bounding box center [645, 146] width 173 height 263
type textarea "h"
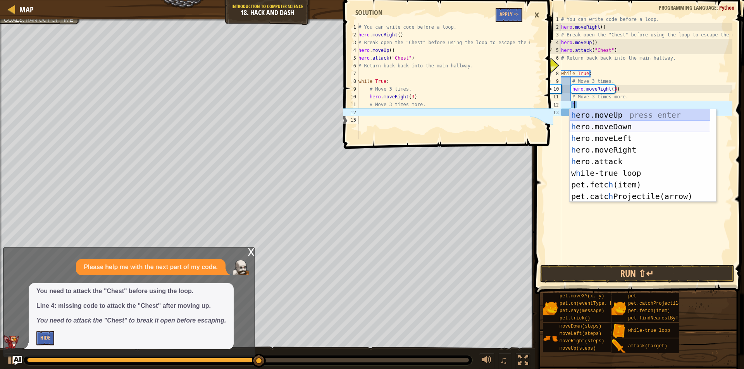
click at [612, 123] on div "h ero.moveUp press enter h ero.moveDown press enter h ero.moveLeft press enter …" at bounding box center [639, 167] width 141 height 116
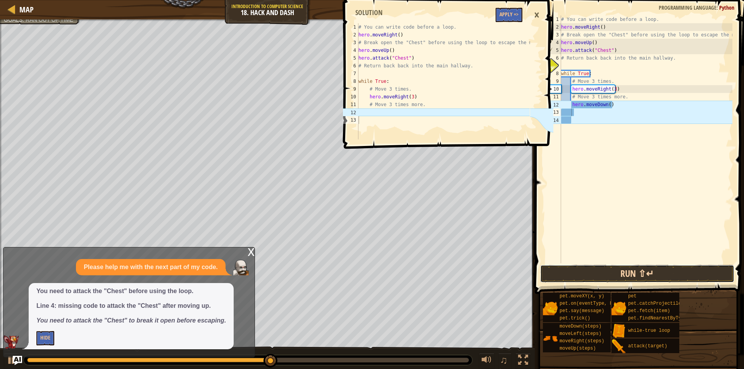
click at [624, 269] on button "Run ⇧↵" at bounding box center [637, 274] width 194 height 18
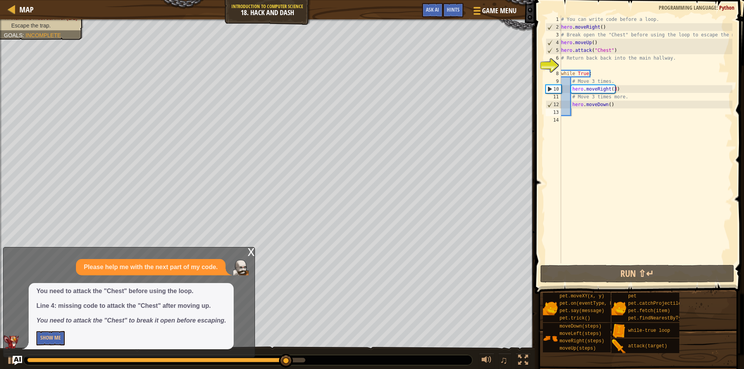
click at [249, 250] on div "x" at bounding box center [250, 251] width 7 height 8
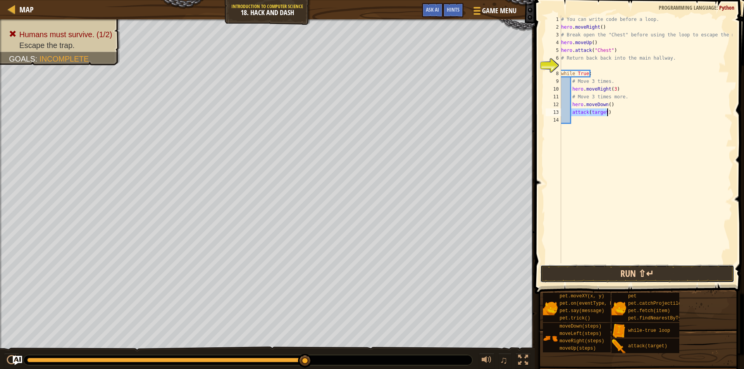
click at [633, 276] on button "Run ⇧↵" at bounding box center [637, 274] width 194 height 18
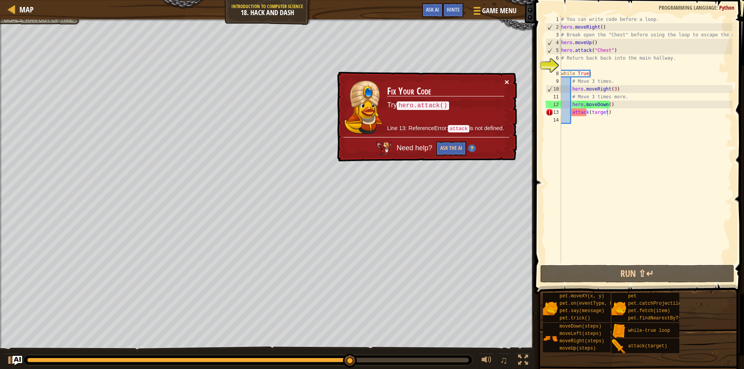
click at [507, 78] on button "×" at bounding box center [506, 82] width 5 height 8
click at [615, 111] on div "# You can write code before a loop. hero . moveRight ( ) # Break open the "Ches…" at bounding box center [645, 146] width 173 height 263
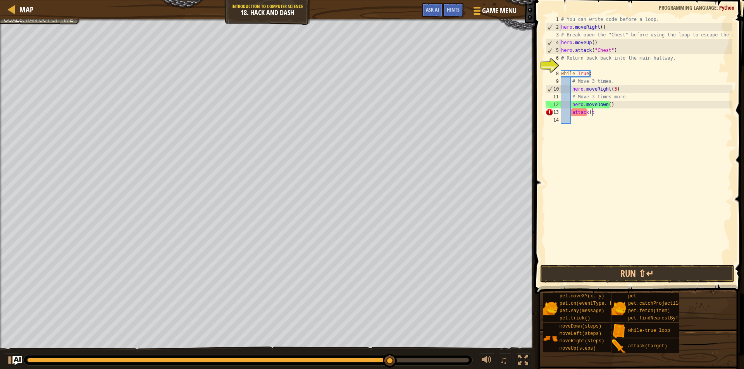
type textarea "a"
type textarea "h"
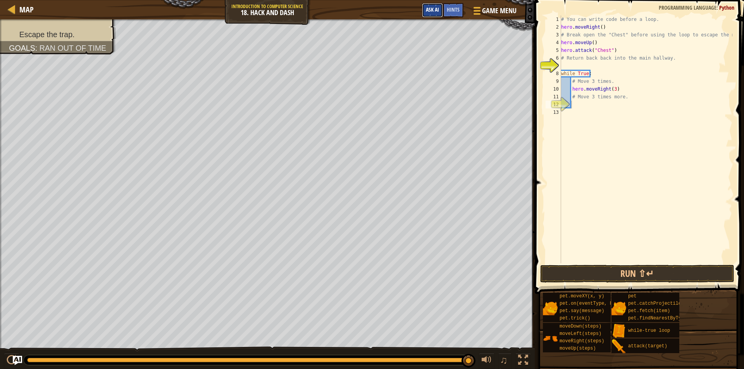
click at [431, 9] on span "Ask AI" at bounding box center [432, 9] width 13 height 7
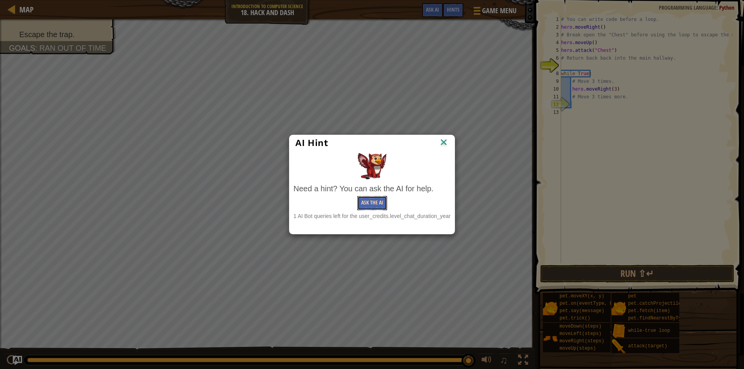
click at [374, 203] on button "Ask the AI" at bounding box center [372, 203] width 30 height 14
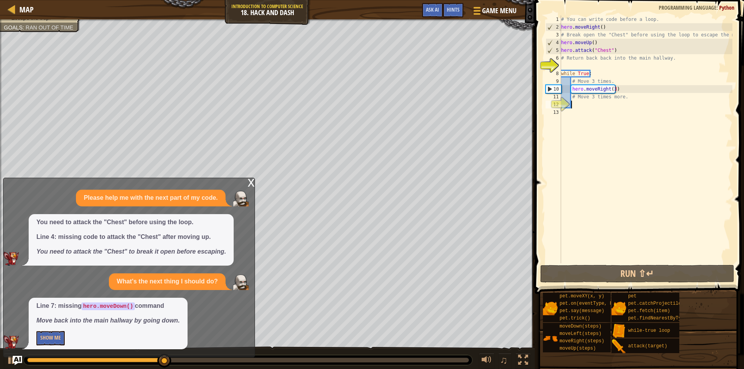
click at [248, 180] on div "x" at bounding box center [250, 182] width 7 height 8
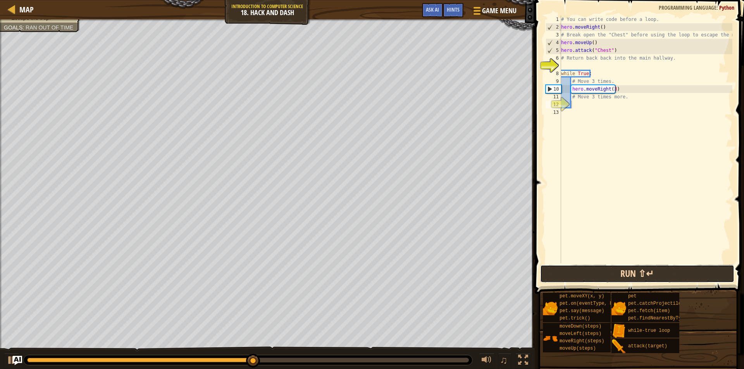
click at [638, 275] on button "Run ⇧↵" at bounding box center [637, 274] width 194 height 18
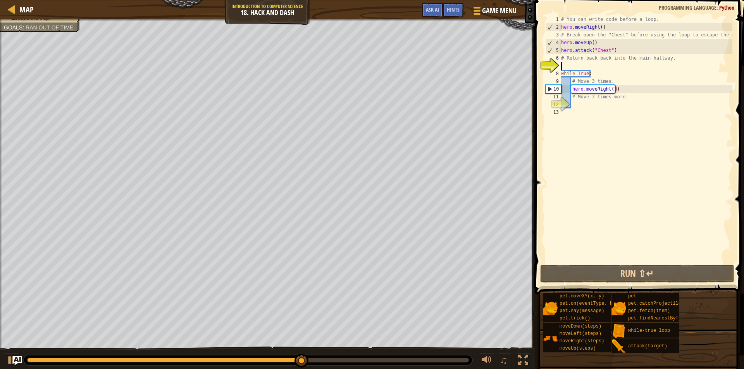
click at [564, 67] on div "# You can write code before a loop. hero . moveRight ( ) # Break open the "Ches…" at bounding box center [645, 146] width 173 height 263
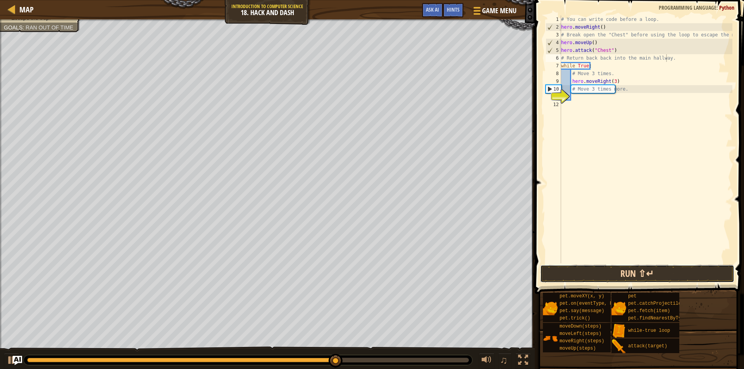
click at [636, 274] on button "Run ⇧↵" at bounding box center [637, 274] width 194 height 18
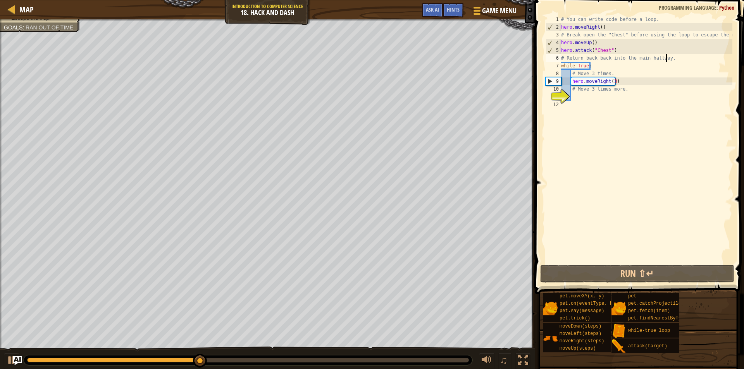
click at [572, 82] on div "# You can write code before a loop. hero . moveRight ( ) # Break open the "Ches…" at bounding box center [645, 146] width 173 height 263
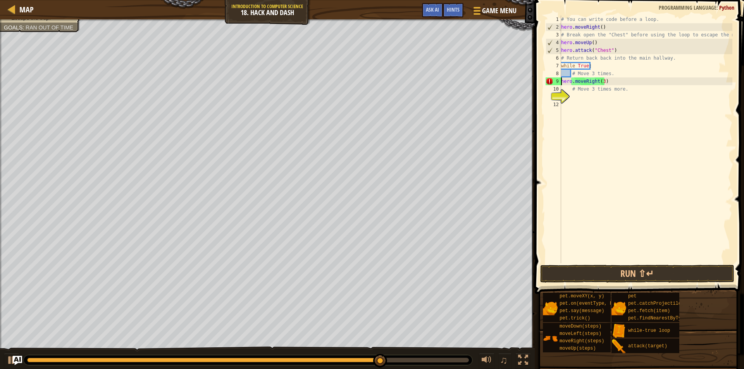
type textarea "hero.moveRight(3)"
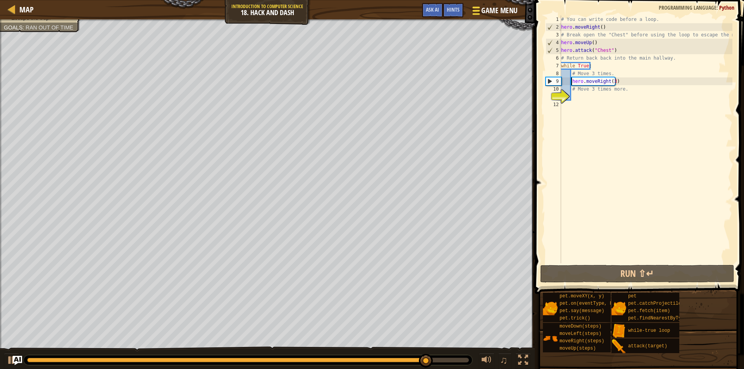
click at [493, 9] on span "Game Menu" at bounding box center [499, 10] width 36 height 10
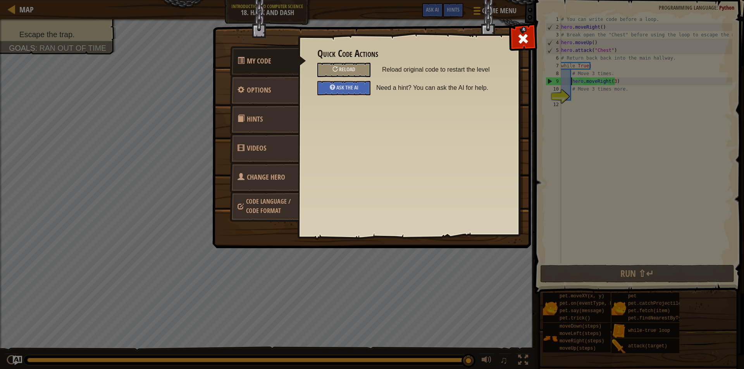
click at [27, 13] on div "My Code Options Hints Videos Change Hero Code Language / Code Format Quick Code…" at bounding box center [372, 184] width 744 height 369
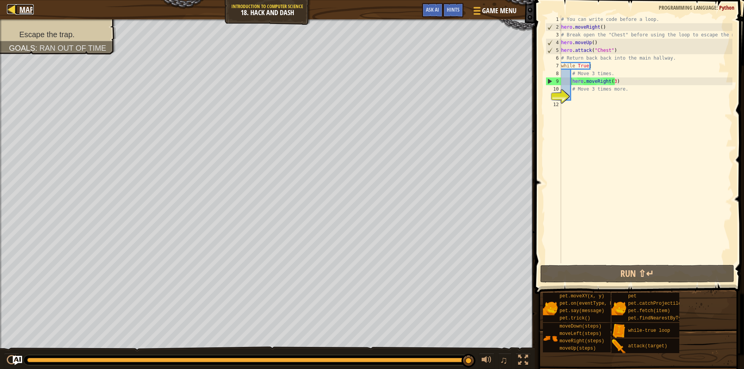
click at [22, 10] on span "Map" at bounding box center [26, 9] width 14 height 10
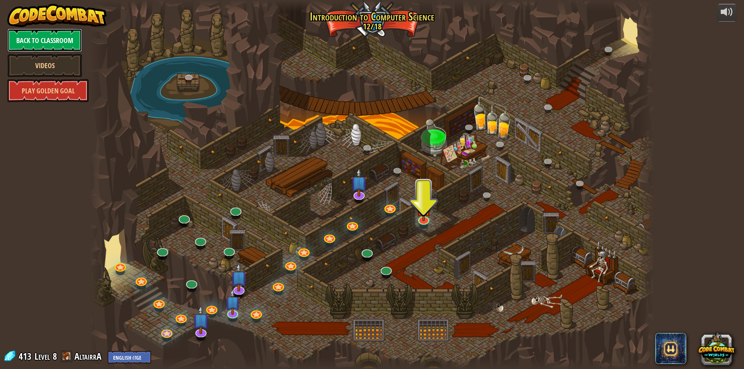
click at [54, 40] on link "Back to Classroom" at bounding box center [44, 40] width 75 height 23
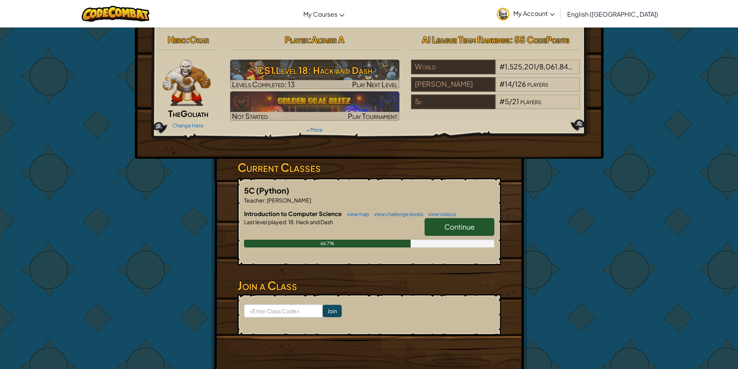
click at [625, 16] on span "English ([GEOGRAPHIC_DATA])" at bounding box center [612, 14] width 91 height 8
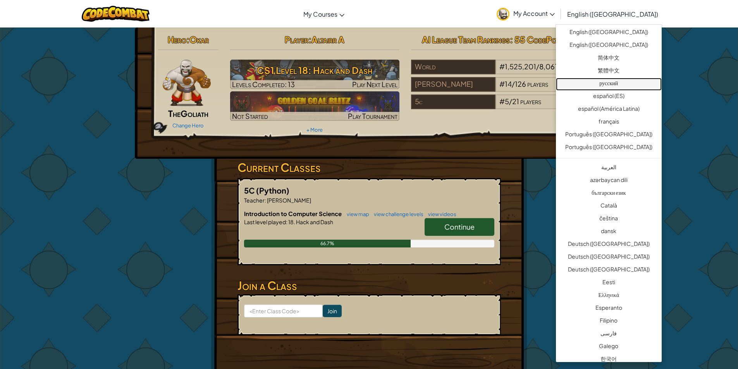
click at [613, 82] on link "русский" at bounding box center [609, 84] width 106 height 13
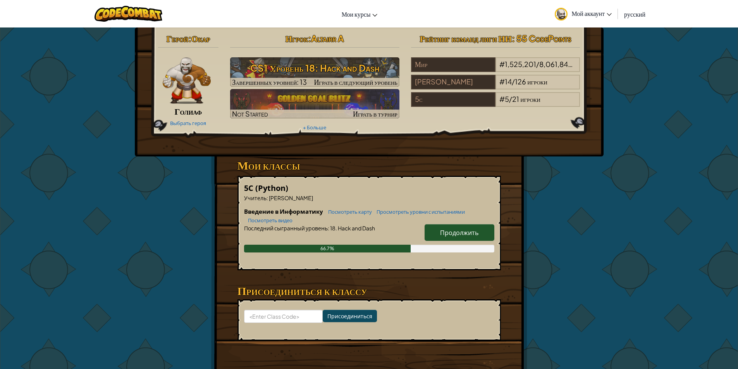
click at [450, 233] on span "Продолжить" at bounding box center [459, 233] width 38 height 8
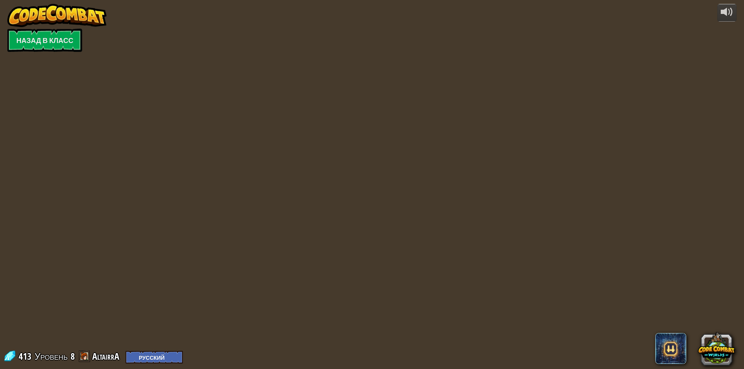
select select "ru"
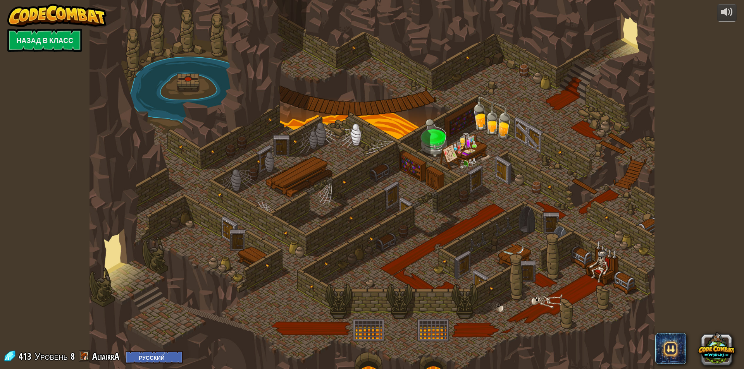
select select "ru"
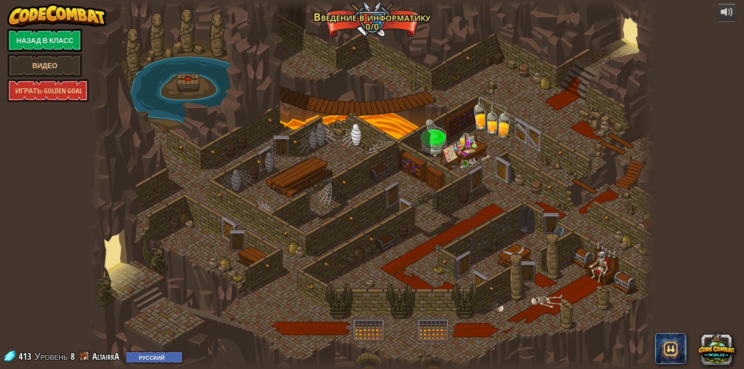
select select "ru"
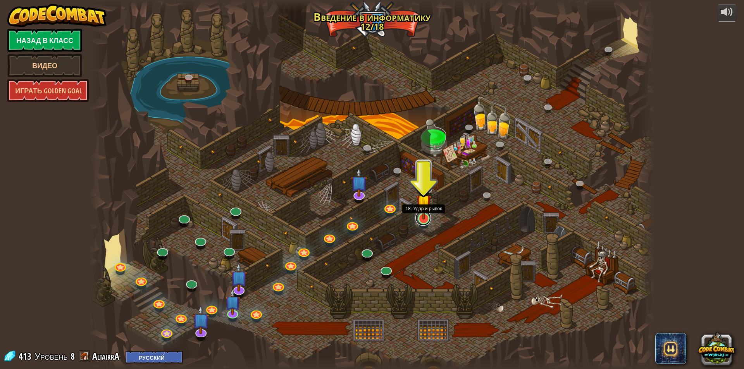
click at [424, 220] on link at bounding box center [422, 217] width 15 height 15
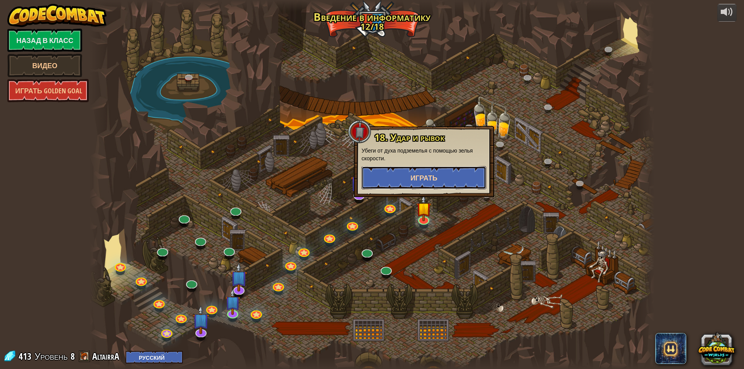
click at [434, 183] on button "Играть" at bounding box center [423, 177] width 125 height 23
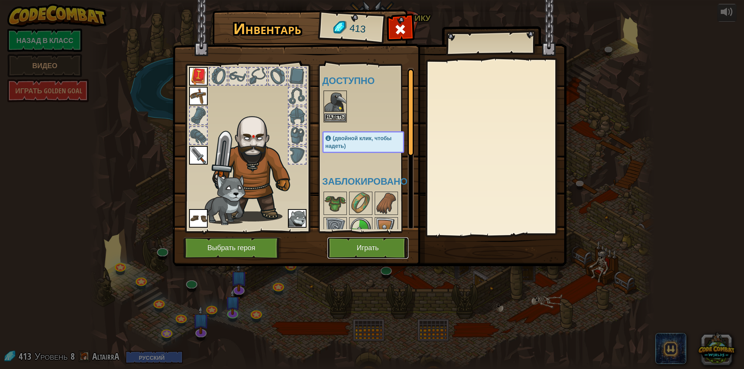
click at [364, 246] on button "Играть" at bounding box center [367, 247] width 81 height 21
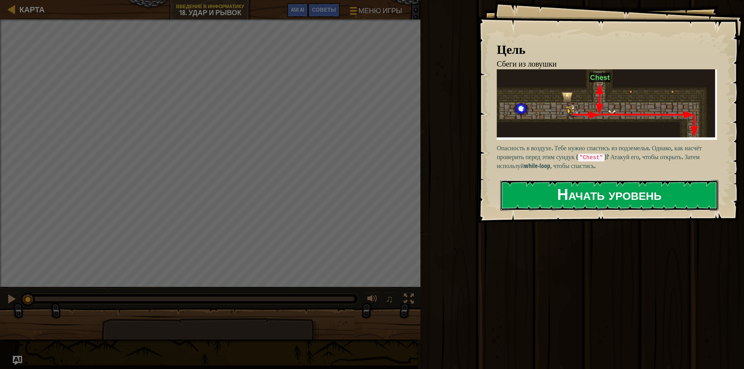
click at [604, 180] on button "Начать уровень" at bounding box center [609, 195] width 218 height 31
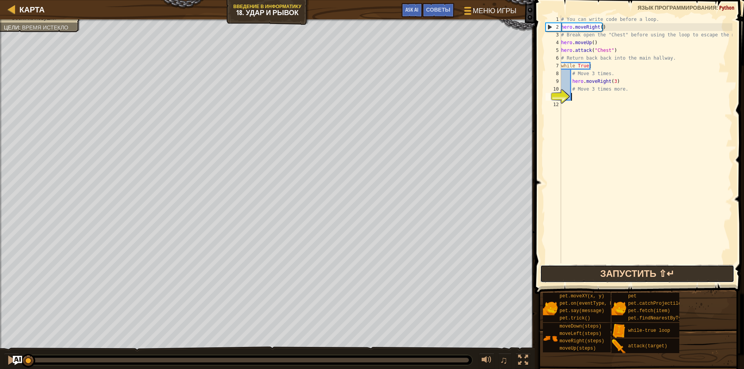
click at [652, 276] on button "Запустить ⇧↵" at bounding box center [637, 274] width 194 height 18
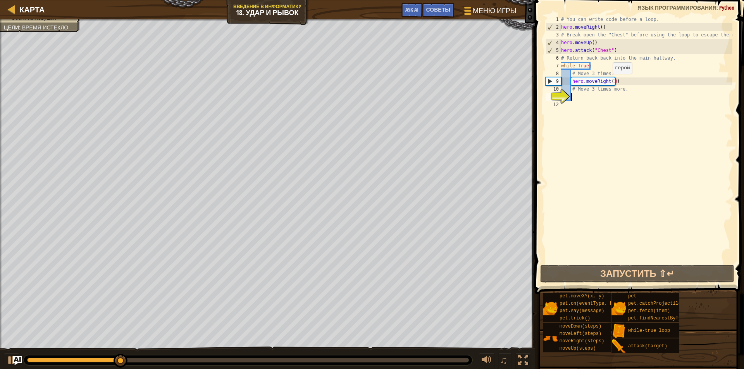
click at [608, 82] on div "# You can write code before a loop. hero . moveRight ( ) # Break open the "Ches…" at bounding box center [645, 146] width 173 height 263
click at [612, 80] on div "# You can write code before a loop. hero . moveRight ( ) # Break open the "Ches…" at bounding box center [645, 146] width 173 height 263
drag, startPoint x: 596, startPoint y: 42, endPoint x: 562, endPoint y: 40, distance: 34.1
click at [562, 40] on div "# You can write code before a loop. hero . moveRight ( ) # Break open the "Ches…" at bounding box center [645, 146] width 173 height 263
type textarea "hero.moveUp()"
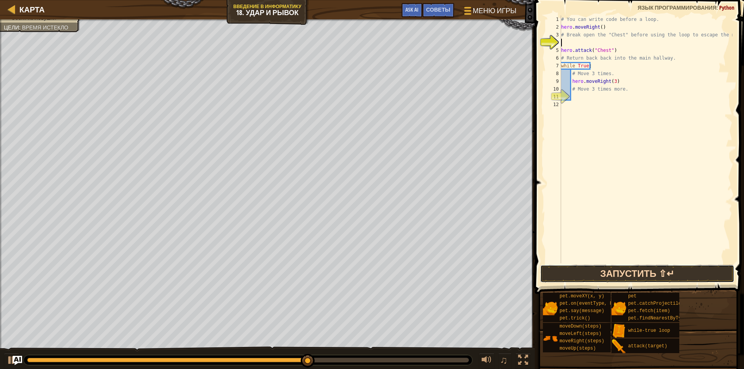
click at [611, 275] on button "Запустить ⇧↵" at bounding box center [637, 274] width 194 height 18
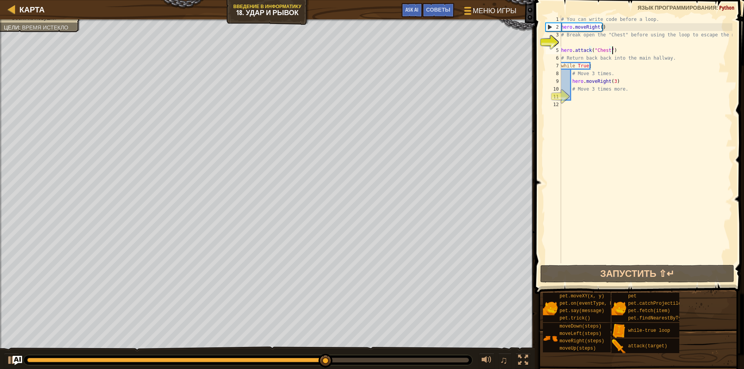
click at [613, 49] on div "# You can write code before a loop. hero . moveRight ( ) # Break open the "Ches…" at bounding box center [645, 146] width 173 height 263
click at [406, 8] on span "Ask AI" at bounding box center [411, 9] width 13 height 7
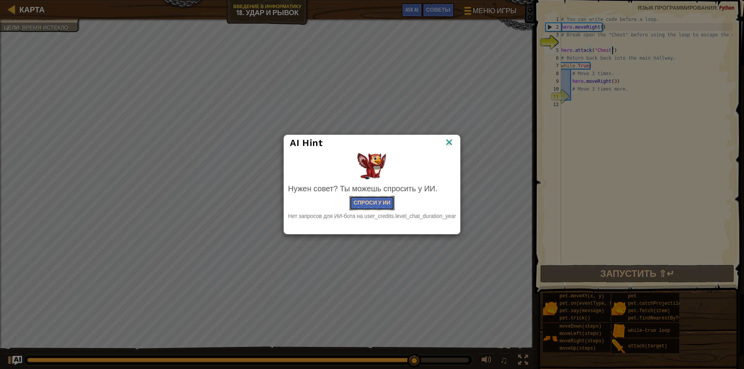
click at [371, 203] on button "Спроси у ИИ" at bounding box center [371, 203] width 45 height 14
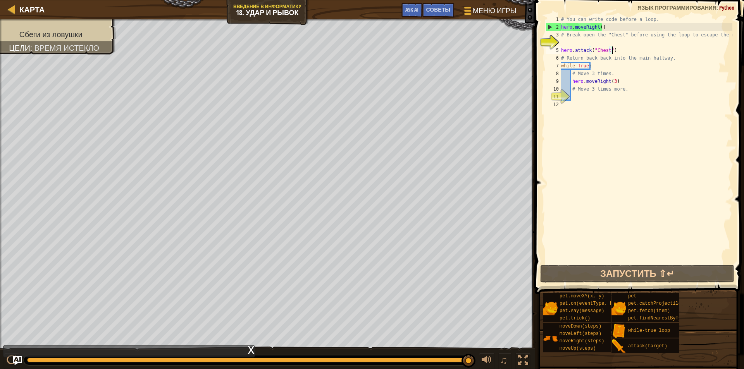
click at [536, 324] on div "Карта Введение в Информатику 18. Удар и рывок Меню игры Готово Советы Ask AI 1 …" at bounding box center [372, 184] width 744 height 369
click at [545, 353] on div "Карта Введение в Информатику 18. Удар и рывок Меню игры Готово Советы Ask AI 1 …" at bounding box center [372, 184] width 744 height 369
click at [622, 80] on div "# You can write code before a loop. hero . moveRight ( ) # Break open the "Ches…" at bounding box center [645, 146] width 173 height 263
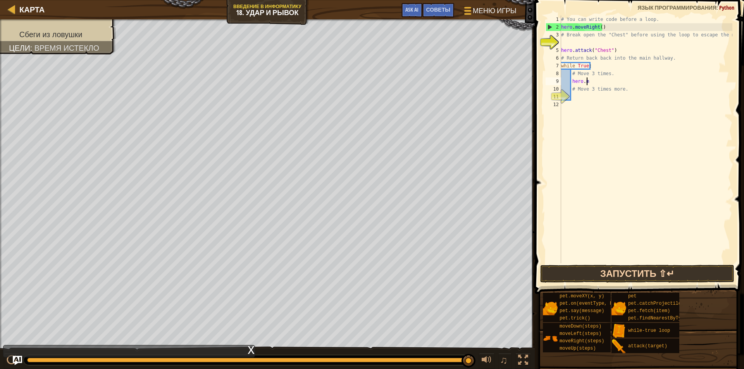
type textarea "h"
click at [632, 275] on button "Запустить ⇧↵" at bounding box center [637, 274] width 194 height 18
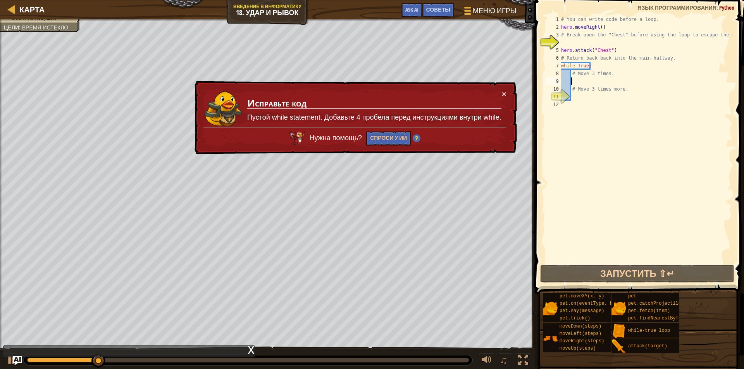
type textarea "h"
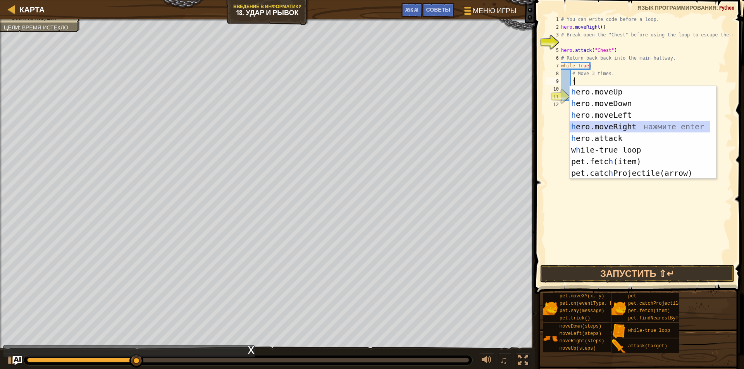
click at [622, 127] on div "h ero.moveUp нажмите enter h ero.moveDown нажмите enter h ero.moveLeft нажмите …" at bounding box center [639, 144] width 141 height 116
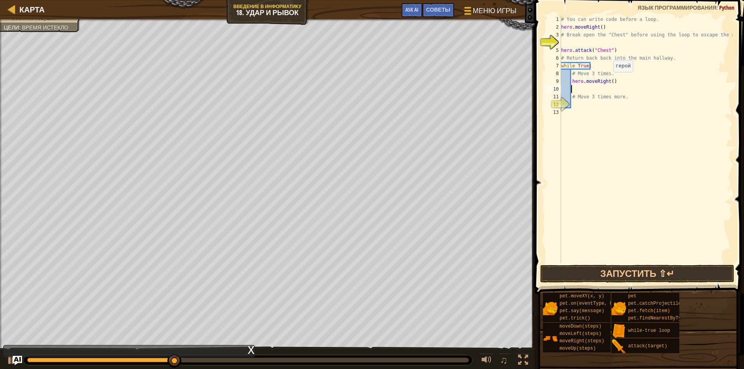
click at [609, 80] on div "# You can write code before a loop. hero . moveRight ( ) # Break open the "Ches…" at bounding box center [645, 146] width 173 height 263
click at [620, 274] on button "Запустить ⇧↵" at bounding box center [637, 274] width 194 height 18
click at [641, 270] on button "Запустить ⇧↵" at bounding box center [637, 274] width 194 height 18
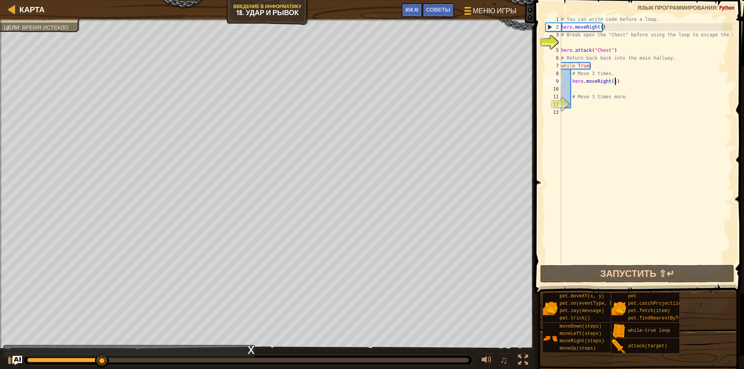
click at [621, 82] on div "# You can write code before a loop. hero . moveRight ( ) # Break open the "Ches…" at bounding box center [645, 146] width 173 height 263
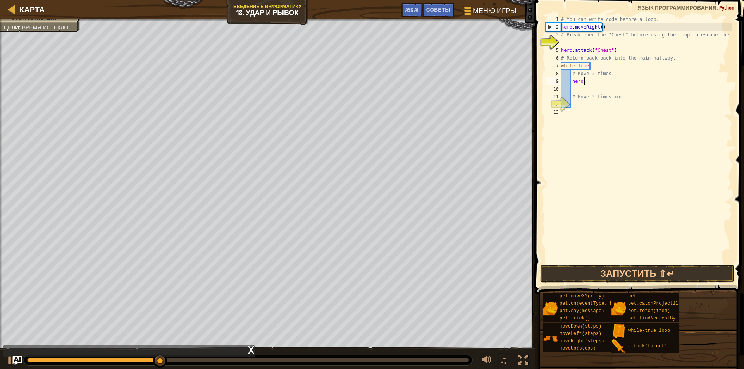
type textarea "h"
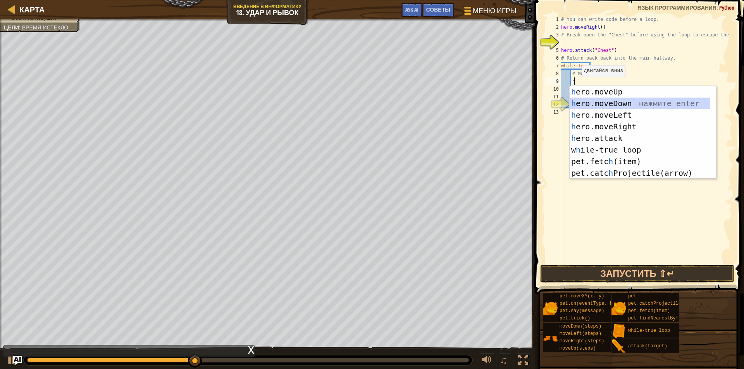
click at [625, 104] on div "h ero.moveUp нажмите enter h ero.moveDown нажмите enter h ero.moveLeft нажмите …" at bounding box center [639, 144] width 141 height 116
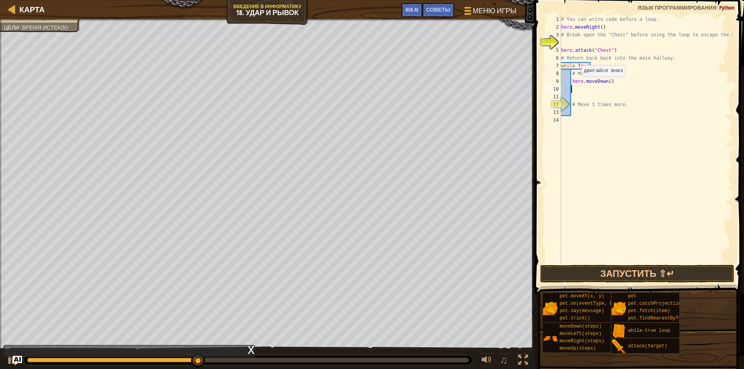
type textarea "h"
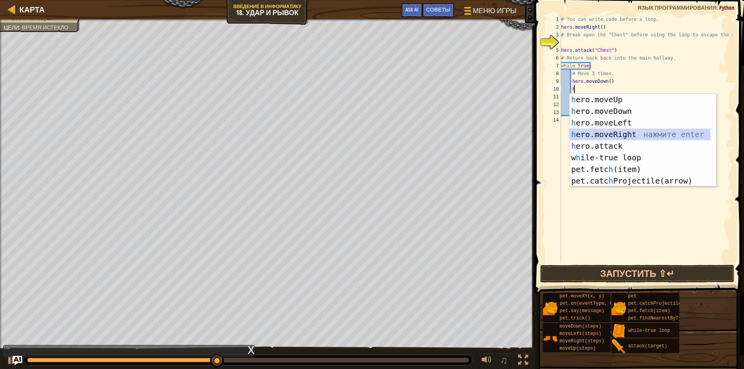
click at [629, 132] on div "h ero.moveUp нажмите enter h ero.moveDown нажмите enter h ero.moveLeft нажмите …" at bounding box center [639, 152] width 141 height 116
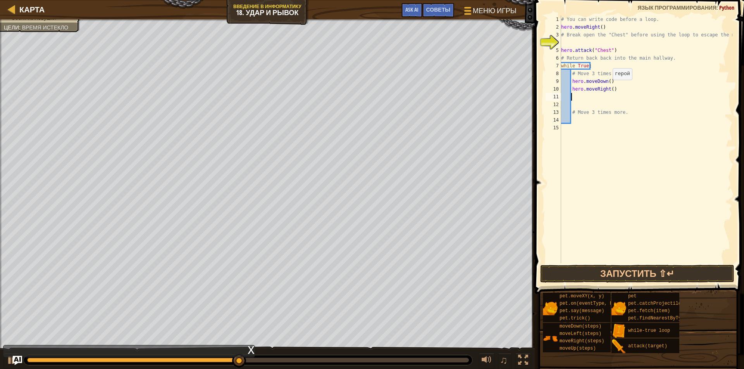
click at [608, 88] on div "# You can write code before a loop. hero . moveRight ( ) # Break open the "Ches…" at bounding box center [645, 146] width 173 height 263
type textarea "hero.moveRight(3)"
click at [575, 98] on div "# You can write code before a loop. hero . moveRight ( ) # Break open the "Ches…" at bounding box center [645, 146] width 173 height 263
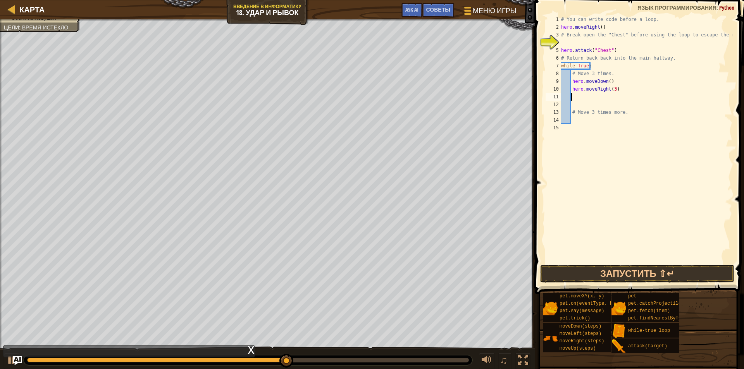
type textarea "h"
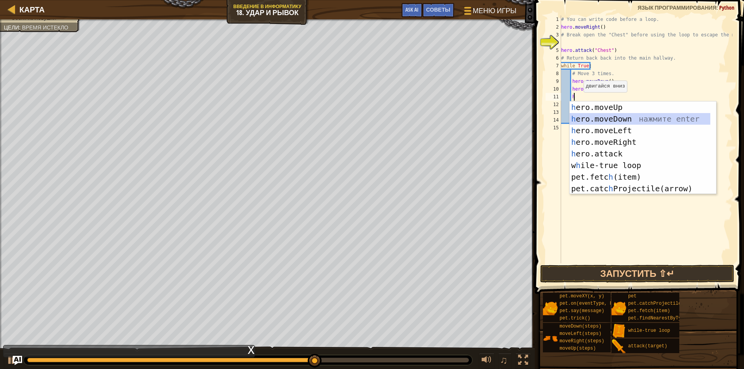
click at [622, 119] on div "h ero.moveUp нажмите enter h ero.moveDown нажмите enter h ero.moveLeft нажмите …" at bounding box center [639, 159] width 141 height 116
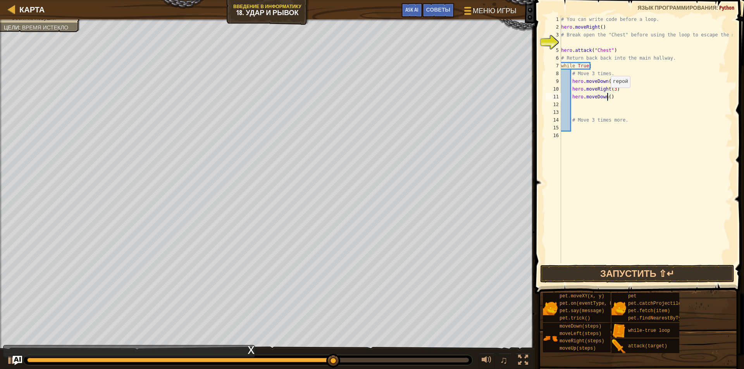
click at [607, 95] on div "# You can write code before a loop. hero . moveRight ( ) # Break open the "Ches…" at bounding box center [645, 146] width 173 height 263
type textarea "hero.moveDown(3)"
click at [610, 275] on button "Запустить ⇧↵" at bounding box center [637, 274] width 194 height 18
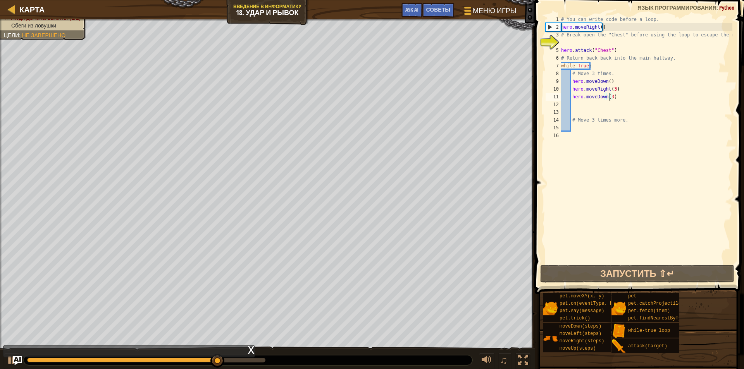
click at [572, 105] on div "# You can write code before a loop. hero . moveRight ( ) # Break open the "Ches…" at bounding box center [645, 146] width 173 height 263
type textarea "h"
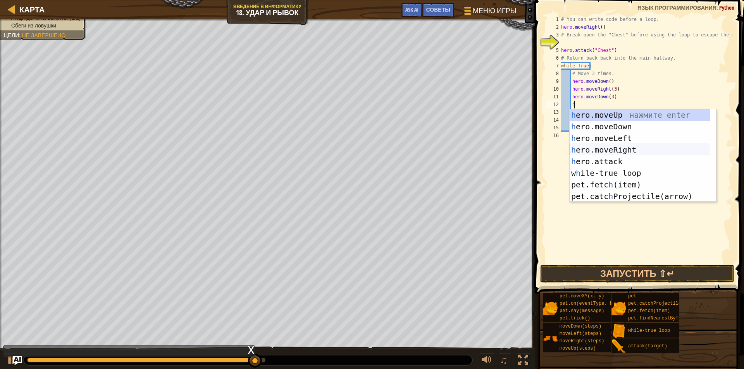
click at [628, 151] on div "h ero.moveUp нажмите enter h ero.moveDown нажмите enter h ero.moveLeft нажмите …" at bounding box center [639, 167] width 141 height 116
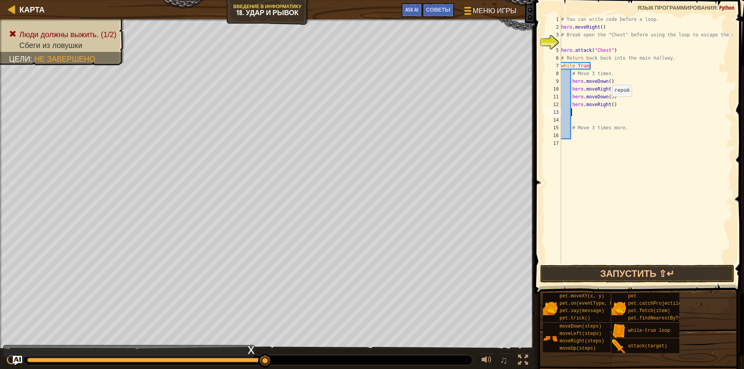
click at [608, 104] on div "# You can write code before a loop. hero . moveRight ( ) # Break open the "Ches…" at bounding box center [645, 146] width 173 height 263
type textarea "hero.moveRight(3)"
click at [575, 112] on div "# You can write code before a loop. hero . moveRight ( ) # Break open the "Ches…" at bounding box center [645, 146] width 173 height 263
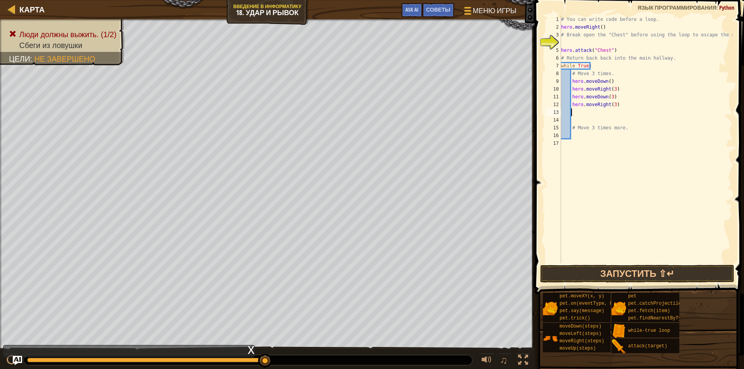
type textarea "h"
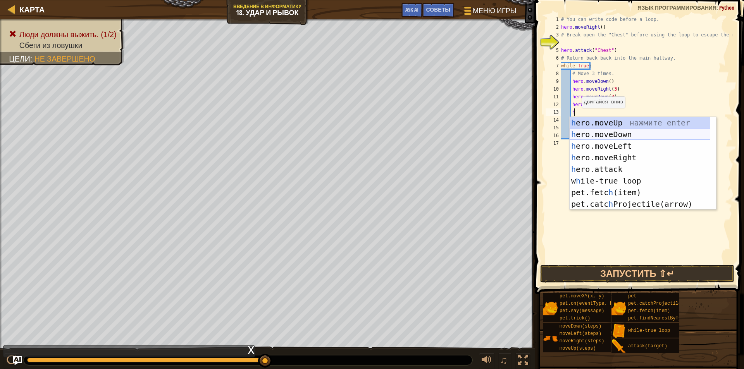
click at [626, 135] on div "h ero.moveUp нажмите enter h ero.moveDown нажмите enter h ero.moveLeft нажмите …" at bounding box center [639, 175] width 141 height 116
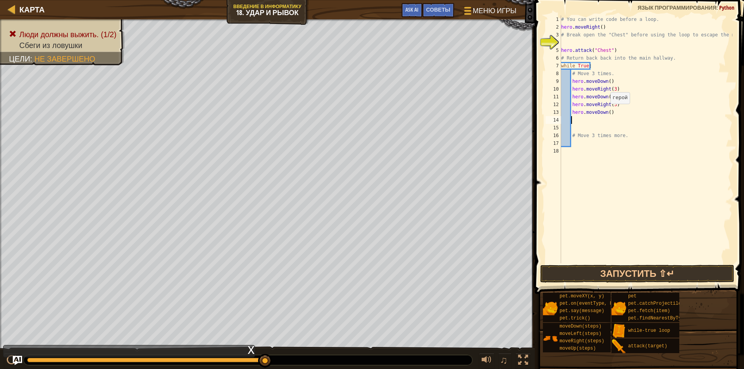
click at [606, 112] on div "# You can write code before a loop. hero . moveRight ( ) # Break open the "Ches…" at bounding box center [645, 146] width 173 height 263
type textarea "hero.moveDown(3)"
click at [635, 273] on button "Запустить ⇧↵" at bounding box center [637, 274] width 194 height 18
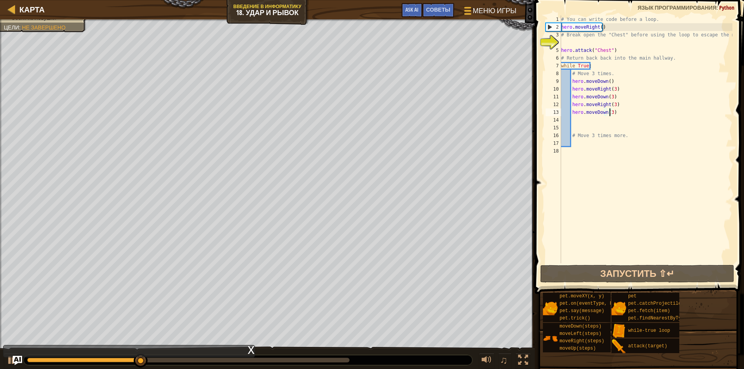
click at [175, 0] on html "Карта Введение в Информатику 18. Удар и рывок Меню игры Готово Советы Ask AI 1 …" at bounding box center [372, 0] width 744 height 0
click at [314, 0] on html "Карта Введение в Информатику 18. Удар и рывок Меню игры Готово Советы Ask AI 1 …" at bounding box center [372, 0] width 744 height 0
click at [574, 123] on div "# You can write code before a loop. hero . moveRight ( ) # Break open the "Ches…" at bounding box center [645, 146] width 173 height 263
type textarea "h"
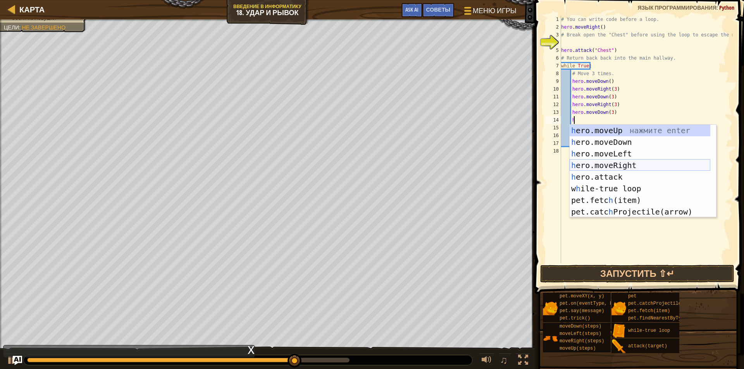
click at [627, 163] on div "h ero.moveUp нажмите enter h ero.moveDown нажмите enter h ero.moveLeft нажмите …" at bounding box center [639, 183] width 141 height 116
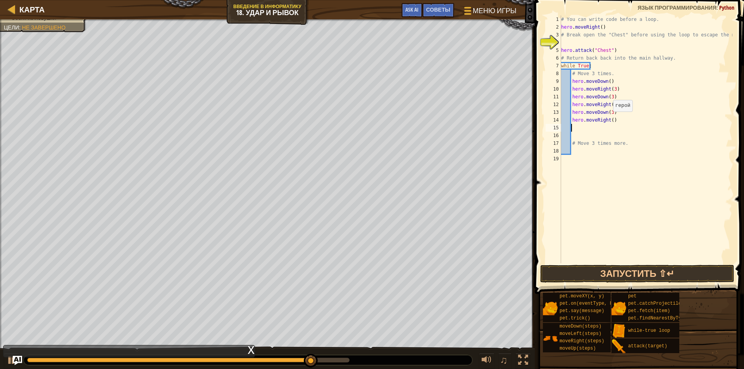
click at [609, 119] on div "# You can write code before a loop. hero . moveRight ( ) # Break open the "Ches…" at bounding box center [645, 146] width 173 height 263
type textarea "hero.moveRight(3)"
click at [579, 129] on div "# You can write code before a loop. hero . moveRight ( ) # Break open the "Ches…" at bounding box center [645, 146] width 173 height 263
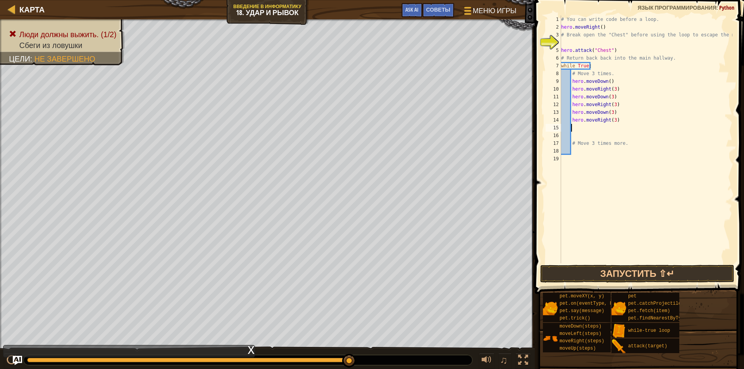
type textarea "h"
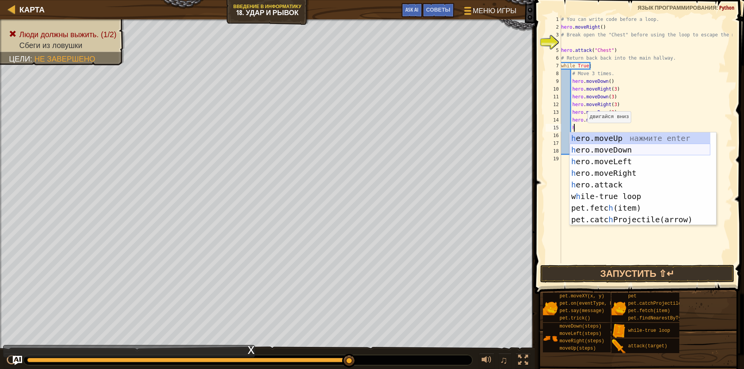
click at [625, 153] on div "h ero.moveUp нажмите enter h ero.moveDown нажмите enter h ero.moveLeft нажмите …" at bounding box center [639, 190] width 141 height 116
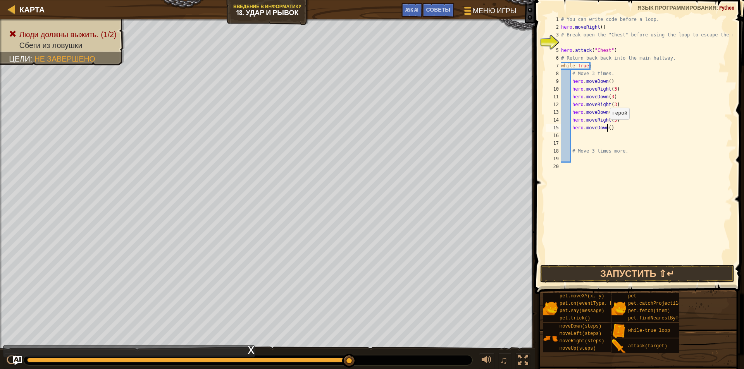
click at [606, 127] on div "# You can write code before a loop. hero . moveRight ( ) # Break open the "Ches…" at bounding box center [645, 146] width 173 height 263
type textarea "hero.moveDown(3)"
click at [656, 274] on button "Запустить ⇧↵" at bounding box center [637, 274] width 194 height 18
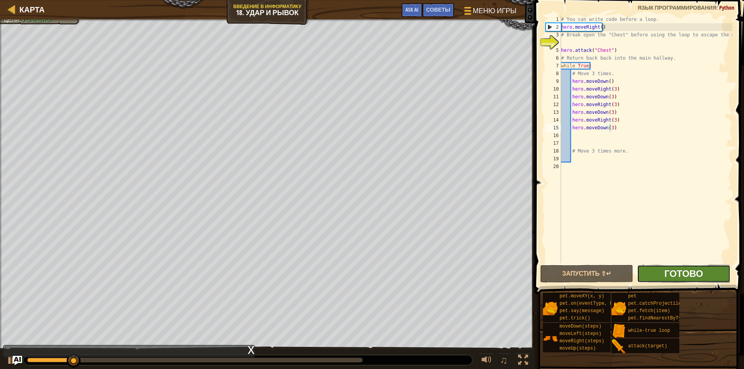
click at [664, 270] on span "Готово" at bounding box center [683, 273] width 39 height 12
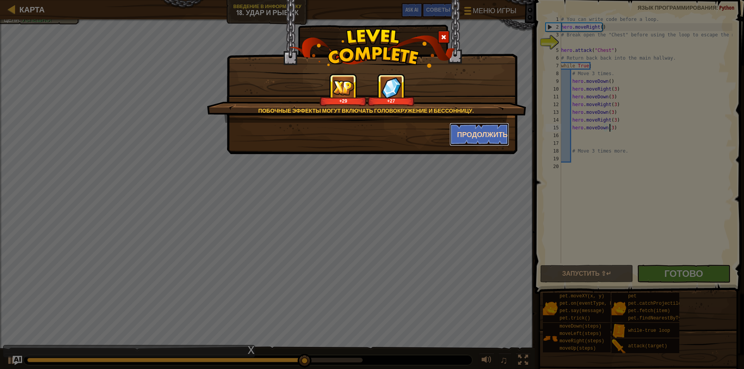
click at [490, 140] on button "Продолжить" at bounding box center [479, 134] width 60 height 23
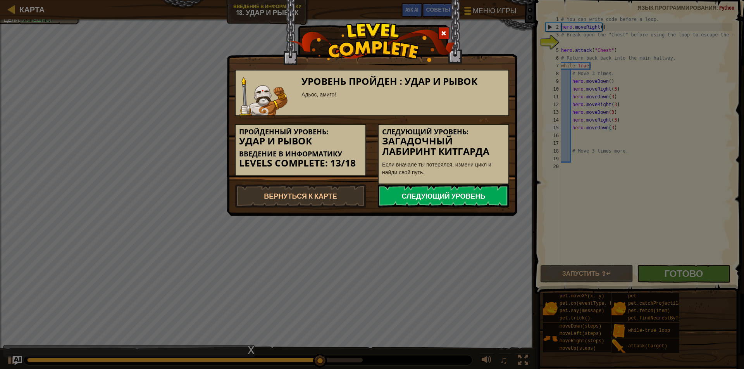
click at [478, 194] on link "Следующий уровень" at bounding box center [443, 195] width 131 height 23
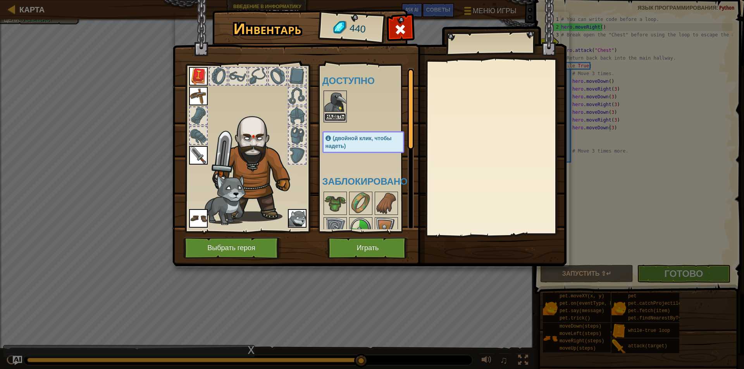
click at [342, 117] on button "Надеть" at bounding box center [335, 117] width 22 height 8
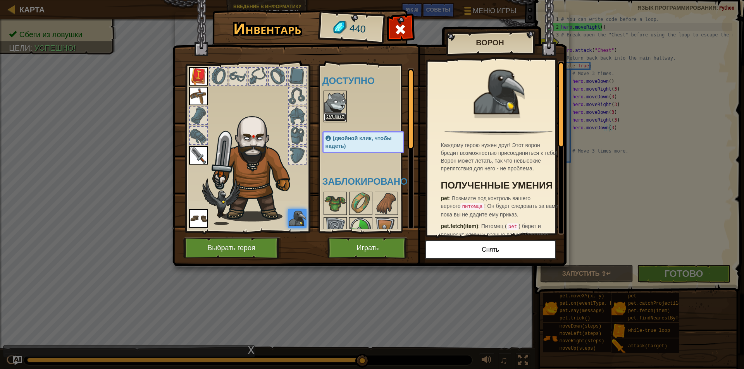
click at [340, 115] on button "Надеть" at bounding box center [335, 117] width 22 height 8
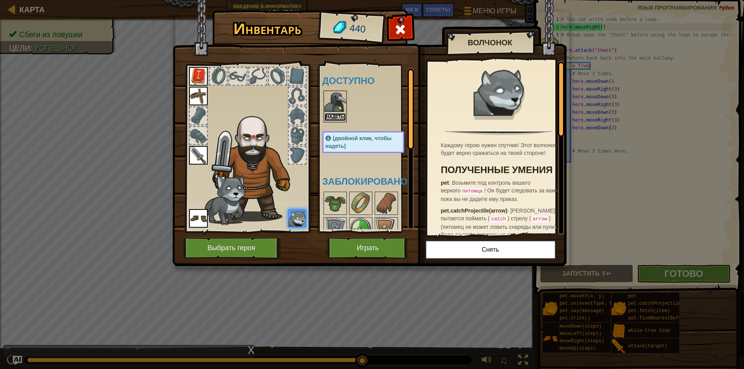
click at [342, 114] on button "Надеть" at bounding box center [335, 117] width 22 height 8
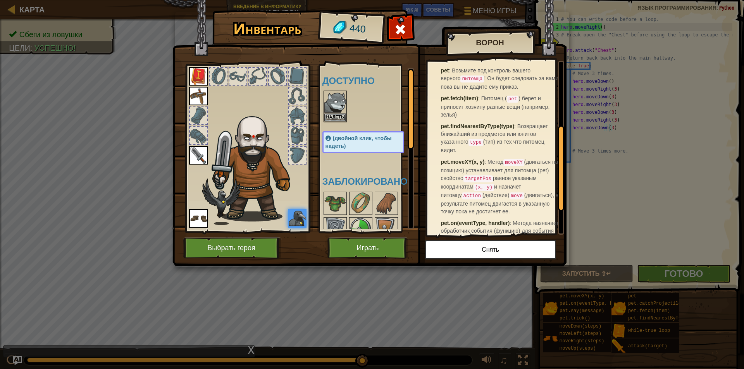
scroll to position [129, 0]
click at [510, 242] on button "Снять" at bounding box center [490, 249] width 131 height 19
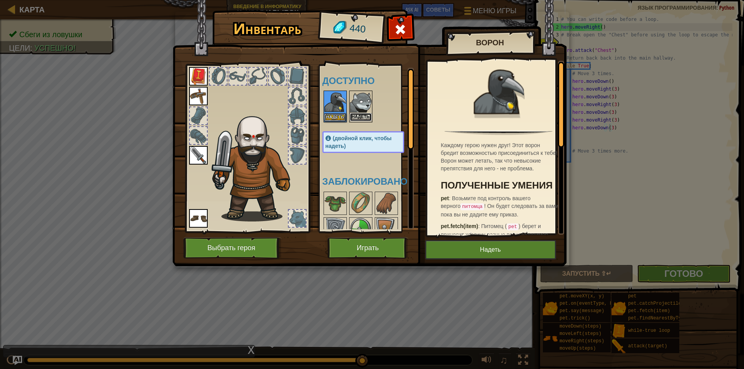
click at [365, 118] on button "Надеть" at bounding box center [361, 117] width 22 height 8
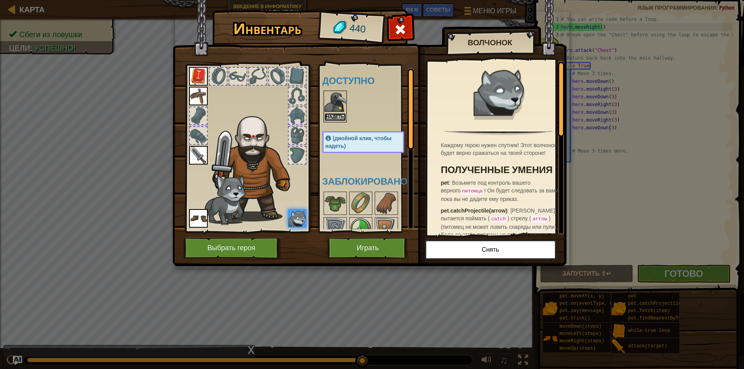
click at [337, 118] on button "Надеть" at bounding box center [335, 117] width 22 height 8
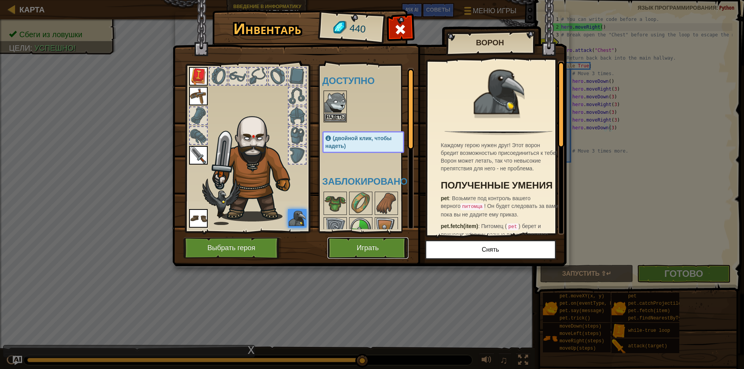
click at [385, 244] on button "Играть" at bounding box center [367, 247] width 81 height 21
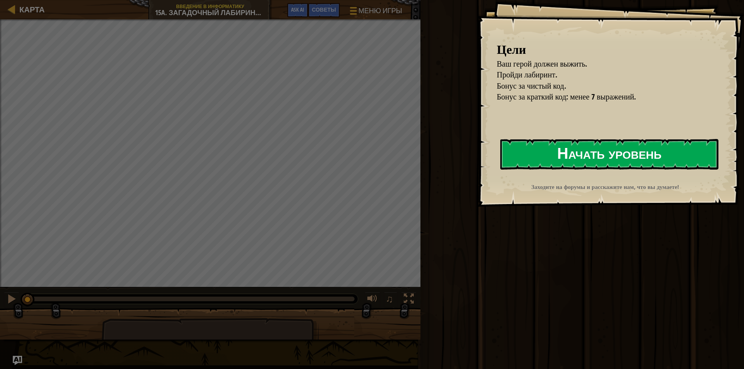
click at [587, 159] on button "Начать уровень" at bounding box center [609, 154] width 218 height 31
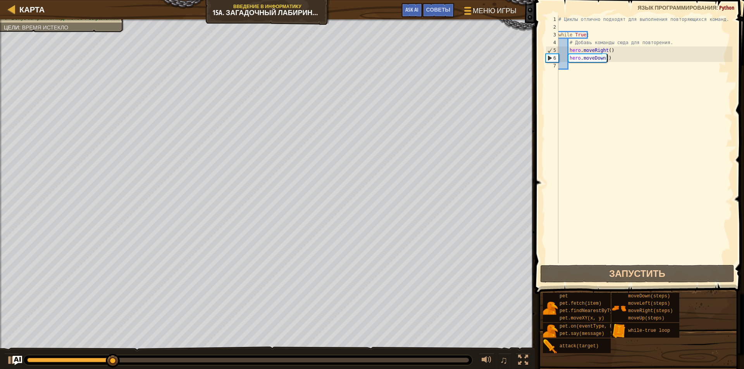
click at [613, 59] on div "# Циклы отлично подходят для выполнения повторяющихся команд. while True : # До…" at bounding box center [644, 146] width 175 height 263
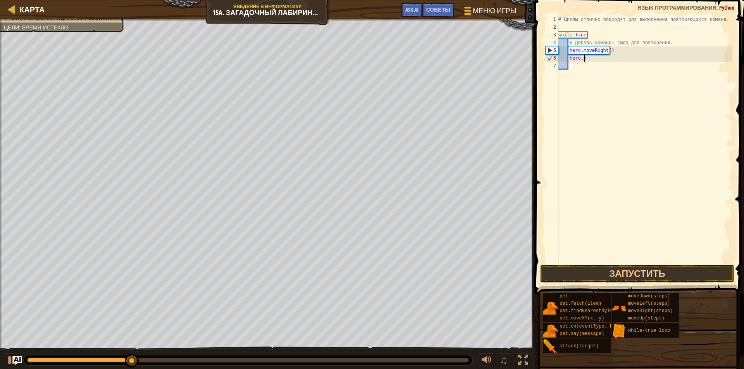
type textarea "h"
click at [589, 270] on button "Запустить" at bounding box center [637, 274] width 194 height 18
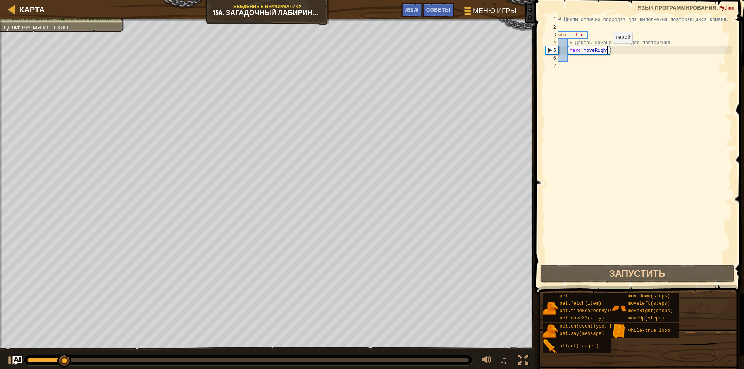
click at [606, 51] on div "# Циклы отлично подходят для выполнения повторяющихся команд. while True : # До…" at bounding box center [644, 146] width 175 height 263
type textarea "hero.moveRight(1)"
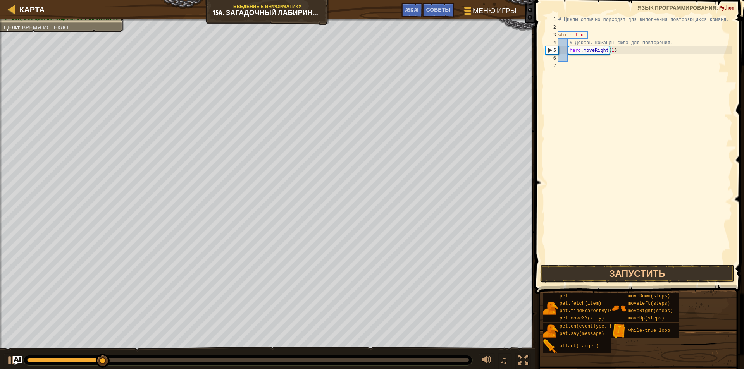
click at [571, 57] on div "# Циклы отлично подходят для выполнения повторяющихся команд. while True : # До…" at bounding box center [644, 146] width 175 height 263
type textarea "h"
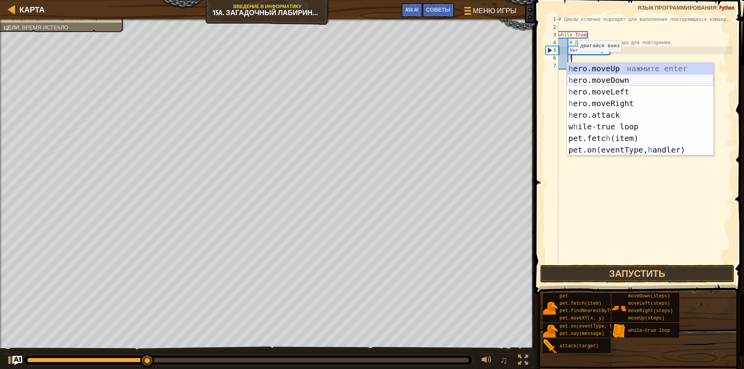
click at [608, 82] on div "h ero.moveUp нажмите enter h ero.moveDown нажмите enter h ero.moveLeft нажмите …" at bounding box center [640, 121] width 146 height 116
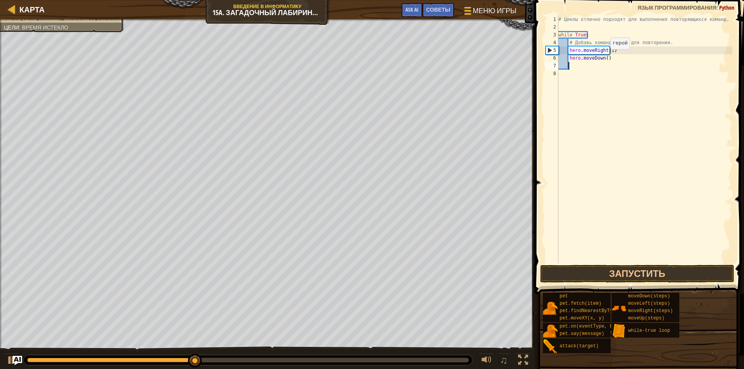
click at [603, 57] on div "# Циклы отлично подходят для выполнения повторяющихся команд. while True : # До…" at bounding box center [644, 146] width 175 height 263
type textarea "hero.moveDown()"
click at [572, 64] on div "# Циклы отлично подходят для выполнения повторяющихся команд. while True : # До…" at bounding box center [644, 146] width 175 height 263
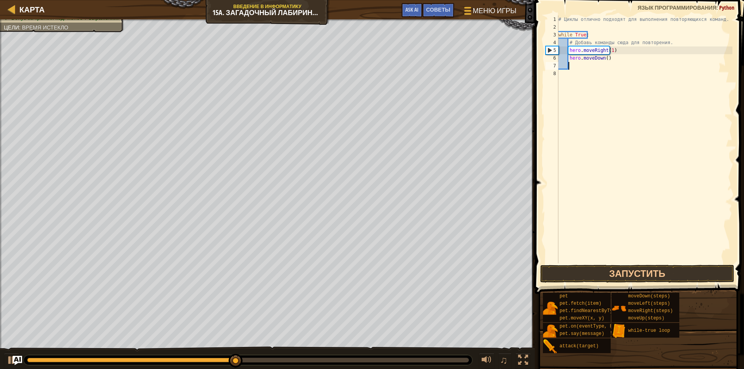
scroll to position [3, 0]
type textarea "h"
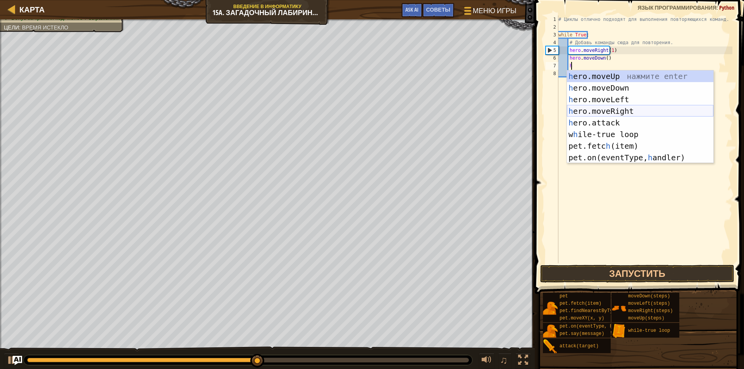
click at [619, 107] on div "h ero.moveUp нажмите enter h ero.moveDown нажмите enter h ero.moveLeft нажмите …" at bounding box center [640, 128] width 146 height 116
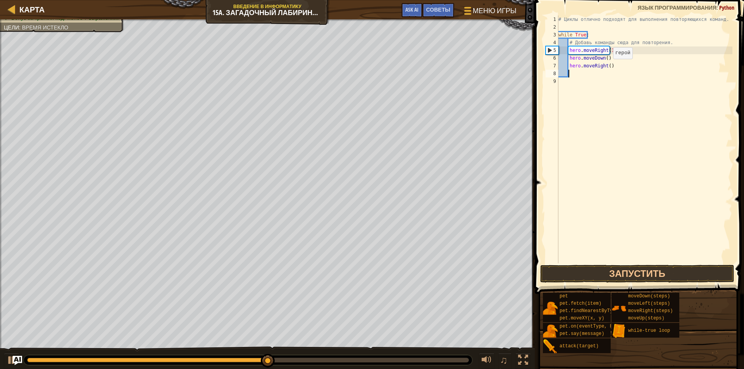
click at [606, 67] on div "# Циклы отлично подходят для выполнения повторяющихся команд. while True : # До…" at bounding box center [644, 146] width 175 height 263
type textarea "hero.moveRight(3)"
click at [640, 275] on button "Запустить" at bounding box center [637, 274] width 194 height 18
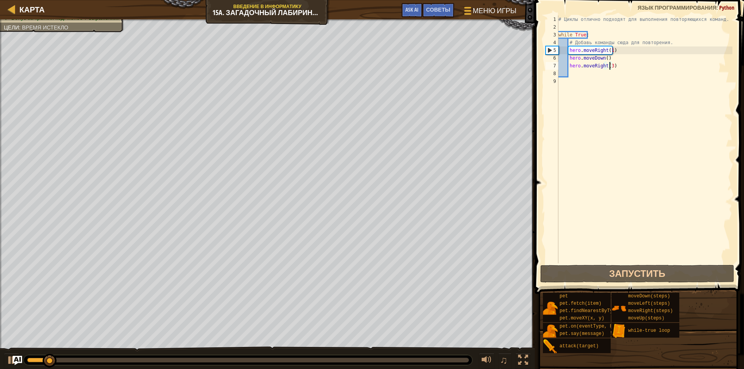
click at [569, 74] on div "# Циклы отлично подходят для выполнения повторяющихся команд. while True : # До…" at bounding box center [644, 146] width 175 height 263
type textarea "h"
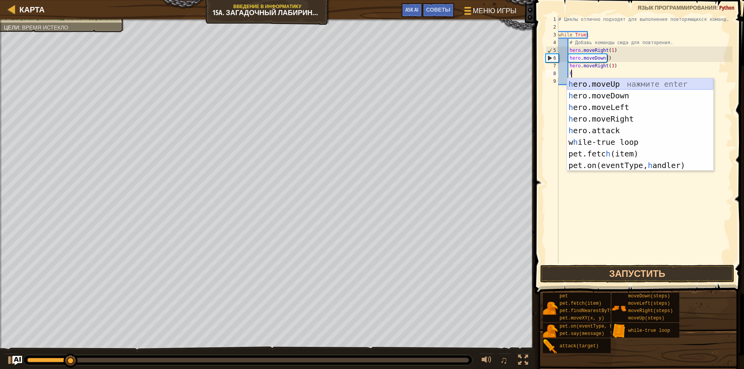
click at [607, 84] on div "h ero.moveUp нажмите enter h ero.moveDown нажмите enter h ero.moveLeft нажмите …" at bounding box center [640, 136] width 146 height 116
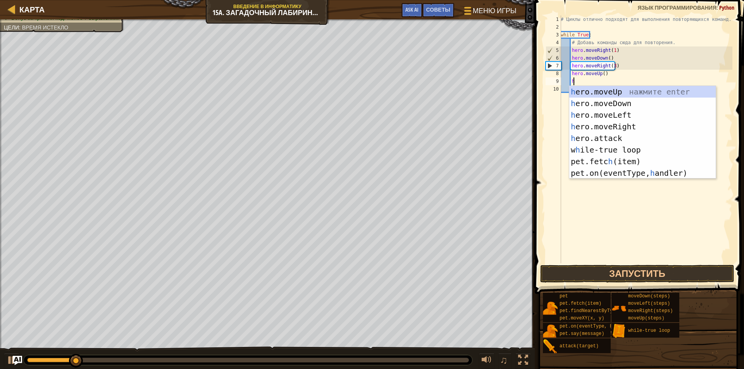
type textarea "h"
drag, startPoint x: 614, startPoint y: 129, endPoint x: 583, endPoint y: 129, distance: 30.6
click at [614, 129] on div "h ero.moveUp нажмите enter h ero.moveDown нажмите enter h ero.moveLeft нажмите …" at bounding box center [642, 144] width 146 height 116
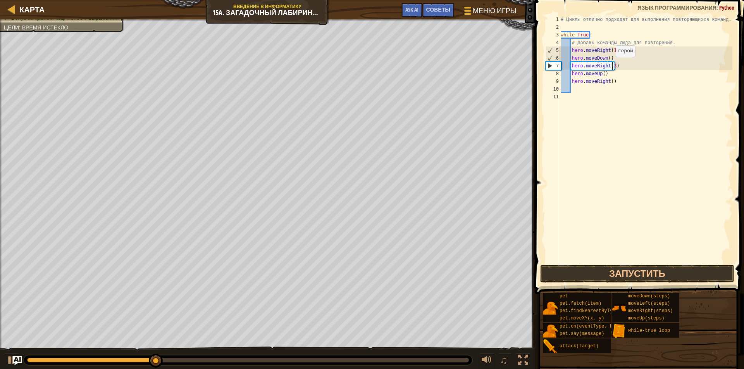
click at [611, 65] on div "# Циклы отлично подходят для выполнения повторяющихся команд. while True : # До…" at bounding box center [645, 146] width 173 height 263
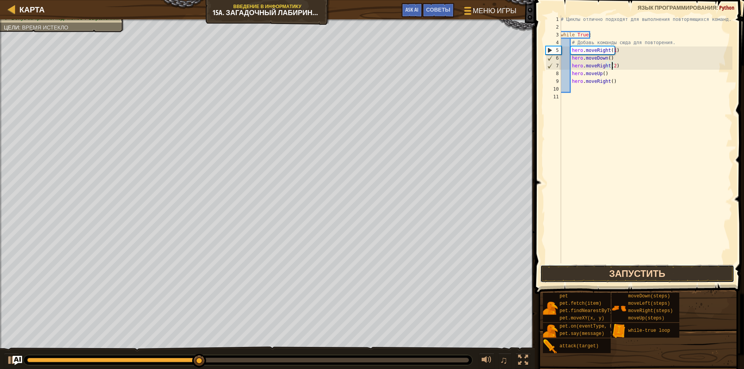
click at [639, 273] on button "Запустить" at bounding box center [637, 274] width 194 height 18
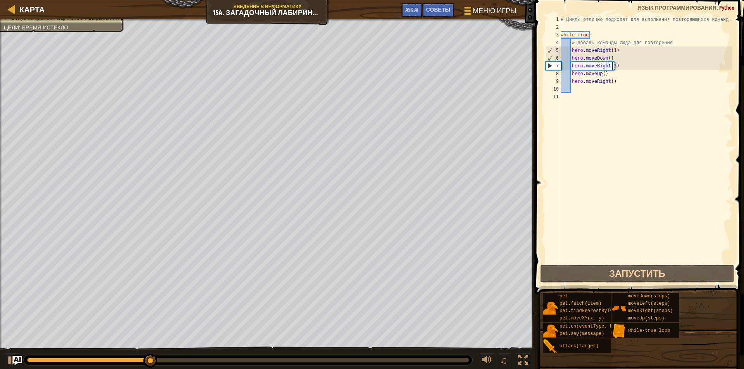
click at [2, 205] on div "Ваш герой должен выжить. Пройди лабиринт. Бонус за чистый код. Бонус за краткий…" at bounding box center [267, 189] width 534 height 341
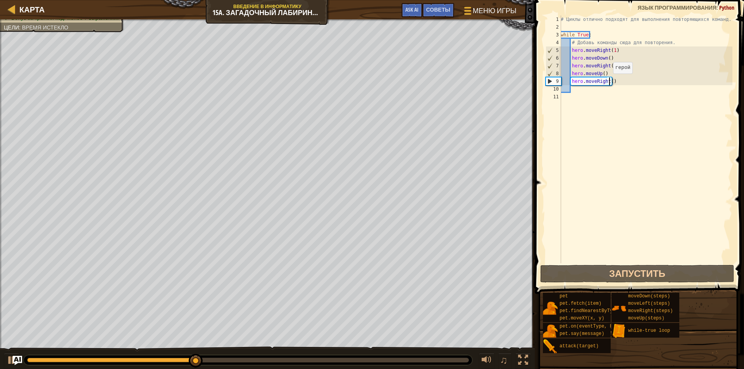
click at [608, 81] on div "# Циклы отлично подходят для выполнения повторяющихся команд. while True : # До…" at bounding box center [645, 146] width 173 height 263
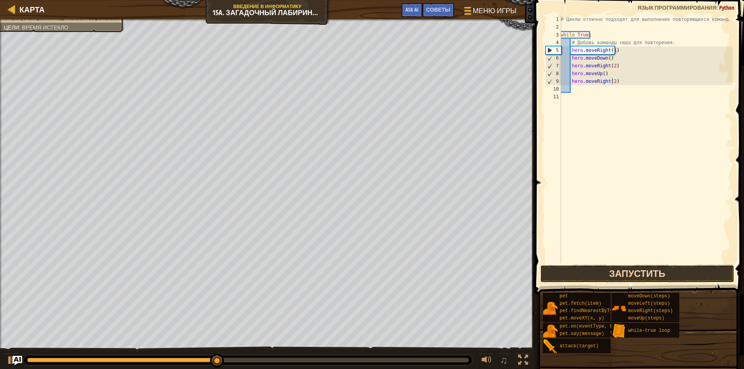
click at [641, 273] on button "Запустить" at bounding box center [637, 274] width 194 height 18
click at [653, 275] on button "Запустить" at bounding box center [637, 274] width 194 height 18
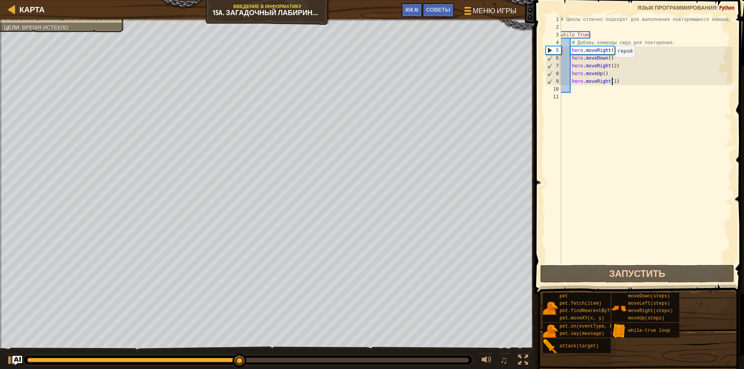
click at [611, 65] on div "# Циклы отлично подходят для выполнения повторяющихся команд. while True : # До…" at bounding box center [645, 146] width 173 height 263
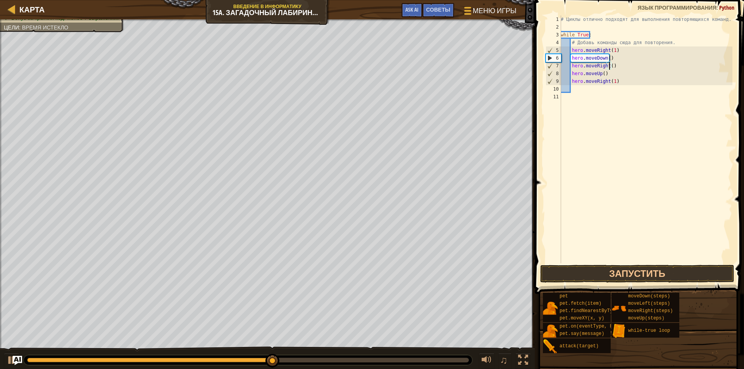
type textarea "hero.moveRight(1)"
